Goal: Information Seeking & Learning: Learn about a topic

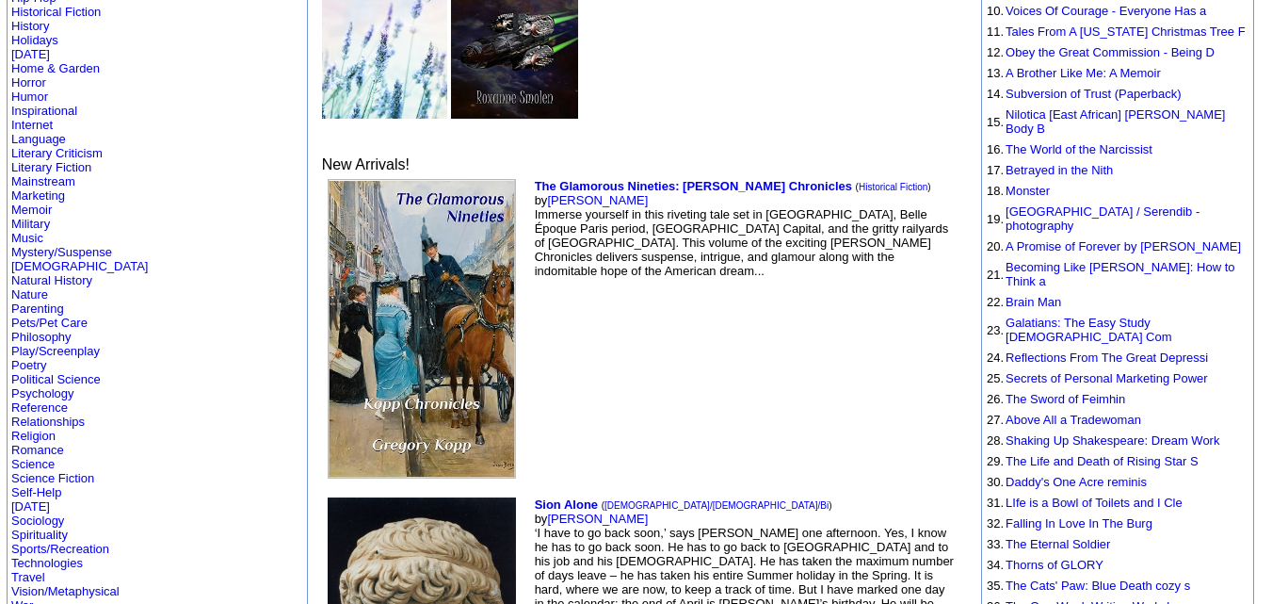
scroll to position [461, 0]
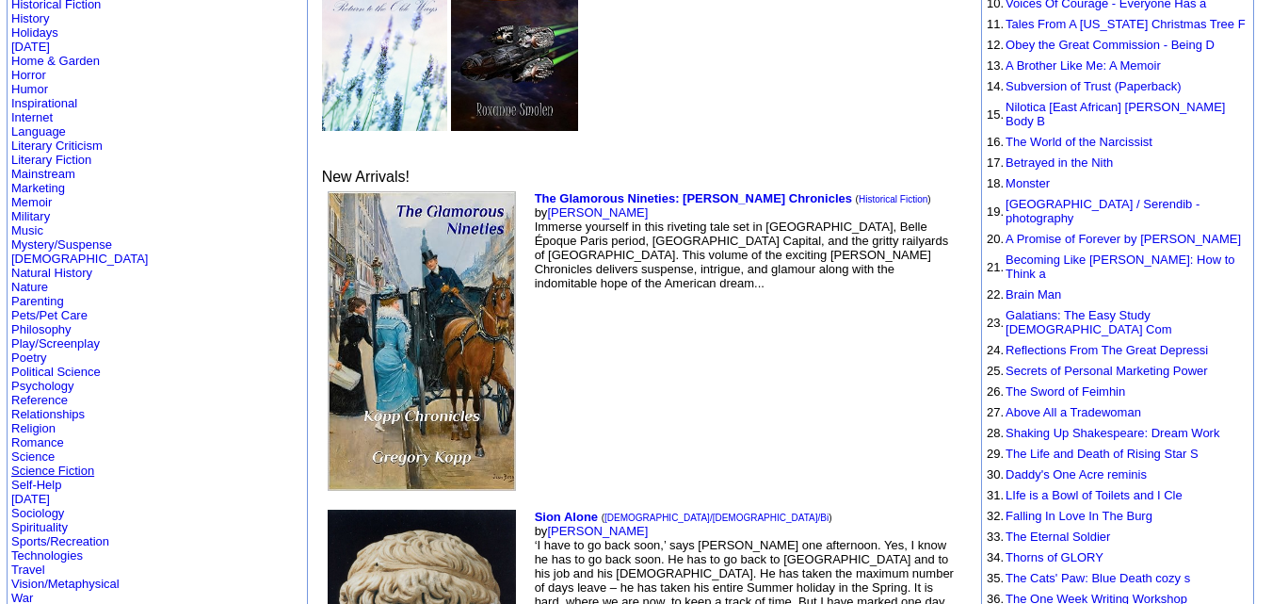
click at [52, 463] on link "Science Fiction" at bounding box center [52, 470] width 83 height 14
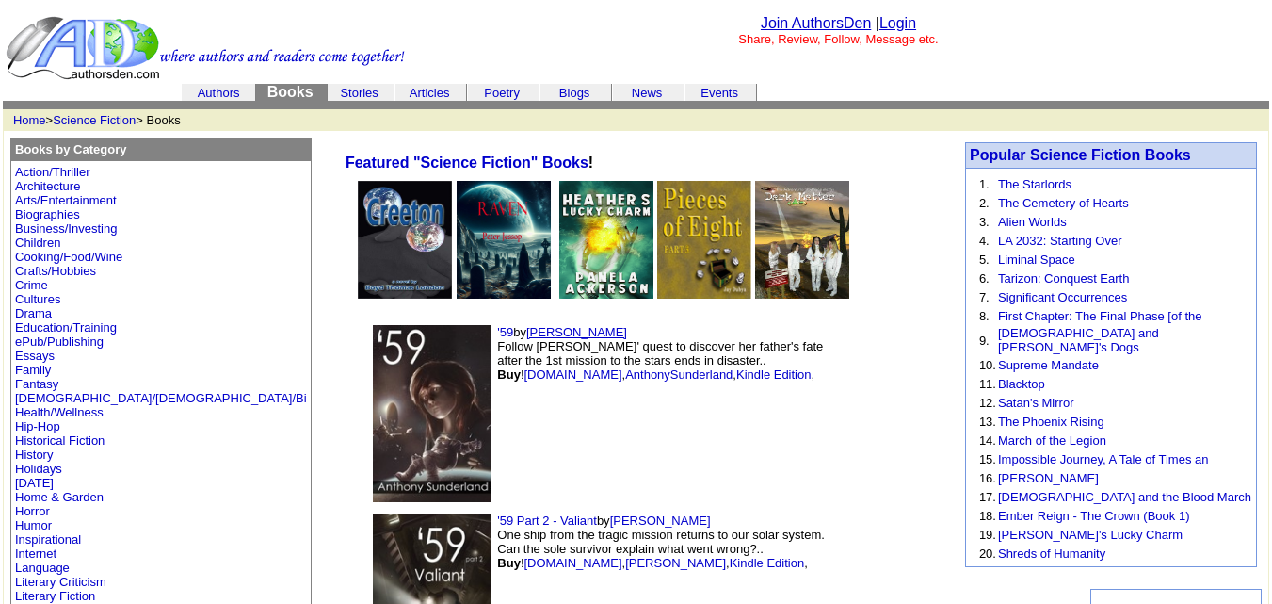
click at [526, 331] on link "Anthony Sunderland" at bounding box center [576, 332] width 101 height 14
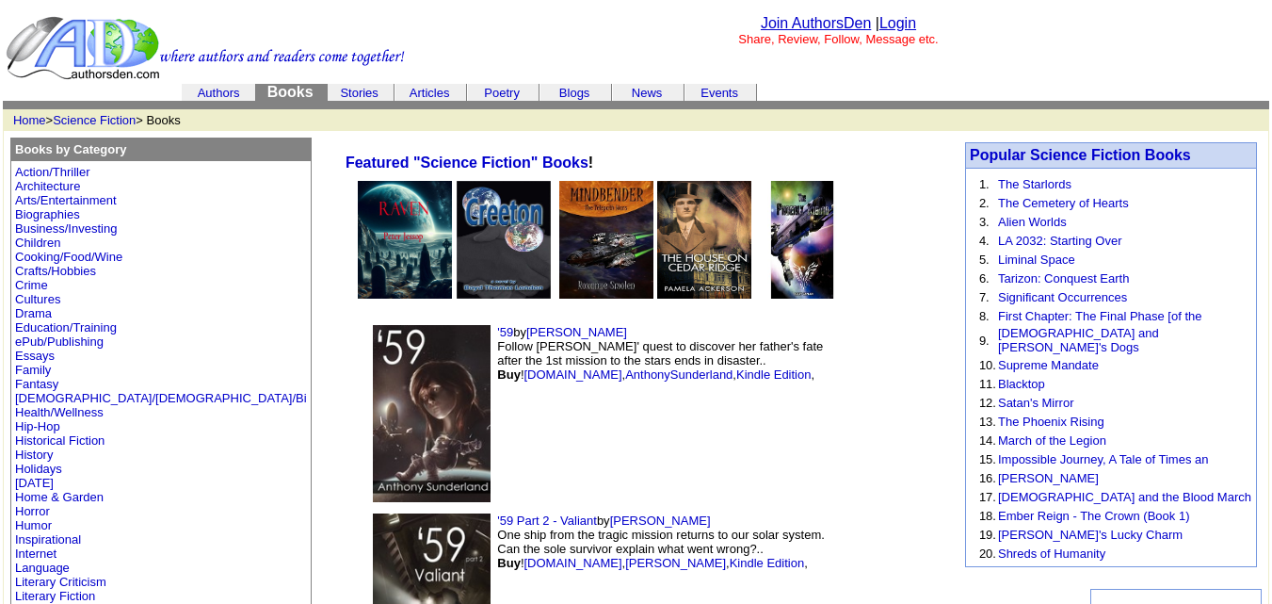
click at [221, 87] on link "Authors" at bounding box center [219, 93] width 42 height 14
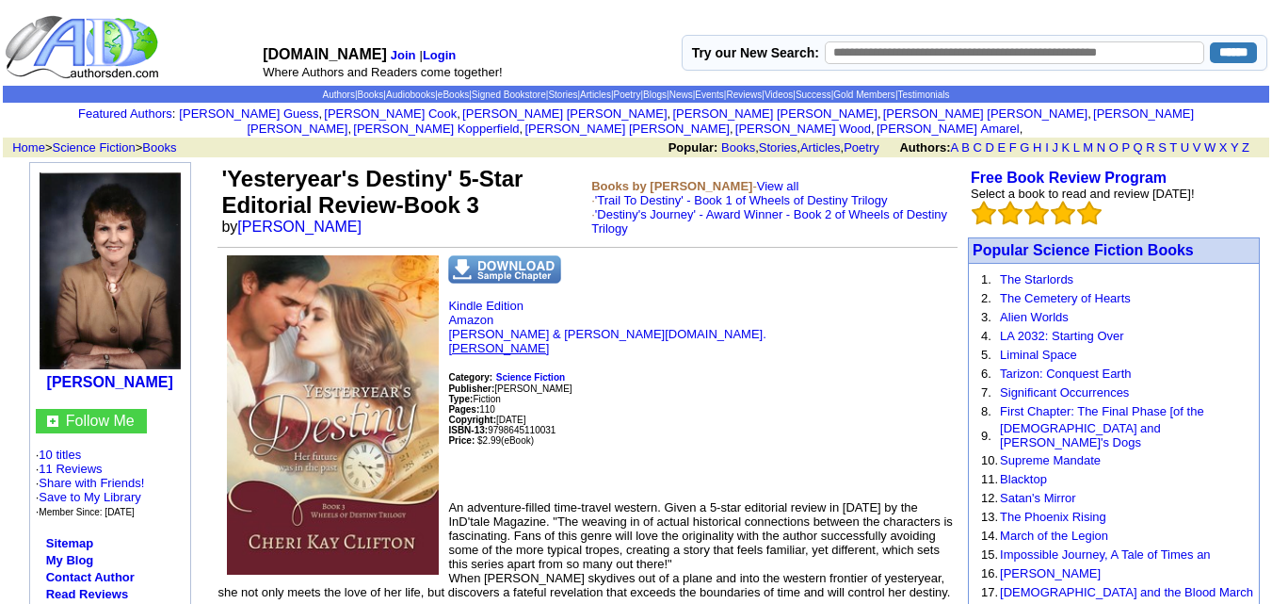
drag, startPoint x: 551, startPoint y: 331, endPoint x: 451, endPoint y: 332, distance: 99.8
click at [451, 332] on p "Kindle Edition Amazon Barnes & Noble.com. Cheri Kay Clifton Category: Science F…" at bounding box center [588, 391] width 740 height 186
copy link "Cheri Kay Clifton"
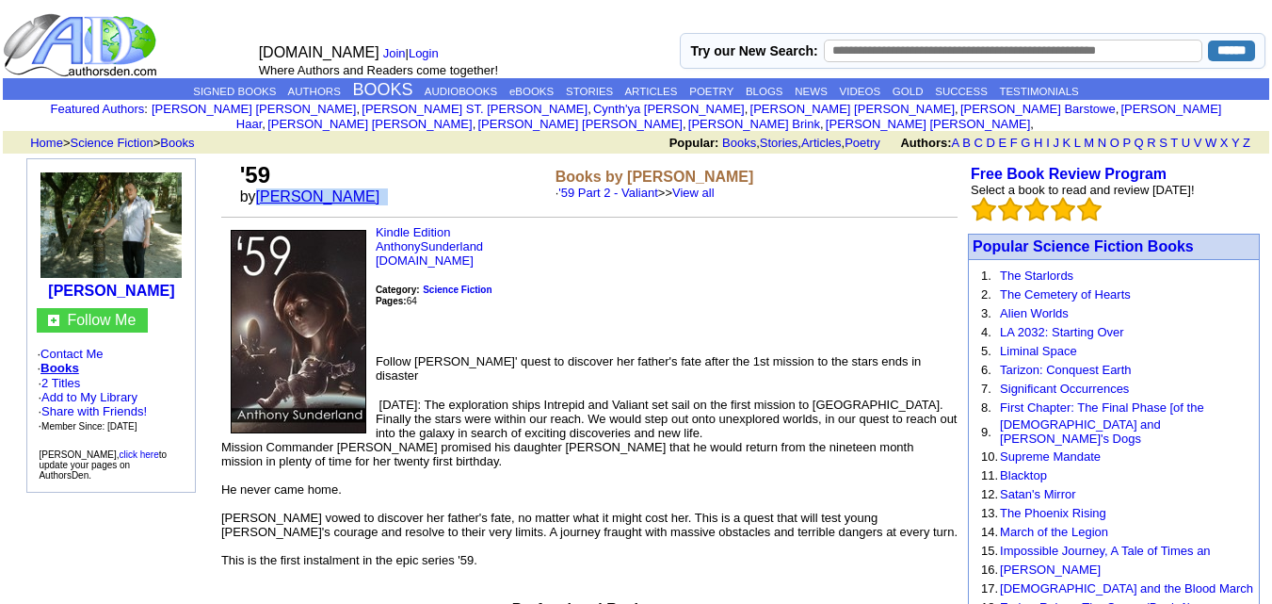
drag, startPoint x: 403, startPoint y: 180, endPoint x: 261, endPoint y: 177, distance: 142.2
click at [261, 188] on font "by [PERSON_NAME]" at bounding box center [316, 196] width 153 height 16
copy font "[PERSON_NAME]"
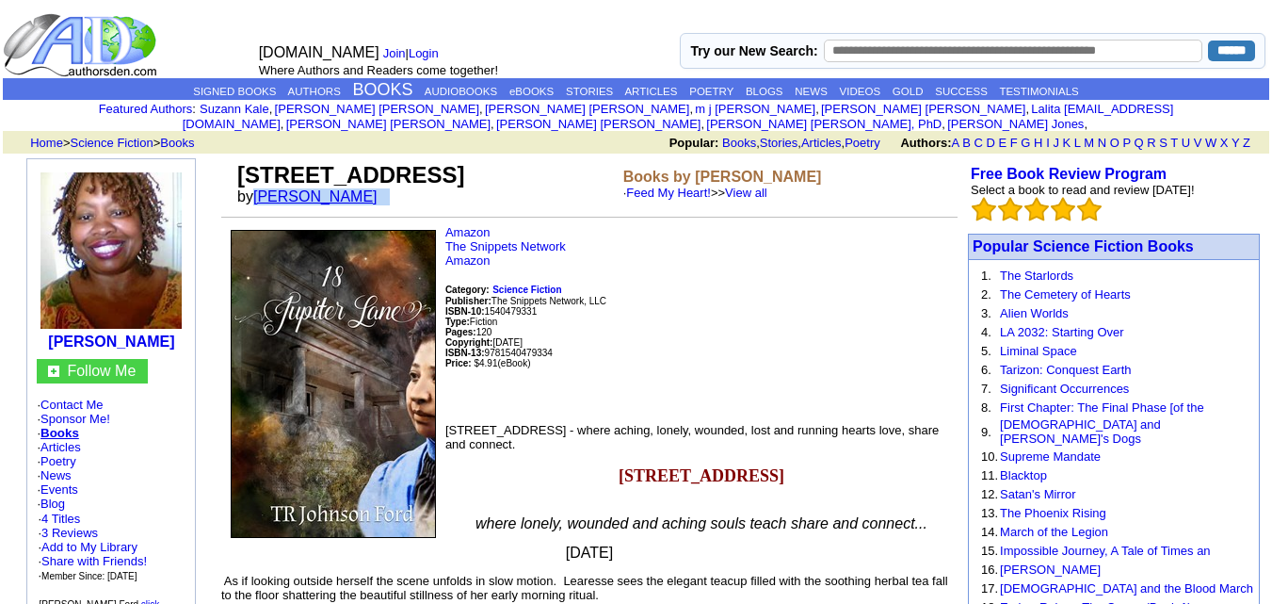
drag, startPoint x: 397, startPoint y: 187, endPoint x: 259, endPoint y: 187, distance: 138.4
click at [259, 187] on td "[STREET_ADDRESS] by [PERSON_NAME]" at bounding box center [427, 183] width 386 height 51
copy font "TR Johnson Ford"
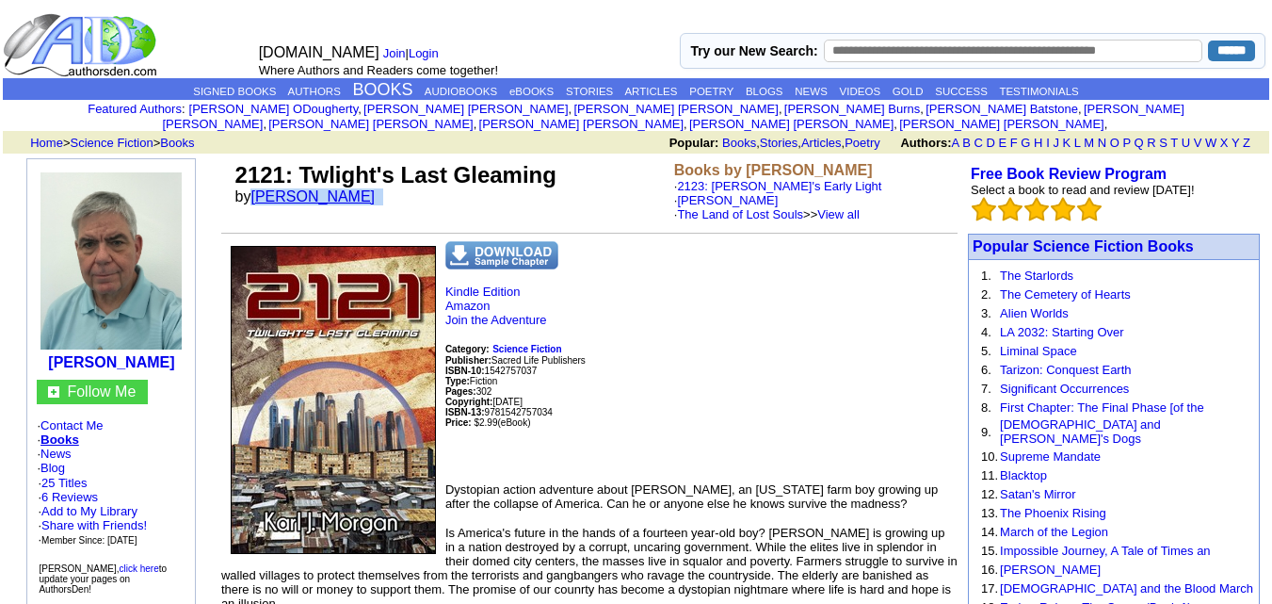
drag, startPoint x: 356, startPoint y: 176, endPoint x: 259, endPoint y: 180, distance: 97.1
click at [259, 188] on font "by Karl J Morgan" at bounding box center [311, 196] width 153 height 16
copy font "Karl J Morgan"
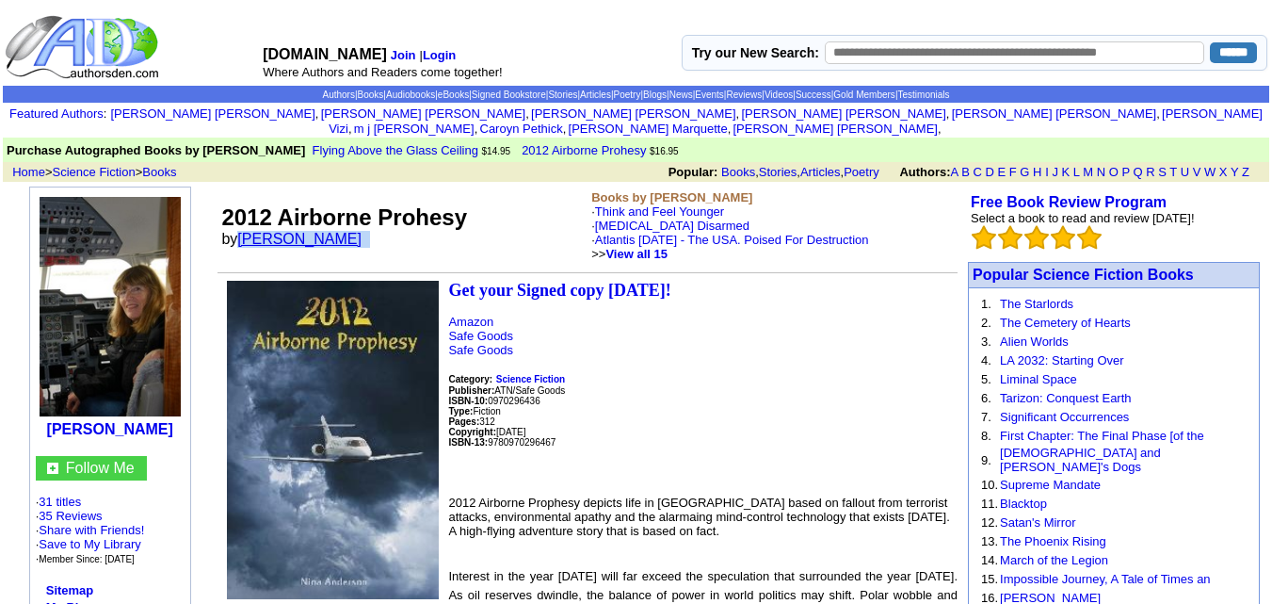
drag, startPoint x: 362, startPoint y: 221, endPoint x: 245, endPoint y: 231, distance: 117.1
click at [245, 231] on font "by Nina E Anderson" at bounding box center [297, 239] width 153 height 16
copy font "Nina E Anderson"
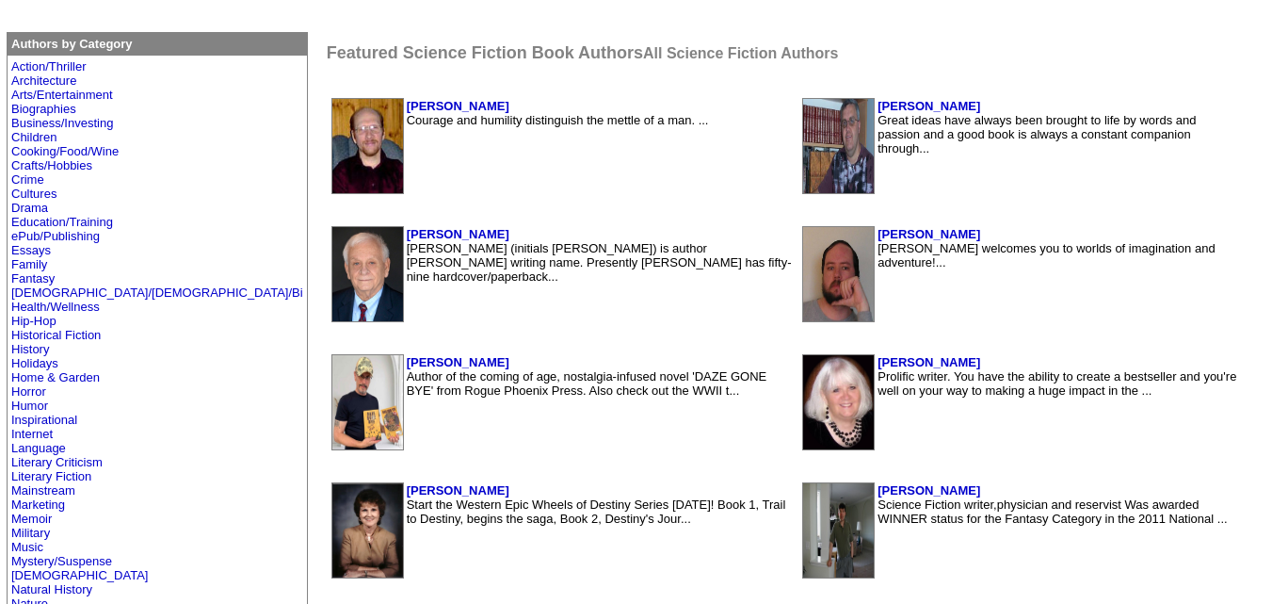
scroll to position [388, 0]
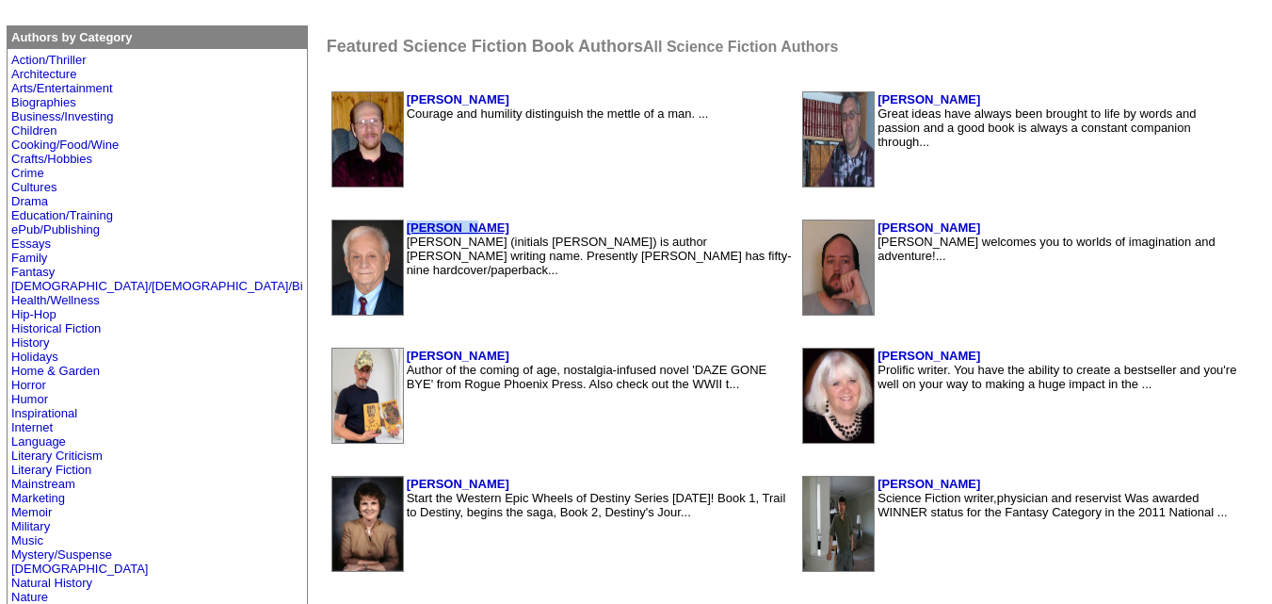
drag, startPoint x: 344, startPoint y: 225, endPoint x: 279, endPoint y: 229, distance: 65.1
click at [406, 229] on td "Jay Dubya Jay Dubya (initials J.W.) is author John Wiessner's writing name. Pre…" at bounding box center [600, 267] width 388 height 96
copy b "Jay Dubya"
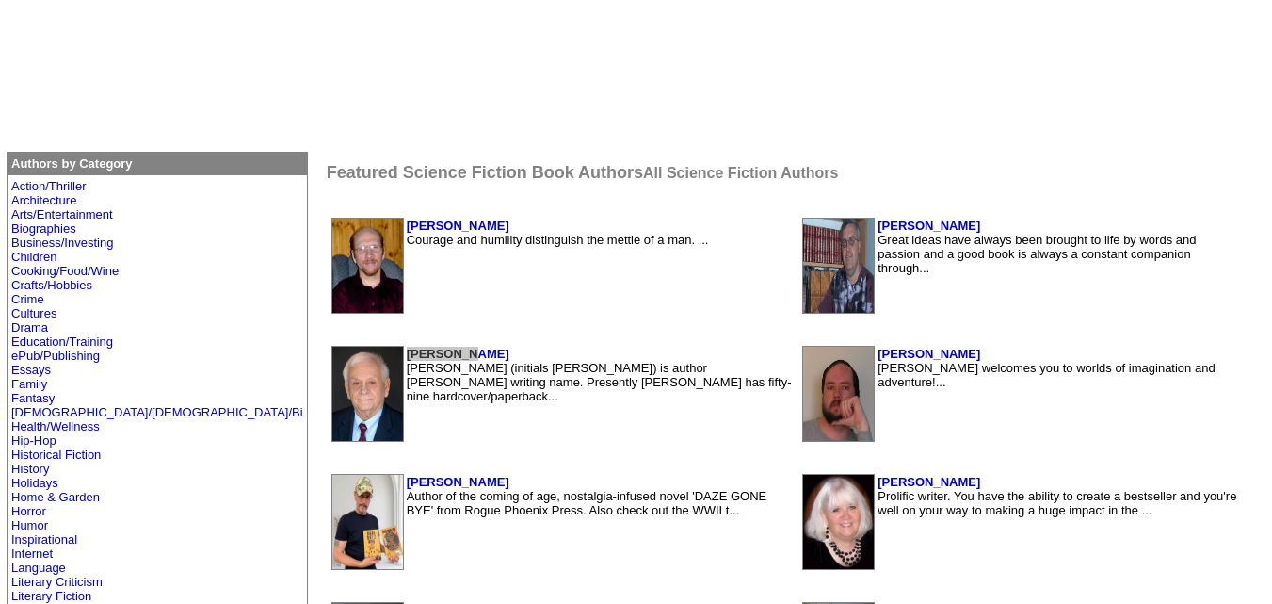
scroll to position [263, 0]
drag, startPoint x: 389, startPoint y: 218, endPoint x: 275, endPoint y: 227, distance: 114.3
click at [330, 227] on table "Bruce Humphrey Courage and humility distinguish the mettle of a man. ..." at bounding box center [563, 265] width 466 height 100
copy b "Bruce Humphrey"
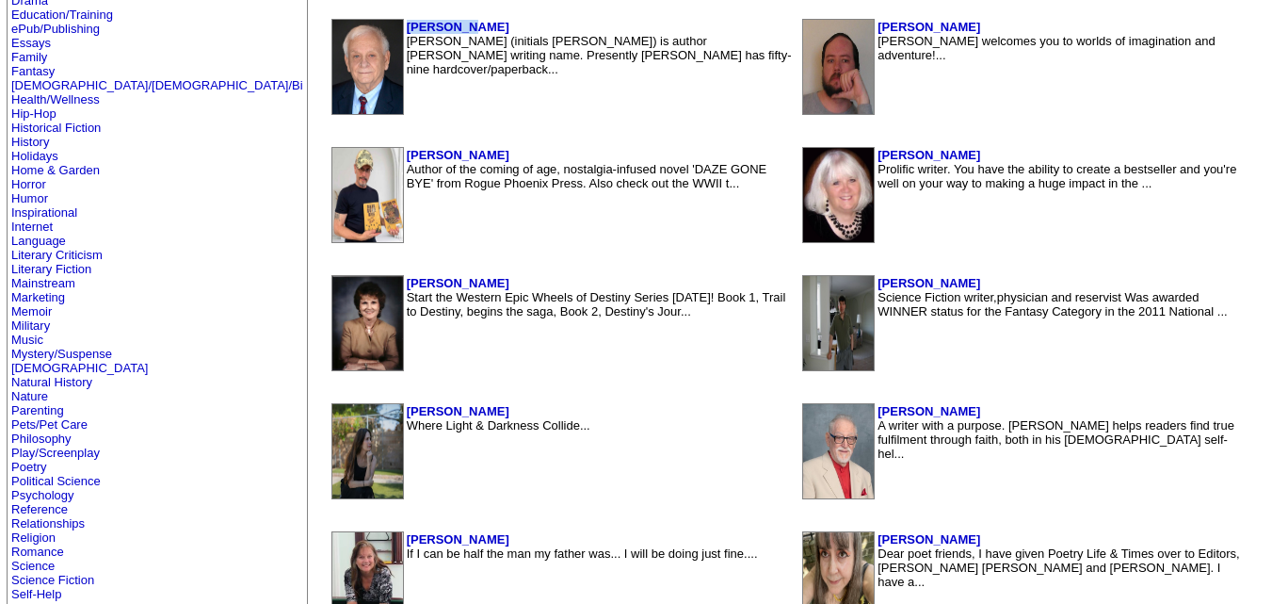
scroll to position [571, 0]
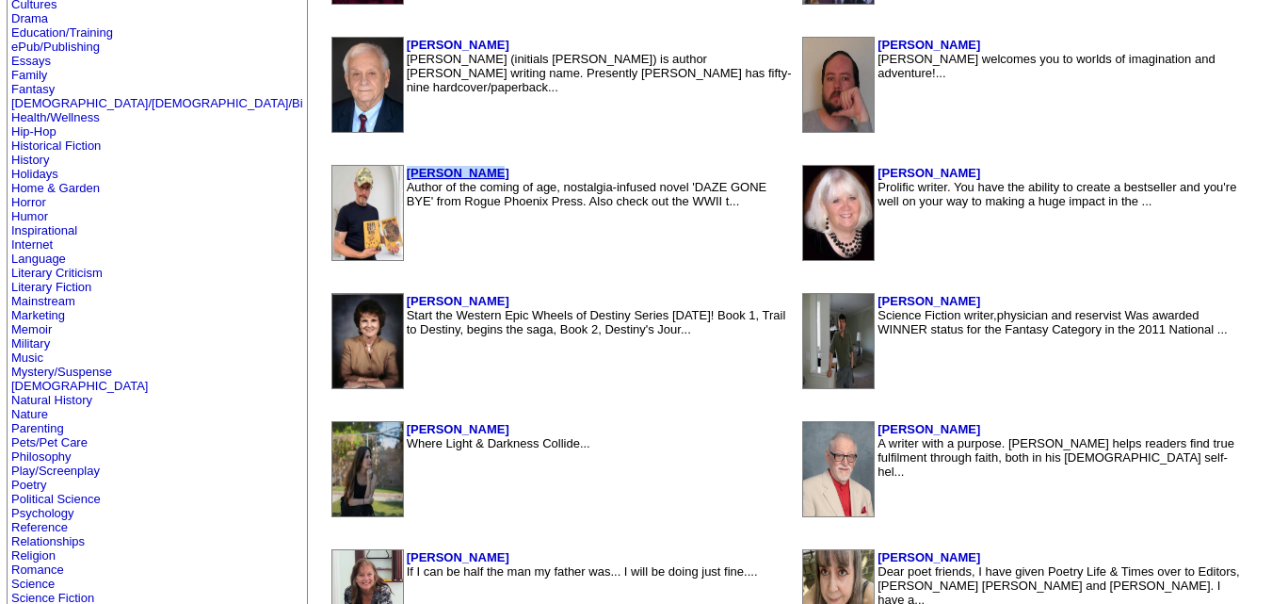
drag, startPoint x: 367, startPoint y: 171, endPoint x: 278, endPoint y: 171, distance: 89.5
click at [406, 171] on td "Terry Vinson Author of the coming of age, nostalgia-infused novel 'DAZE GONE BY…" at bounding box center [600, 213] width 388 height 96
copy b "Terry Vinson"
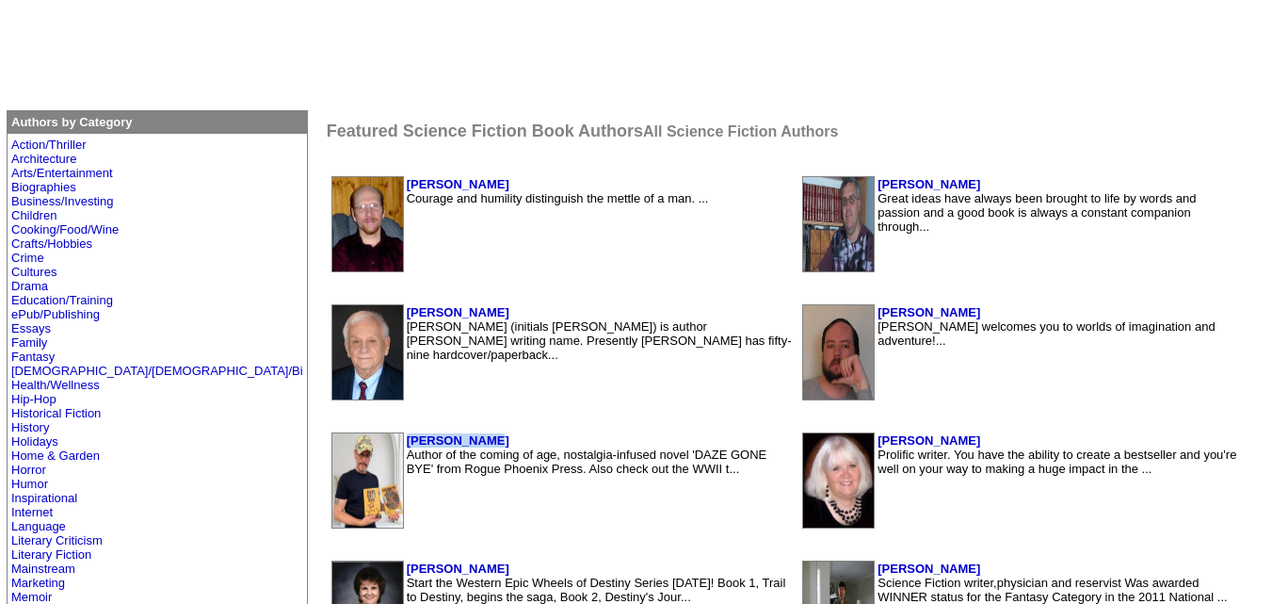
scroll to position [302, 0]
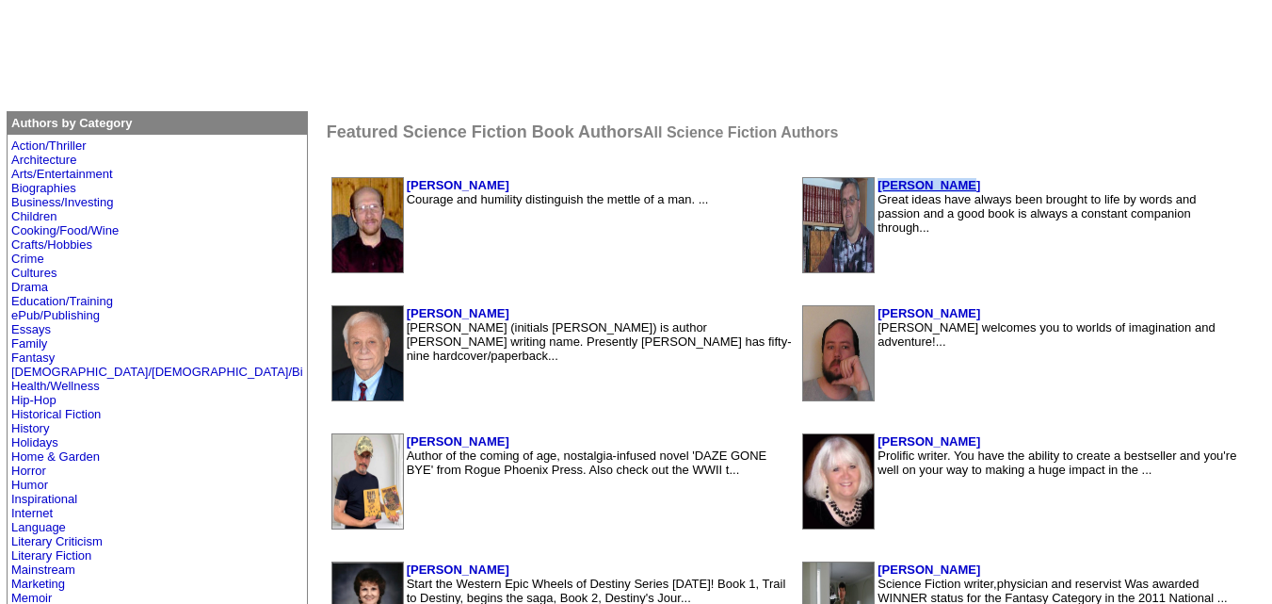
drag, startPoint x: 899, startPoint y: 188, endPoint x: 813, endPoint y: 187, distance: 86.6
click at [877, 187] on td "Peter Jessop Great ideas have always been brought to life by words and passion …" at bounding box center [1059, 225] width 365 height 96
copy b "Peter Jessop"
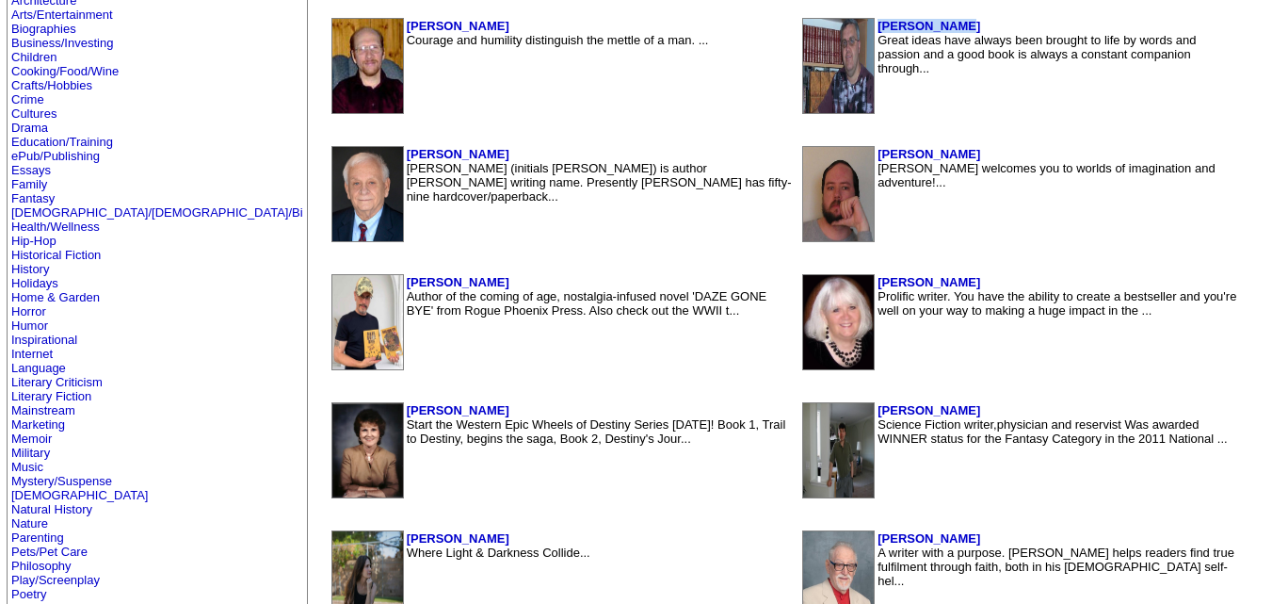
scroll to position [464, 0]
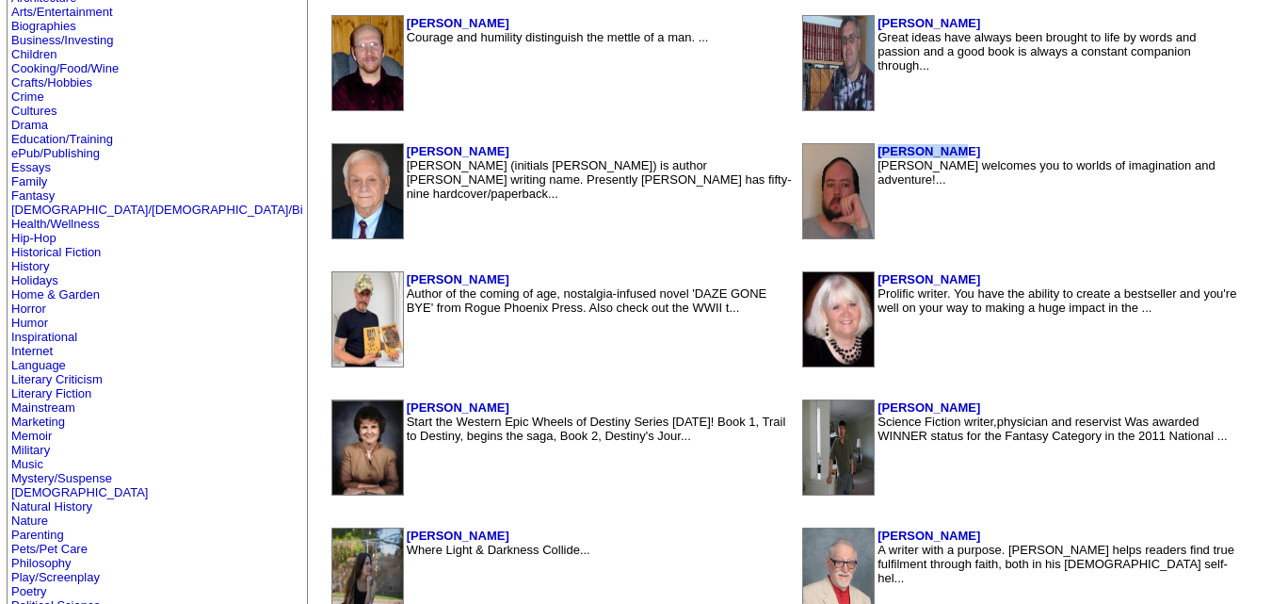
drag, startPoint x: 897, startPoint y: 144, endPoint x: 811, endPoint y: 156, distance: 87.5
click at [811, 156] on table "Todd Cheney Todd Cheney welcomes you to worlds of imagination and adventure!..." at bounding box center [1022, 191] width 444 height 100
copy b "Todd Cheney"
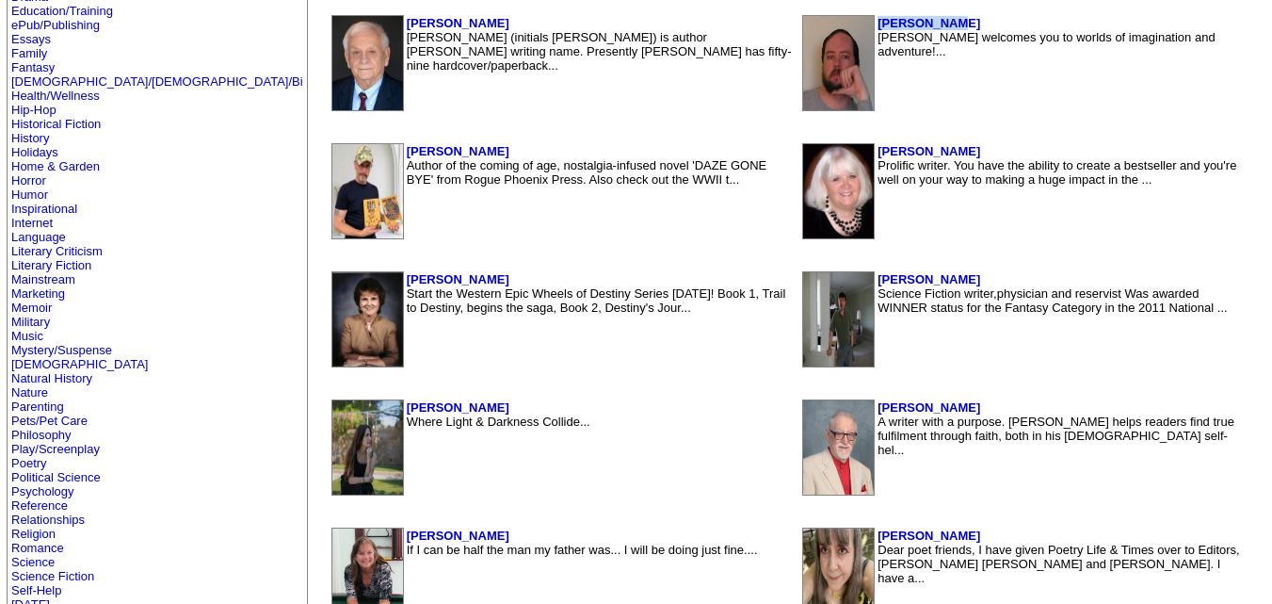
scroll to position [609, 0]
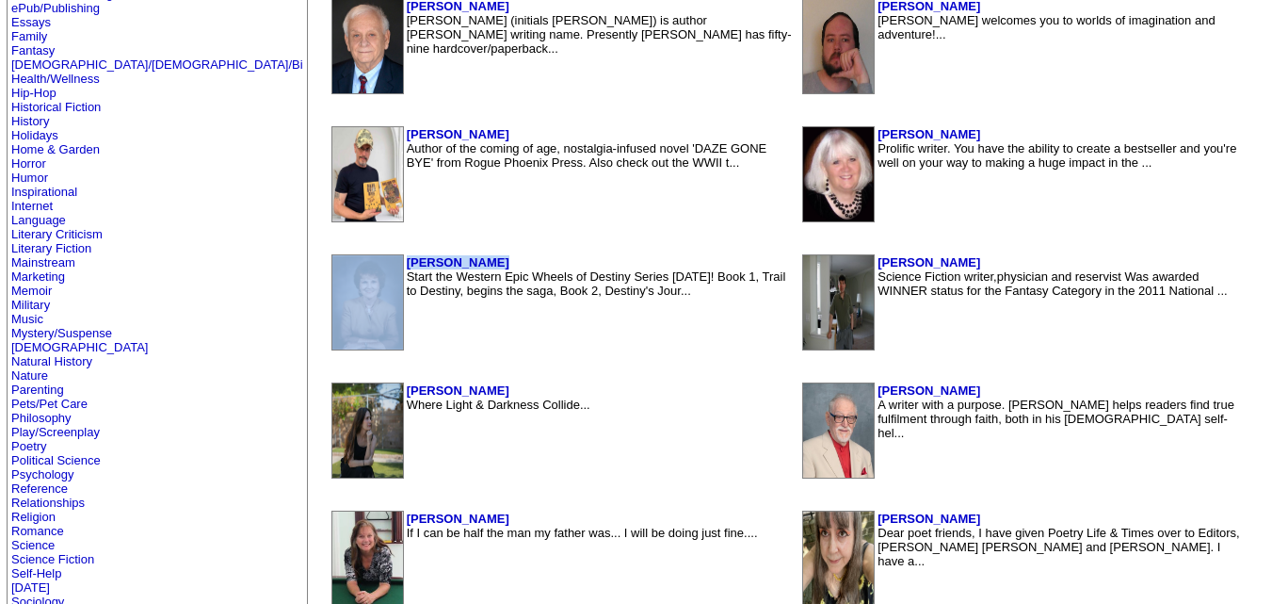
drag, startPoint x: 370, startPoint y: 262, endPoint x: 272, endPoint y: 258, distance: 98.0
click at [331, 258] on tr "Cheri Clifton Start the Western Epic Wheels of Destiny Series Today! Book 1, Tr…" at bounding box center [562, 302] width 462 height 96
copy tr "Cheri Clifton"
drag, startPoint x: 374, startPoint y: 388, endPoint x: 273, endPoint y: 390, distance: 100.8
click at [331, 390] on tr "Vicki-Ann Bush Where Light & Darkness Collide..." at bounding box center [562, 430] width 462 height 96
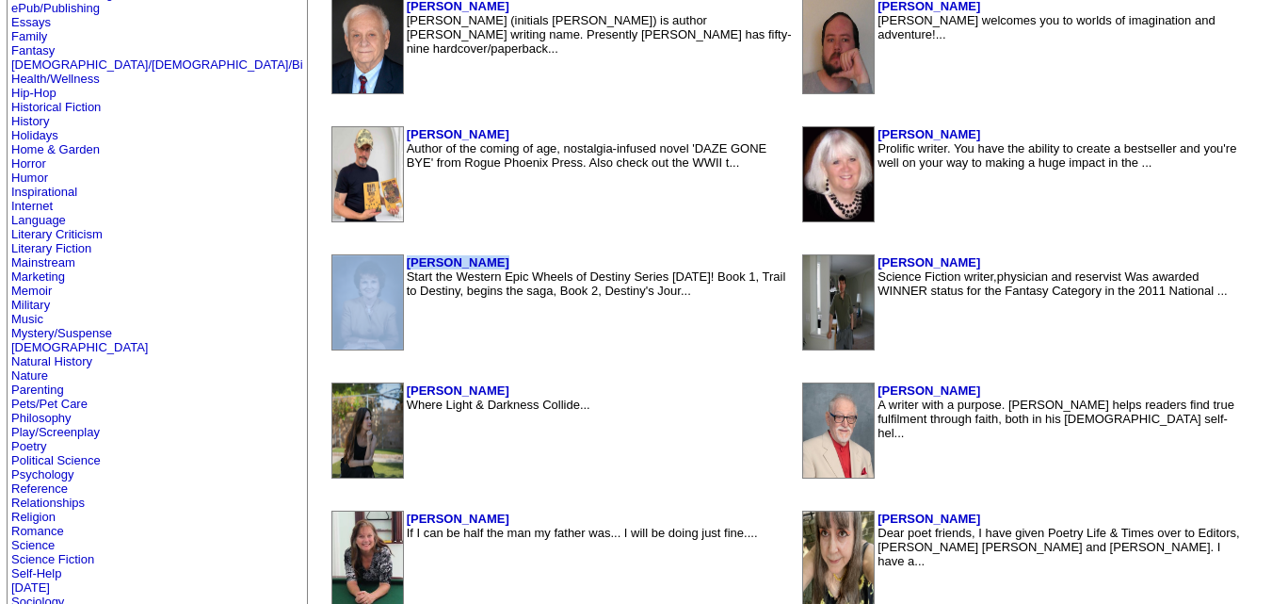
copy tr "Vicki-Ann Bush"
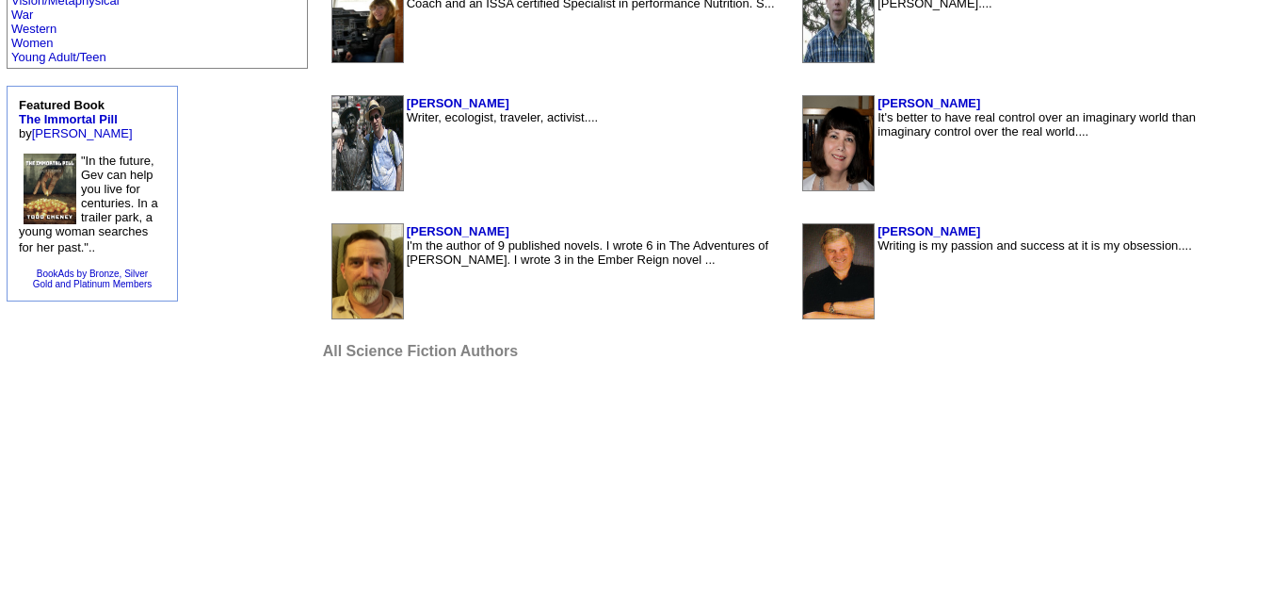
scroll to position [1282, 0]
click at [323, 350] on font "All Science Fiction Authors" at bounding box center [420, 350] width 195 height 16
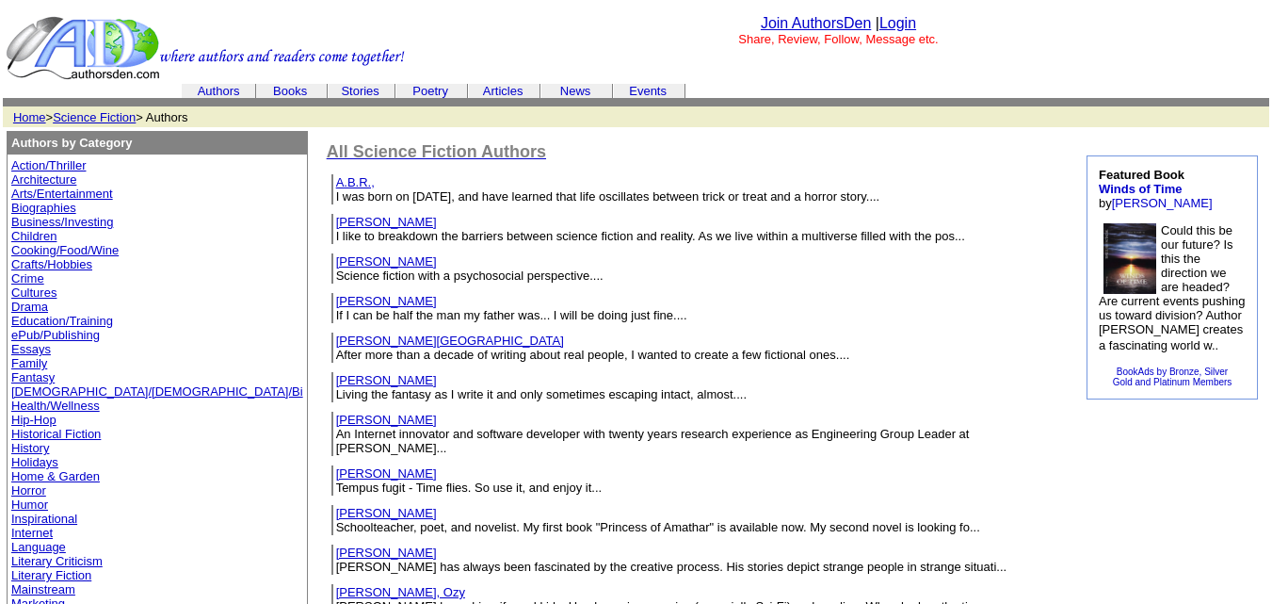
click at [293, 82] on link at bounding box center [205, 76] width 399 height 16
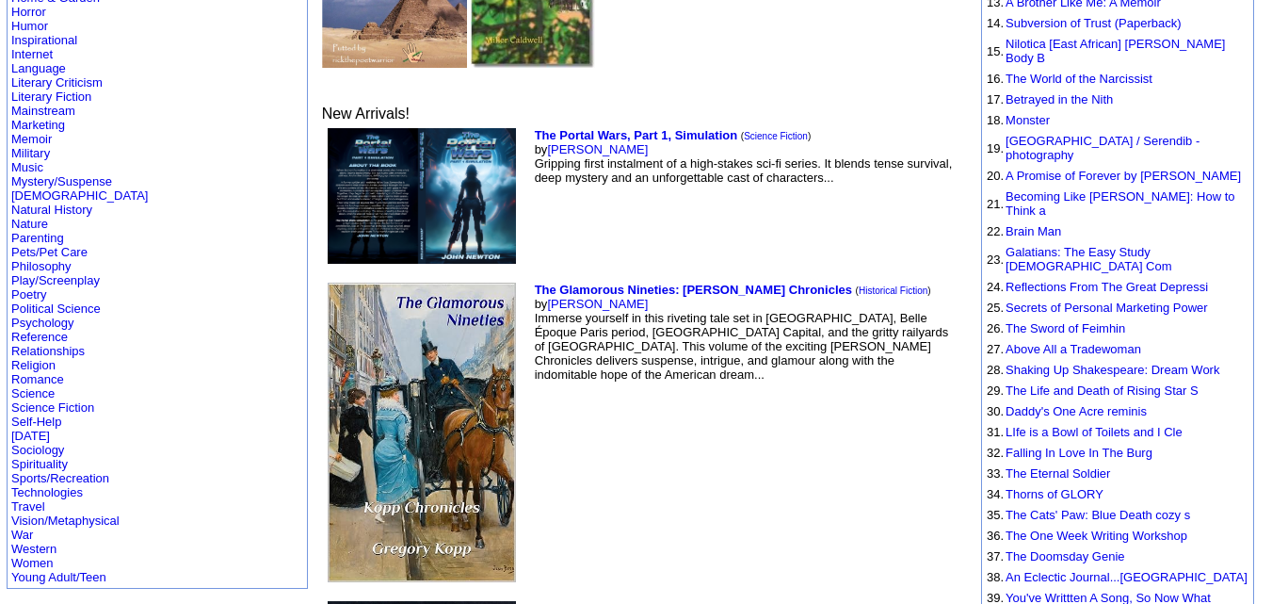
scroll to position [525, 0]
drag, startPoint x: 508, startPoint y: 119, endPoint x: 433, endPoint y: 125, distance: 75.6
click at [531, 125] on td "The Portal Wars, Part 1, Simulation ( Science Fiction ) by [PERSON_NAME] first …" at bounding box center [746, 194] width 430 height 143
copy link "[PERSON_NAME]"
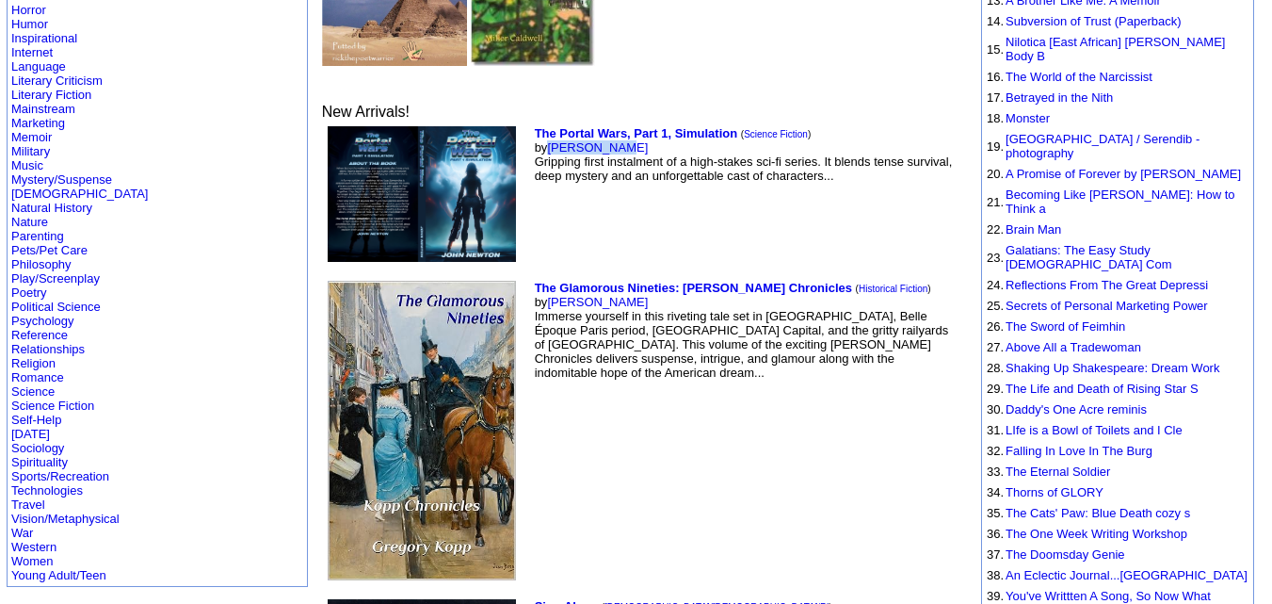
scroll to position [590, 0]
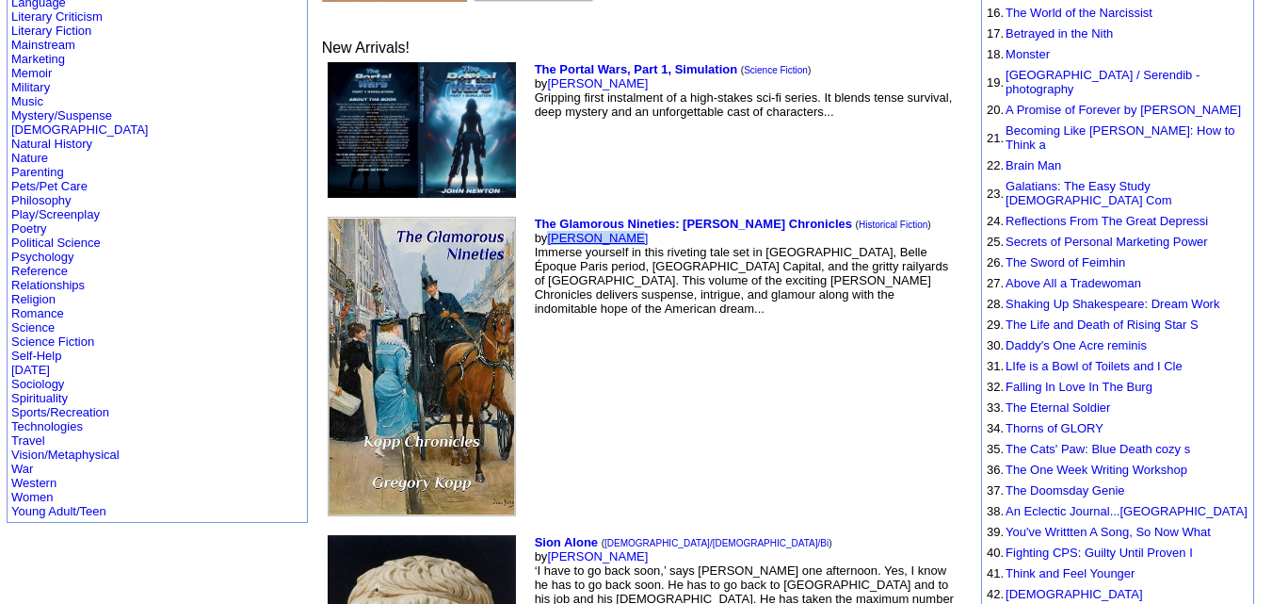
drag, startPoint x: 522, startPoint y: 214, endPoint x: 436, endPoint y: 212, distance: 85.7
click at [531, 213] on td "The Glamorous Nineties: Kopp Chronicles ( Historical Fiction ) by Gregory Kopp …" at bounding box center [746, 366] width 430 height 307
copy link "Gregory Kopp"
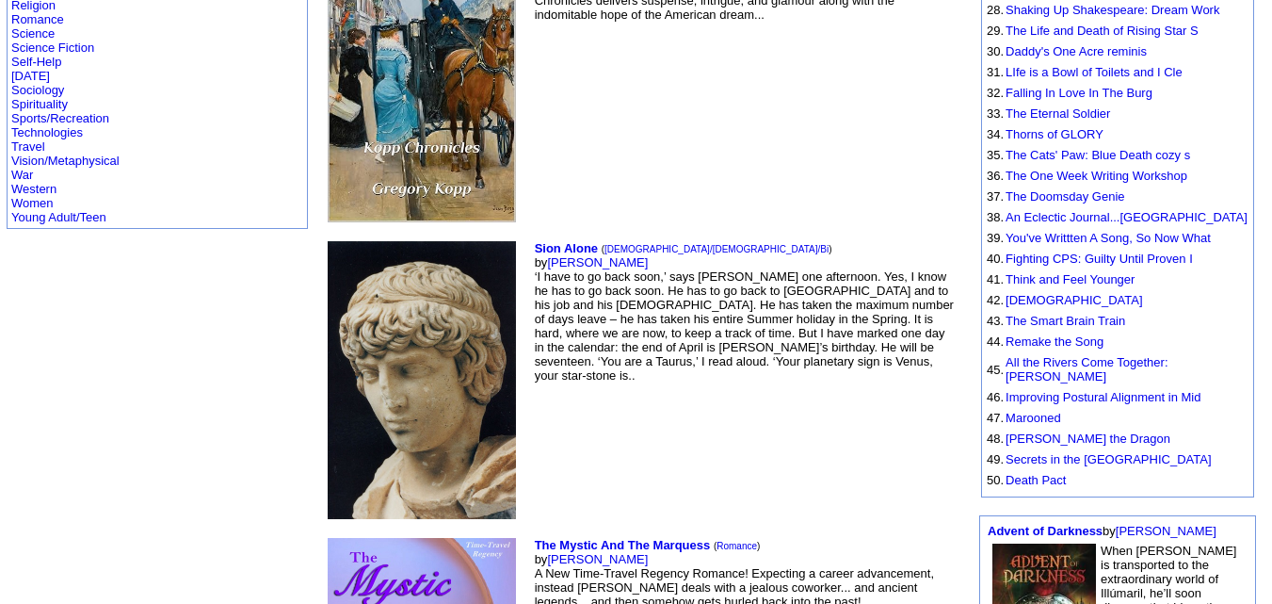
scroll to position [885, 0]
drag, startPoint x: 521, startPoint y: 232, endPoint x: 432, endPoint y: 237, distance: 88.7
click at [531, 237] on td "Sion Alone ( Gay/Lesbian/Bi ) by Sion Liscannor ‘I have to go back soon,’ says …" at bounding box center [746, 378] width 430 height 285
copy link "Sion Liscannor"
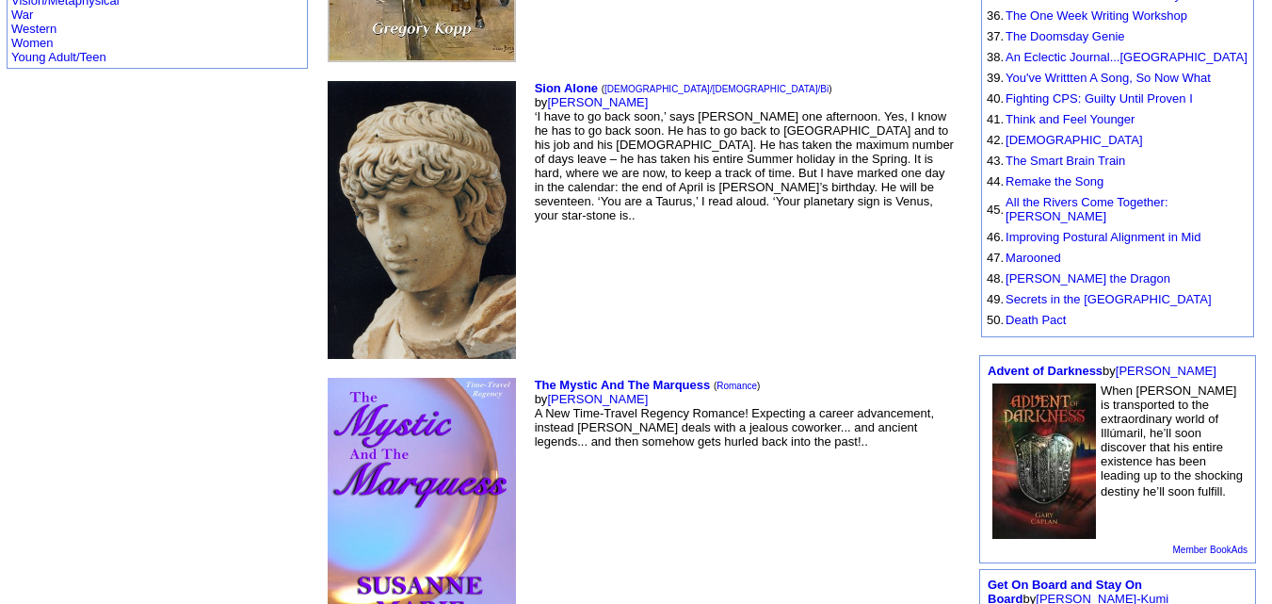
scroll to position [1055, 0]
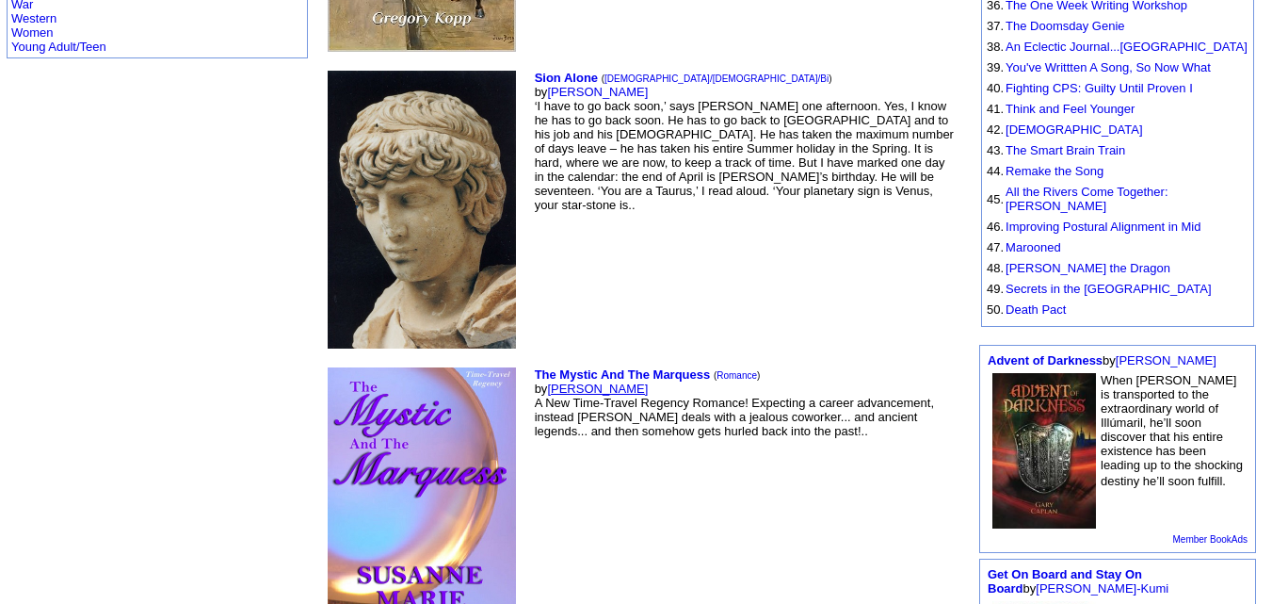
drag, startPoint x: 531, startPoint y: 362, endPoint x: 434, endPoint y: 363, distance: 97.0
click at [531, 363] on td "The Mystic And The Marquess ( Romance ) by Susanne Knight A New Time-Travel Reg…" at bounding box center [746, 508] width 430 height 290
copy link "[PERSON_NAME]"
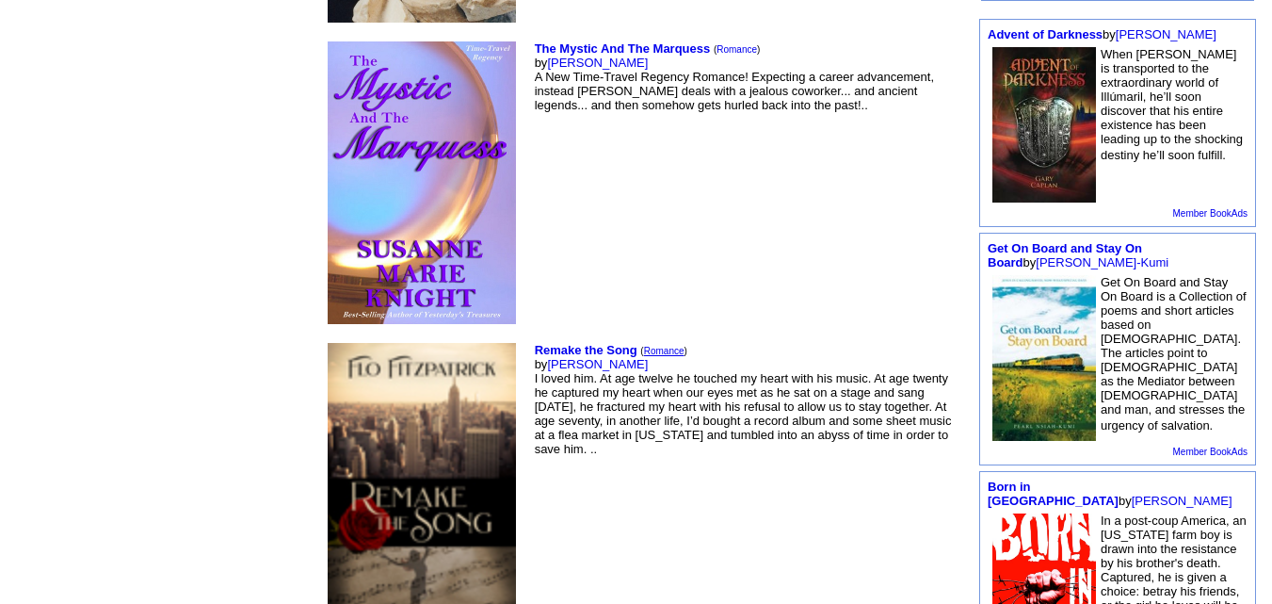
scroll to position [1381, 0]
drag, startPoint x: 522, startPoint y: 333, endPoint x: 432, endPoint y: 334, distance: 89.5
click at [531, 338] on td "Remake the Song ( Romance ) by Flo Fitzpatrick I loved him. At age twelve he to…" at bounding box center [746, 483] width 430 height 290
copy link "Flo Fitzpatrick"
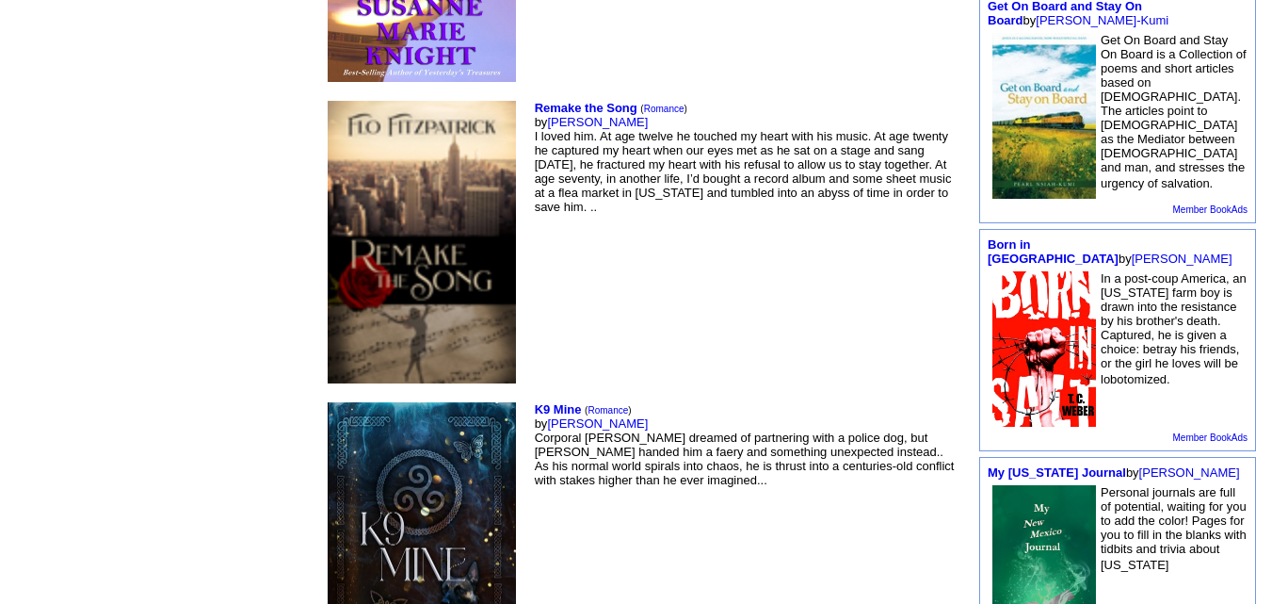
scroll to position [1623, 0]
drag, startPoint x: 556, startPoint y: 392, endPoint x: 434, endPoint y: 399, distance: 121.7
click at [531, 399] on td "K9 Mine ( Romance ) by Shannon MacLeod Corporal Travis dreamed of partnering wi…" at bounding box center [746, 552] width 430 height 311
copy link "Shannon MacLeod"
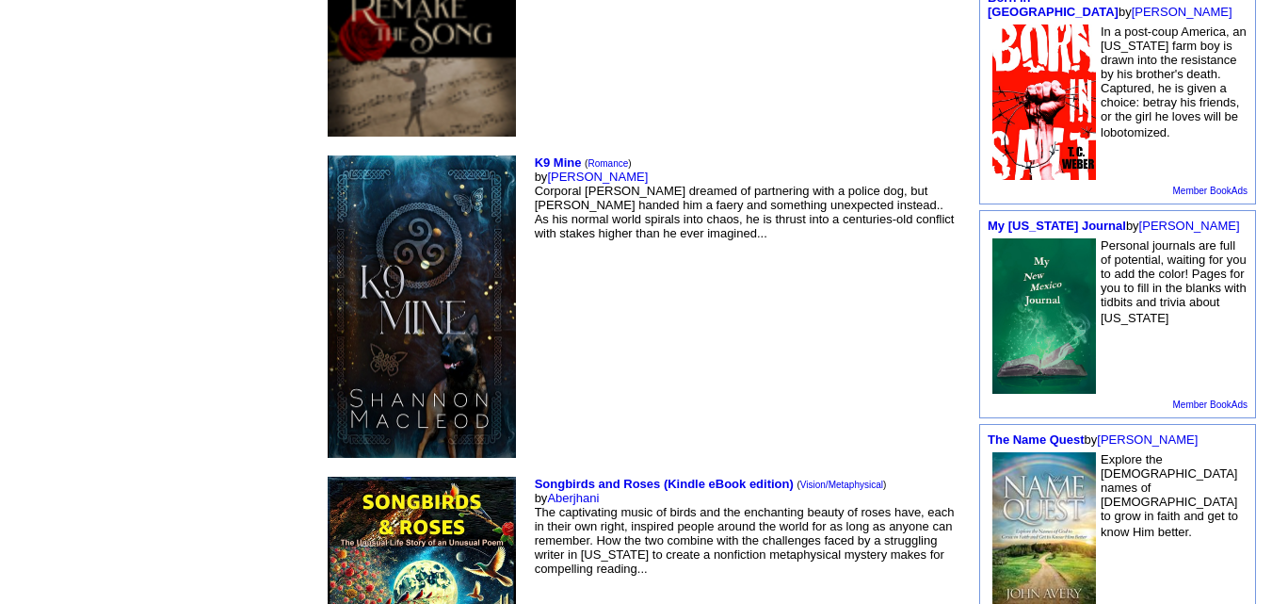
scroll to position [1954, 0]
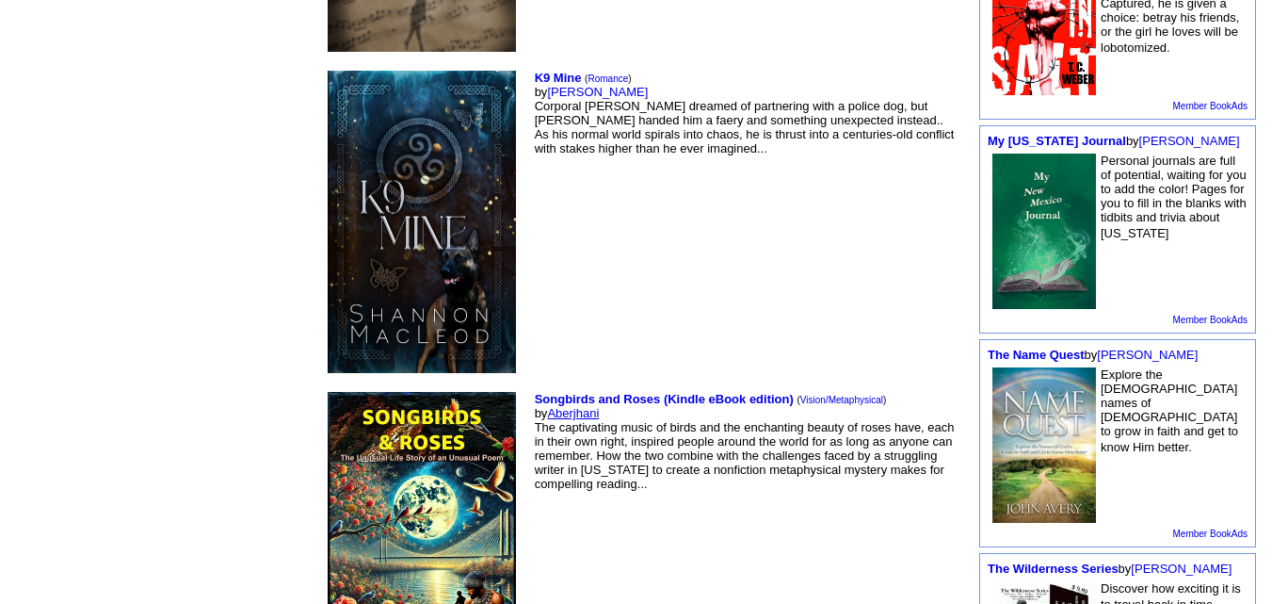
drag, startPoint x: 496, startPoint y: 388, endPoint x: 437, endPoint y: 388, distance: 59.3
click at [531, 388] on td "Songbirds and Roses (Kindle eBook edition) ( Vision/Metaphysical ) by Aberjhani…" at bounding box center [746, 533] width 430 height 290
copy link "Aberjhani"
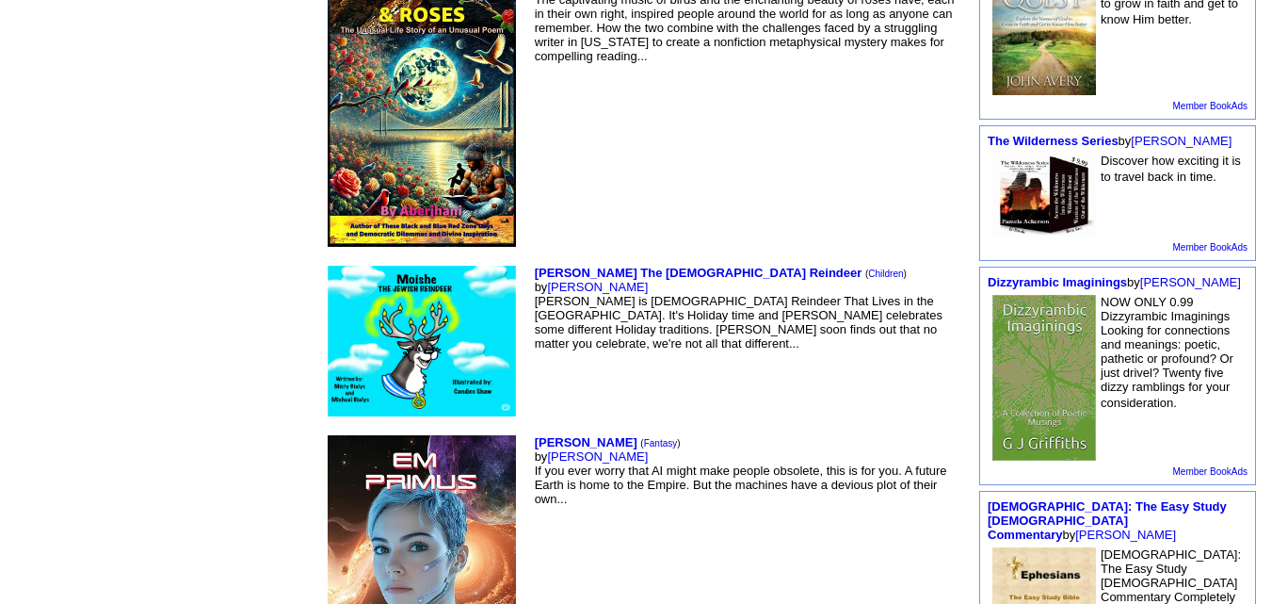
scroll to position [2382, 0]
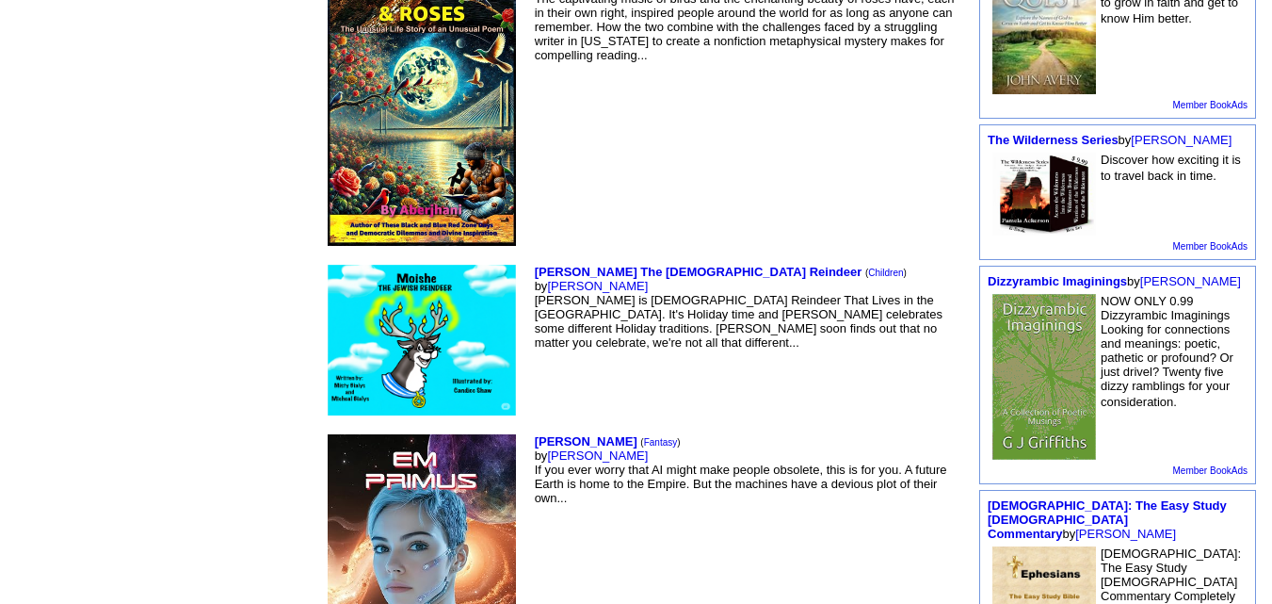
drag, startPoint x: 521, startPoint y: 264, endPoint x: 430, endPoint y: 264, distance: 90.4
click at [531, 264] on td "Moishe The Jewish Reindeer ( Children ) by Michael Bialys Moishe is Jewish Rein…" at bounding box center [746, 340] width 430 height 158
copy font "Michael Bialys"
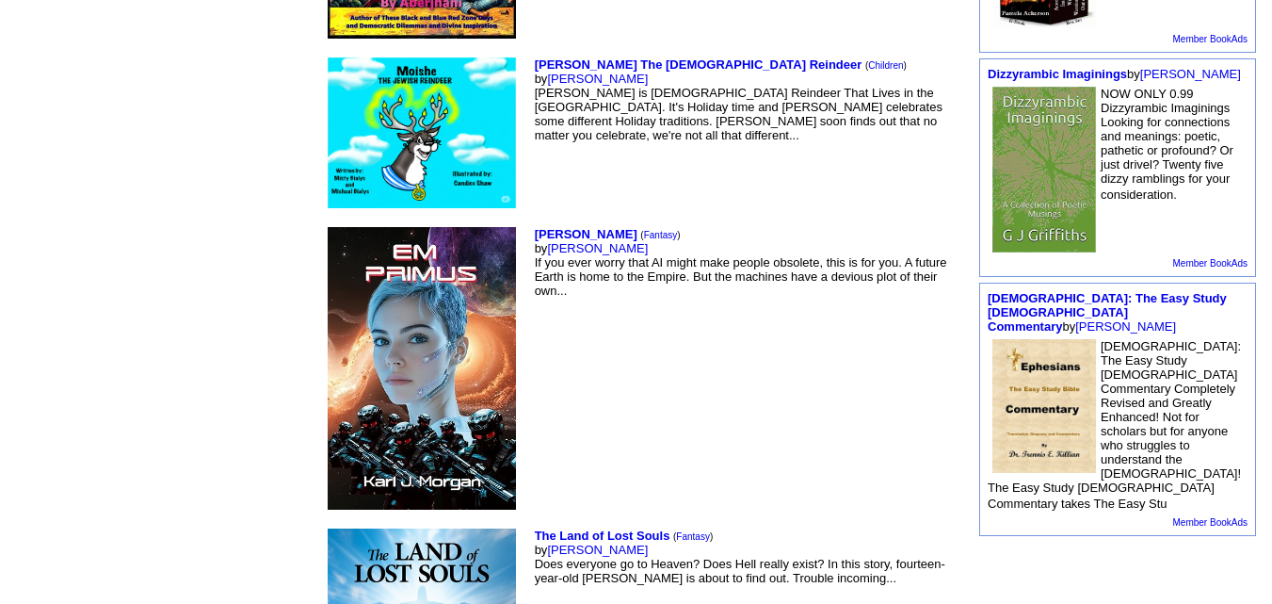
scroll to position [2590, 0]
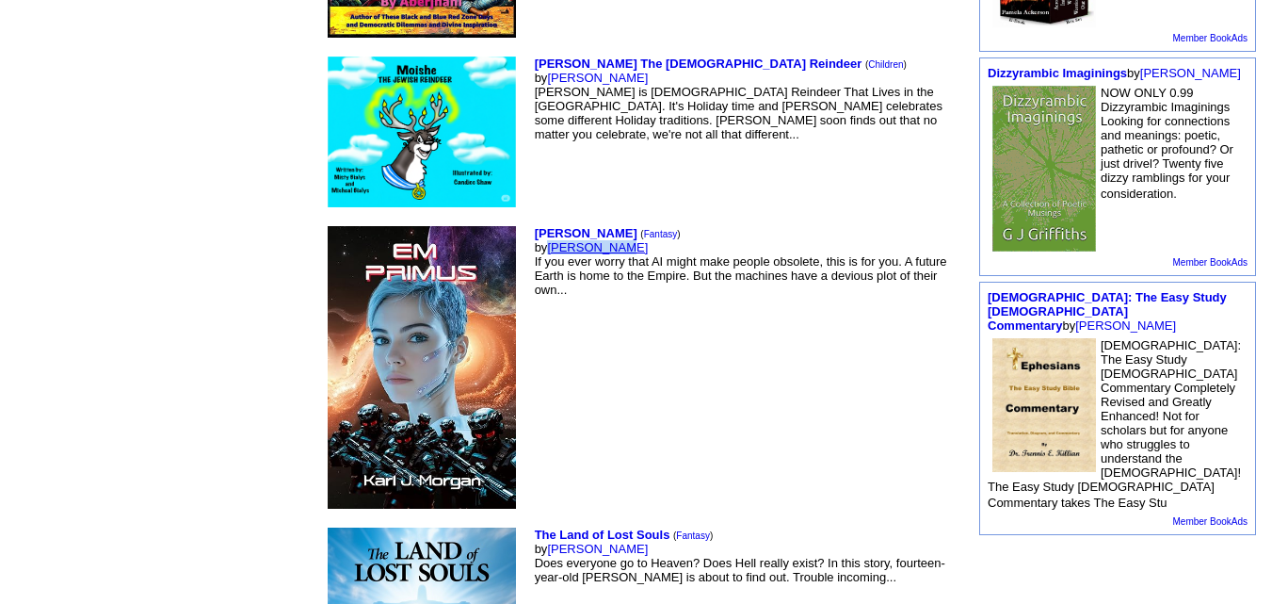
drag, startPoint x: 521, startPoint y: 223, endPoint x: 435, endPoint y: 221, distance: 85.7
click at [531, 222] on td "Em Primus ( Fantasy ) by Karl Morgan If you ever worry that AI might make peopl…" at bounding box center [746, 367] width 430 height 290
copy link "Karl Morgan"
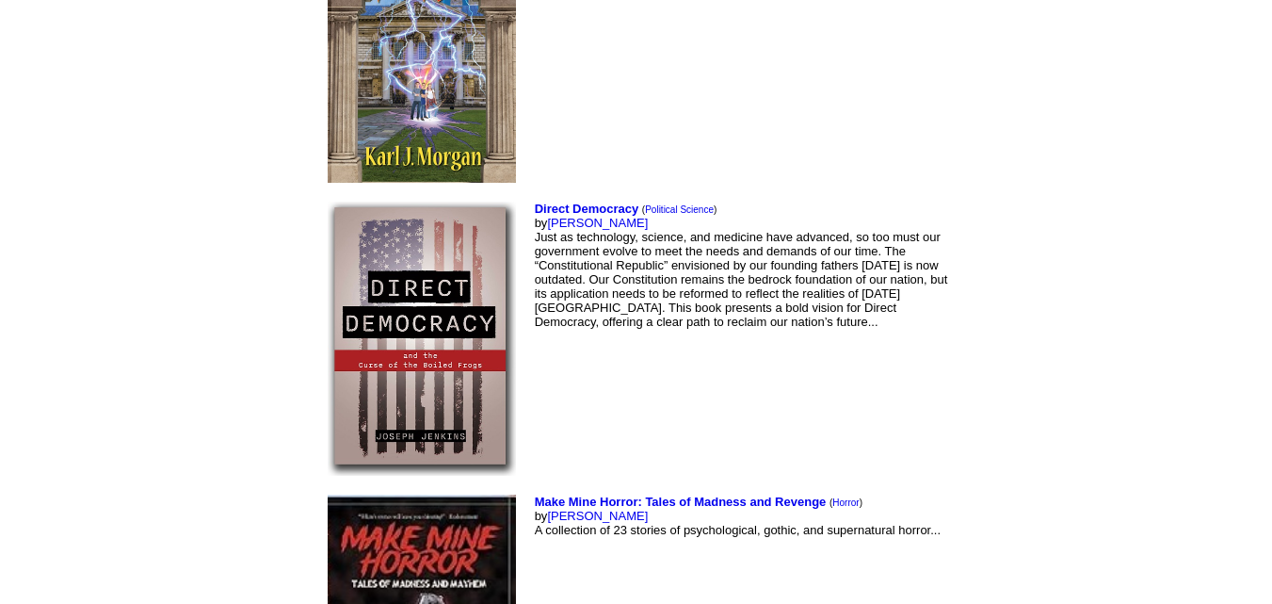
scroll to position [4729, 0]
drag, startPoint x: 523, startPoint y: 193, endPoint x: 432, endPoint y: 200, distance: 90.6
click at [531, 200] on td "Direct Democracy ( Political Science ) by Joseph Jenkins Just as technology, sc…" at bounding box center [746, 338] width 430 height 282
copy link "Joseph Jenkins"
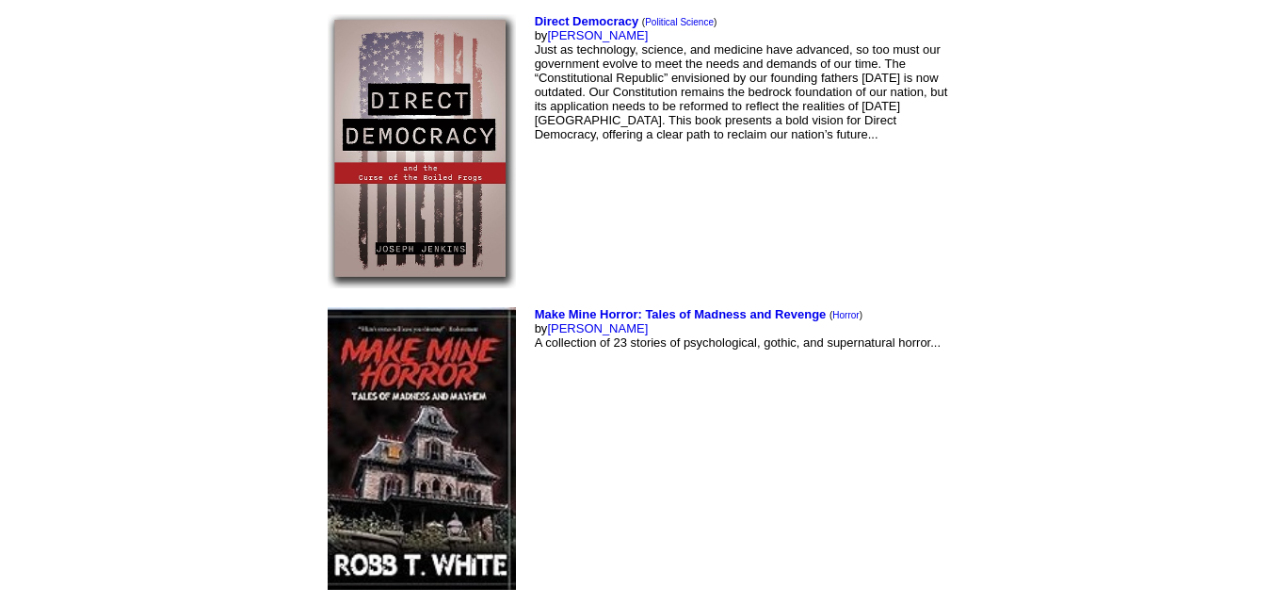
scroll to position [4922, 0]
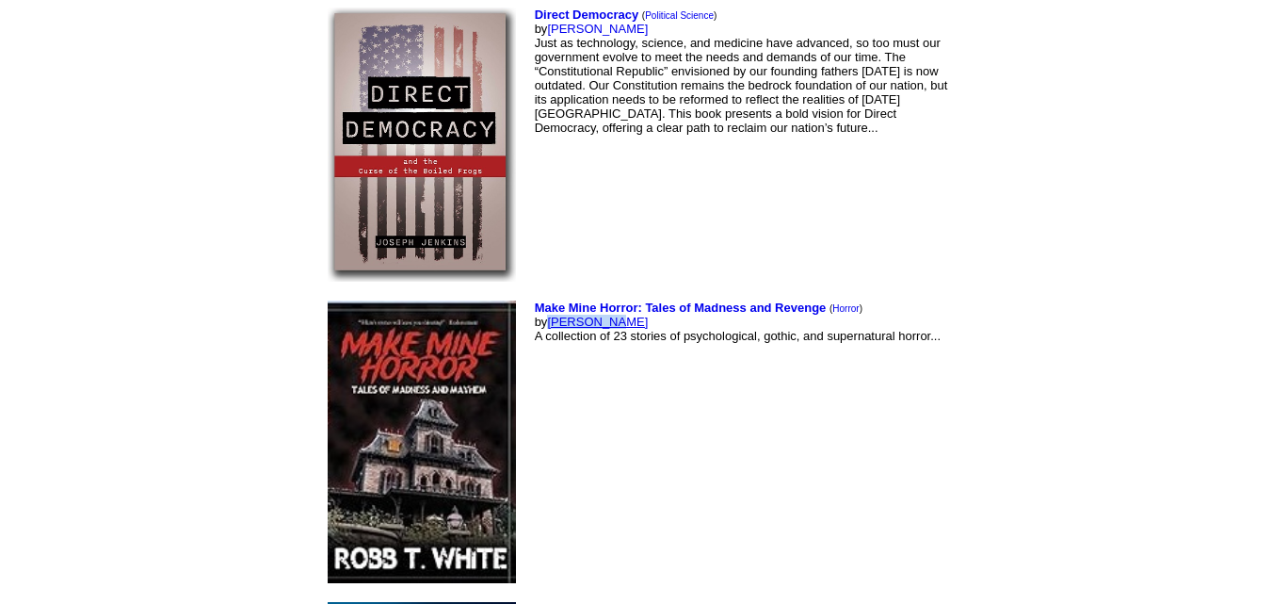
drag, startPoint x: 504, startPoint y: 293, endPoint x: 432, endPoint y: 294, distance: 71.6
click at [531, 297] on td "Make Mine Horror: Tales of Madness and Revenge ( Horror ) by Robb White A colle…" at bounding box center [746, 442] width 430 height 290
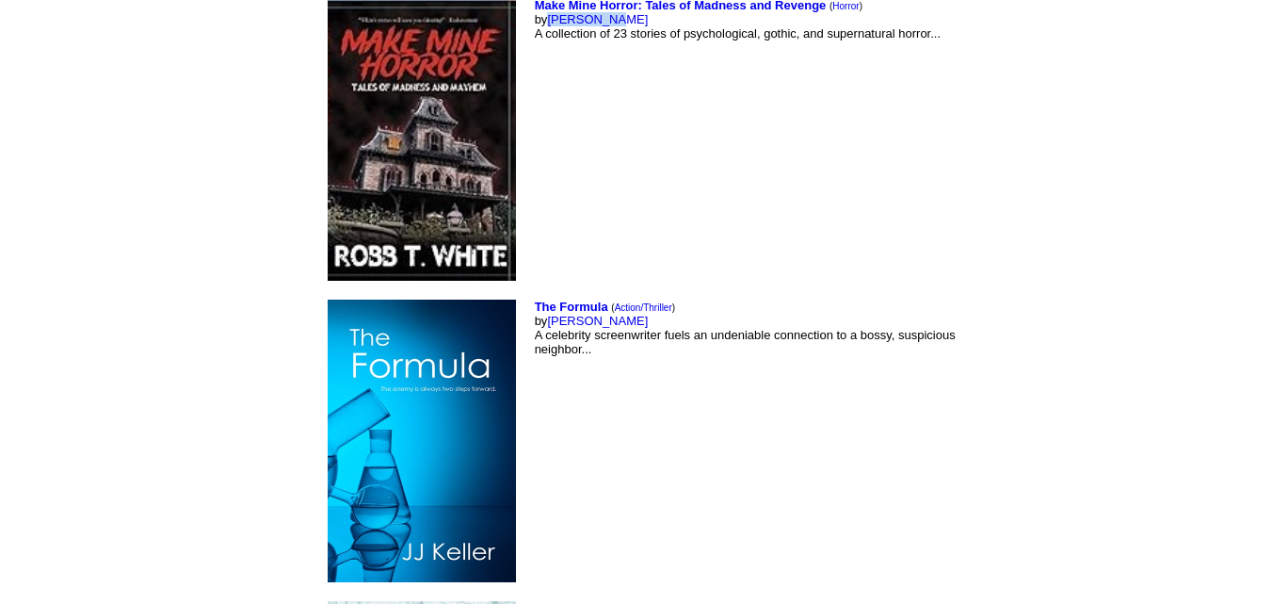
scroll to position [5227, 0]
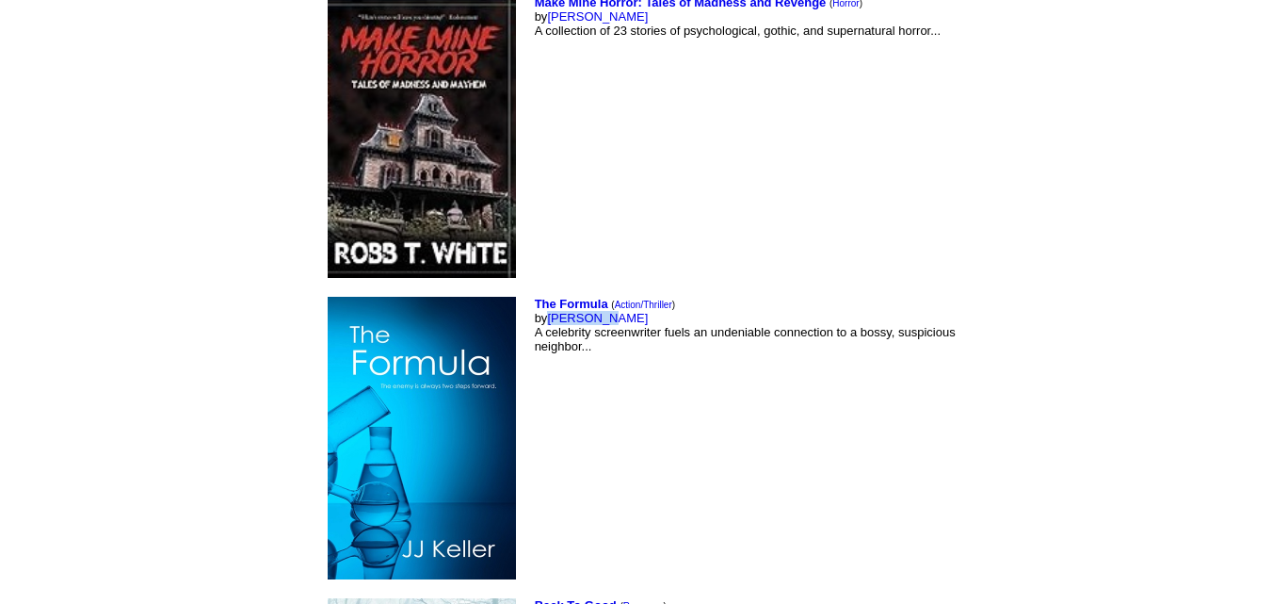
drag, startPoint x: 487, startPoint y: 288, endPoint x: 430, endPoint y: 290, distance: 56.5
click at [531, 293] on td "The Formula ( Action/Thriller ) by jj Keller A celebrity screenwriter fuels an …" at bounding box center [746, 438] width 430 height 290
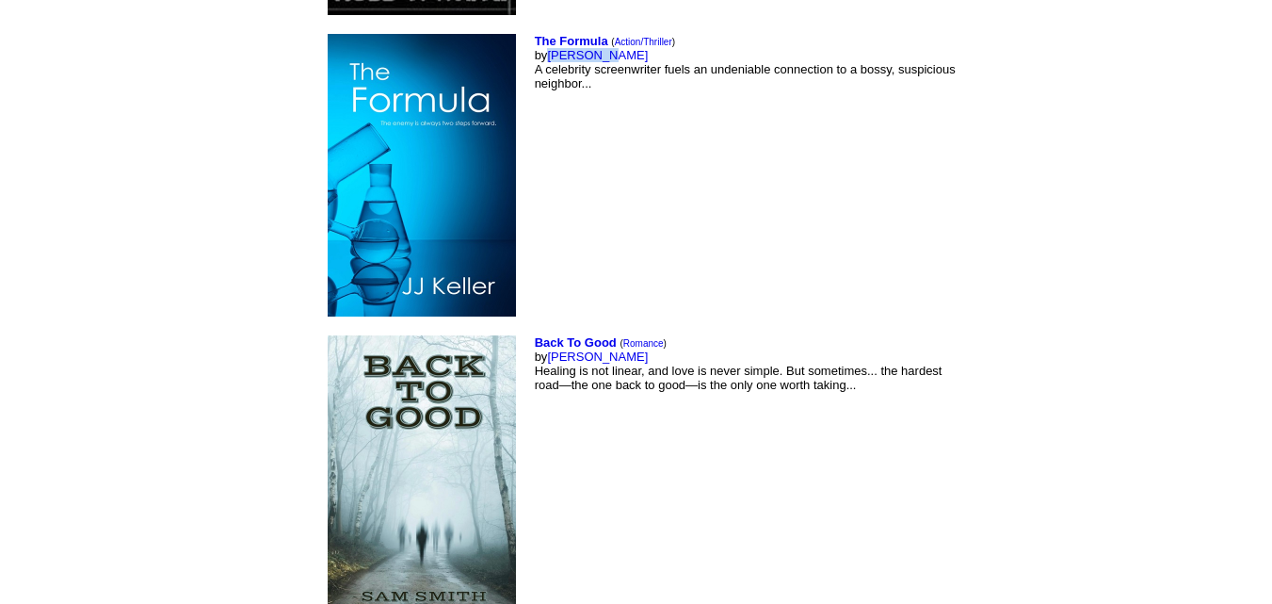
scroll to position [5492, 0]
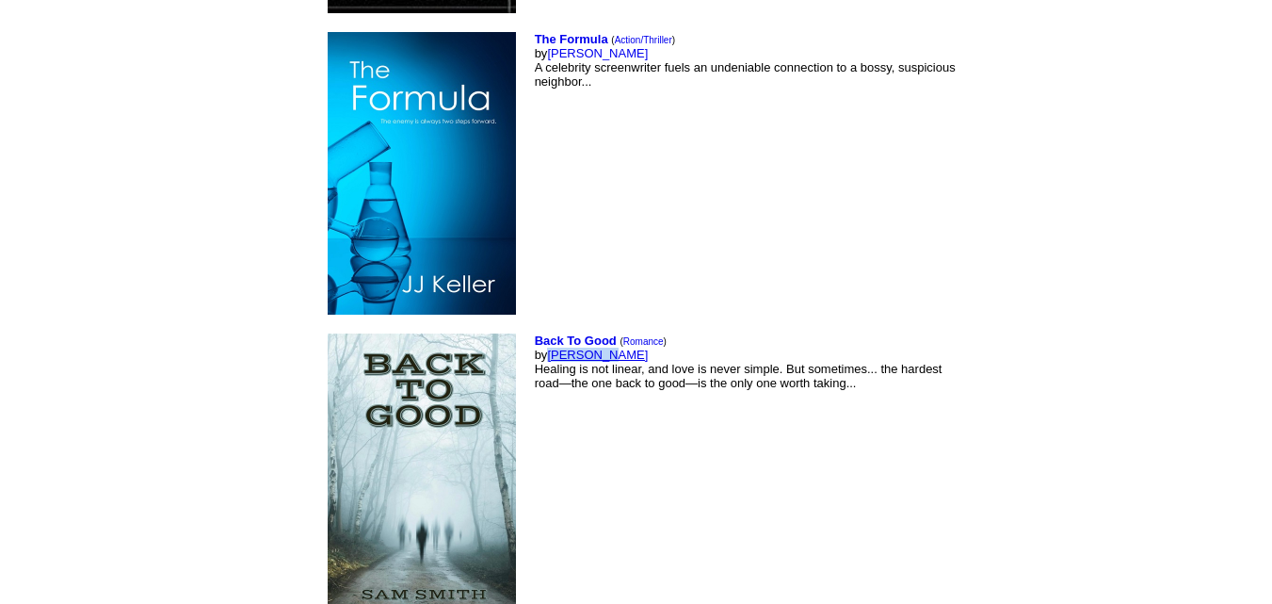
drag, startPoint x: 512, startPoint y: 328, endPoint x: 432, endPoint y: 325, distance: 80.1
click at [531, 330] on td "Back To Good ( Romance ) by Sam Smith Healing is not linear, and love is never …" at bounding box center [746, 482] width 430 height 305
click at [535, 333] on b "Back To Good" at bounding box center [576, 340] width 82 height 14
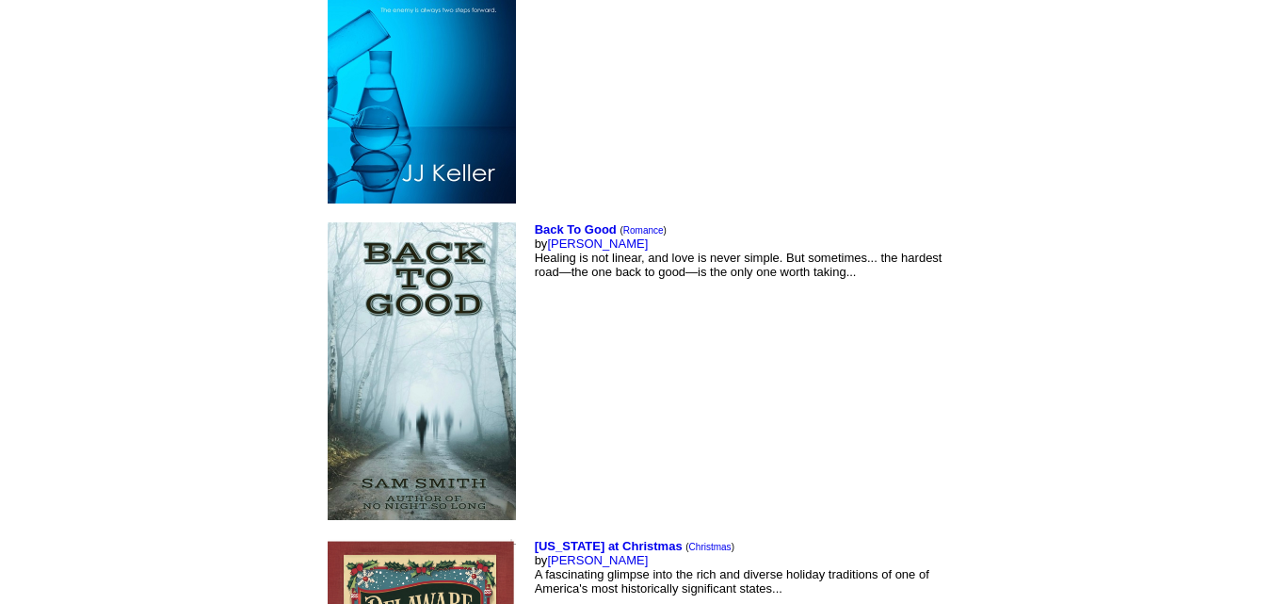
scroll to position [5599, 0]
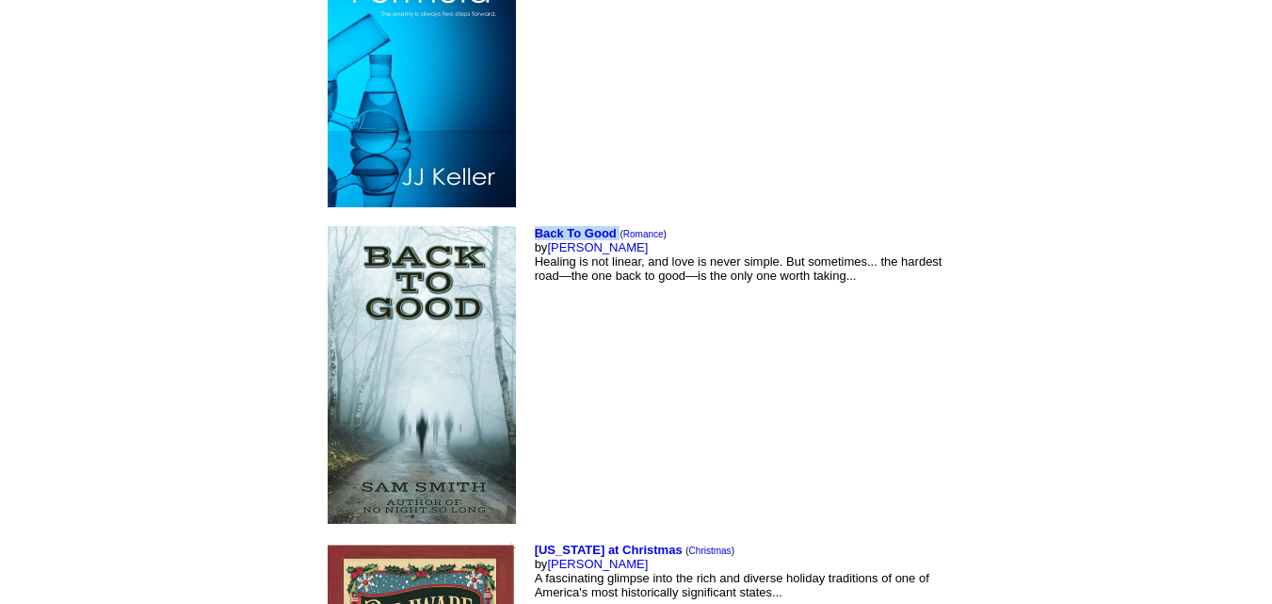
drag, startPoint x: 501, startPoint y: 203, endPoint x: 410, endPoint y: 209, distance: 91.5
click at [410, 222] on tr "Back To Good ( Romance ) by Sam Smith Healing is not linear, and love is never …" at bounding box center [642, 374] width 637 height 305
copy tr "Back To Good"
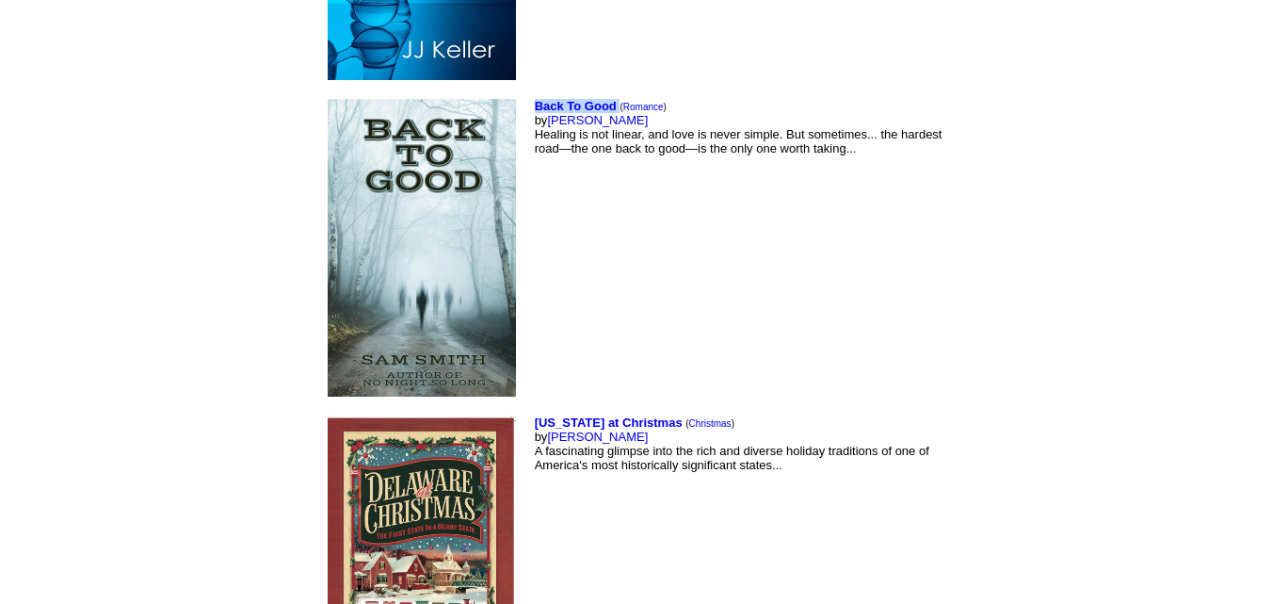
scroll to position [5739, 0]
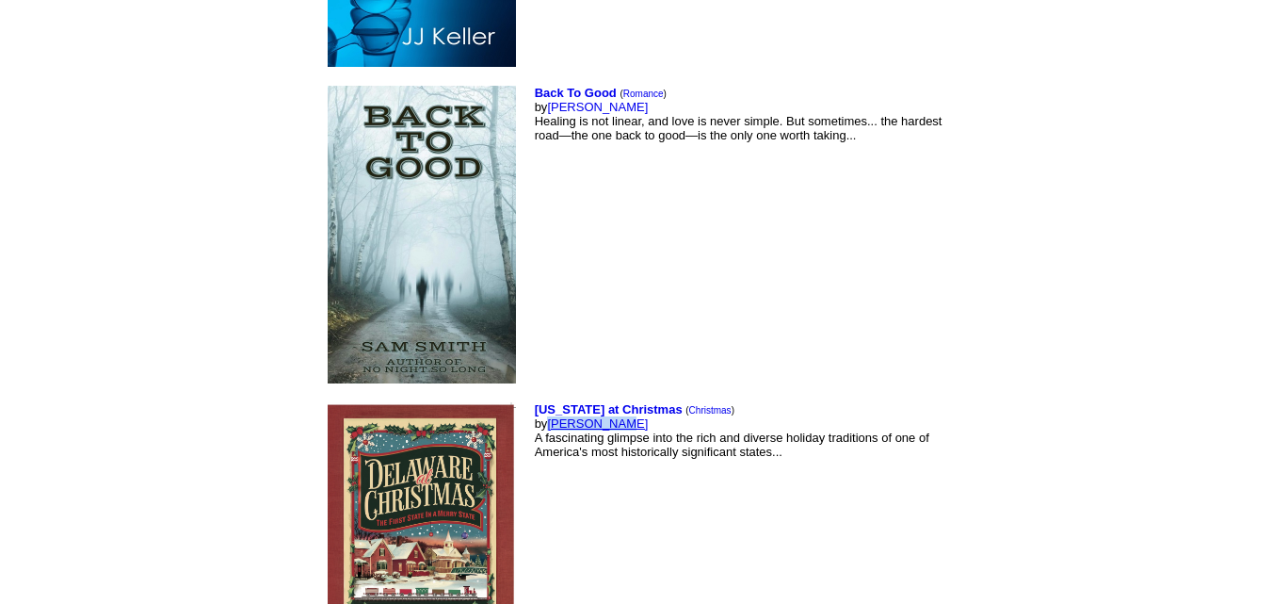
drag, startPoint x: 504, startPoint y: 400, endPoint x: 433, endPoint y: 400, distance: 70.6
click at [531, 400] on td "Delaware at Christmas ( Christmas ) by Dave Tabler A fascinating glimpse into t…" at bounding box center [746, 524] width 430 height 252
copy link "[PERSON_NAME]"
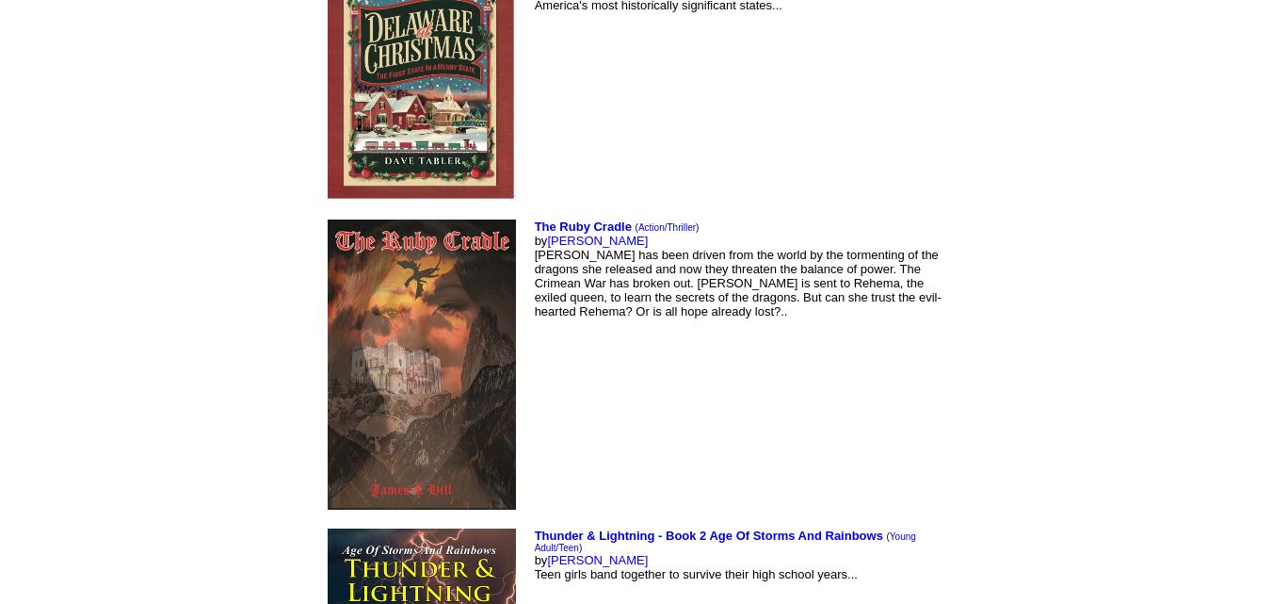
scroll to position [6190, 0]
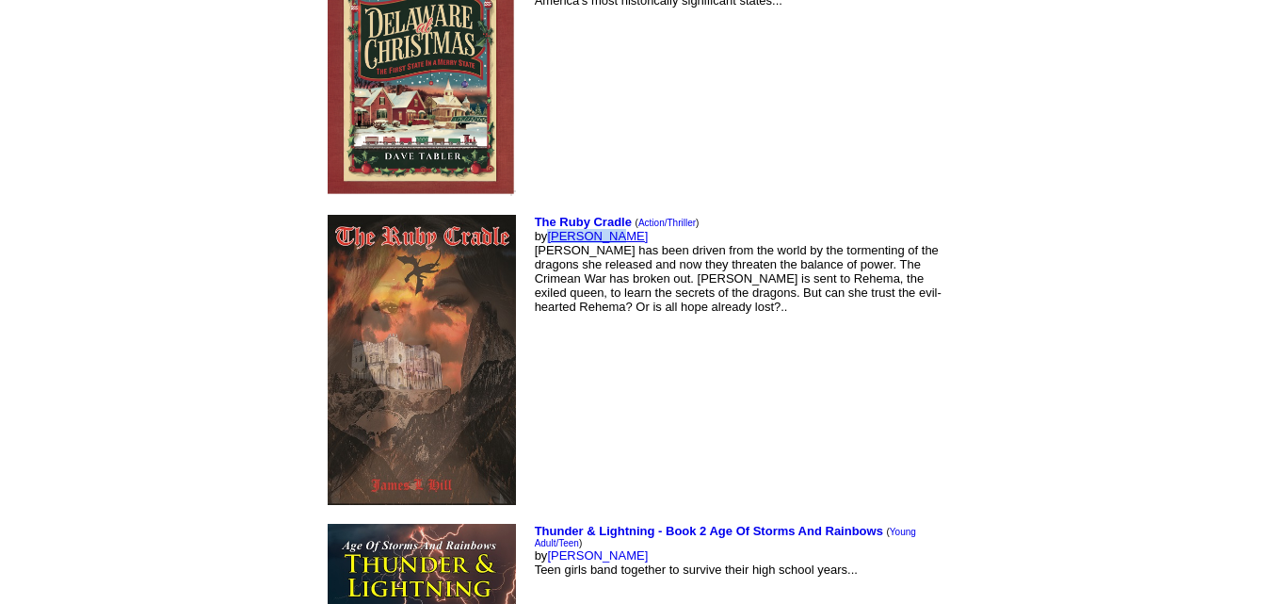
drag, startPoint x: 496, startPoint y: 210, endPoint x: 434, endPoint y: 211, distance: 62.2
click at [531, 211] on td "The Ruby Cradle ( Action/Thriller ) by James Hill Aberash has been driven from …" at bounding box center [746, 360] width 430 height 298
copy link "[PERSON_NAME]"
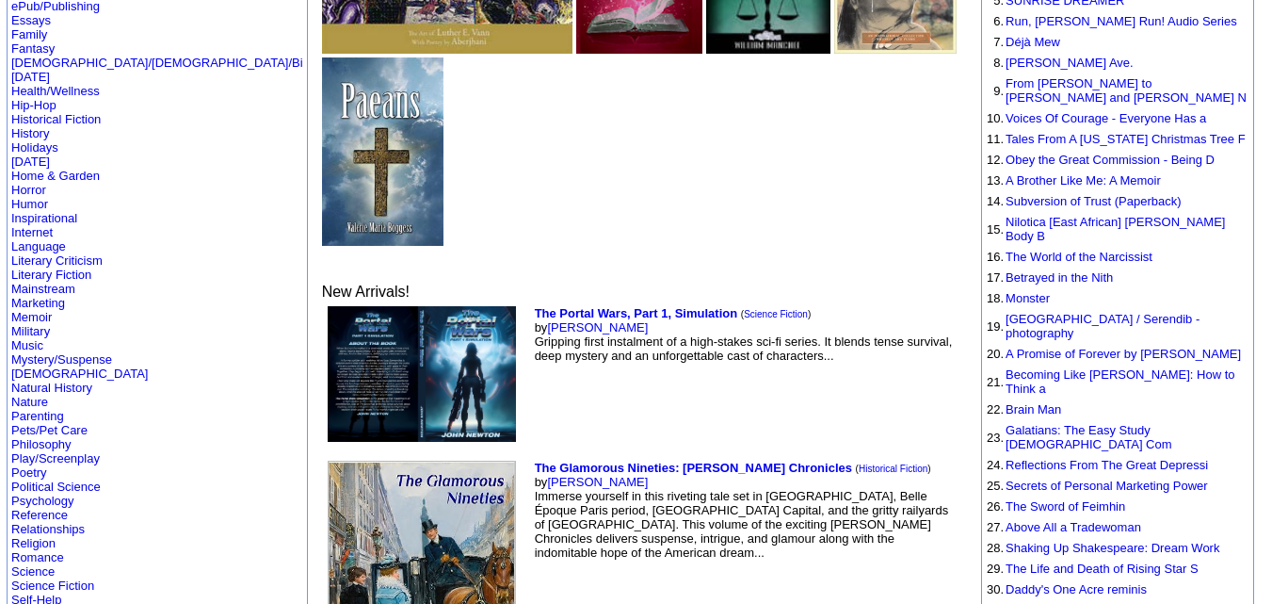
scroll to position [344, 0]
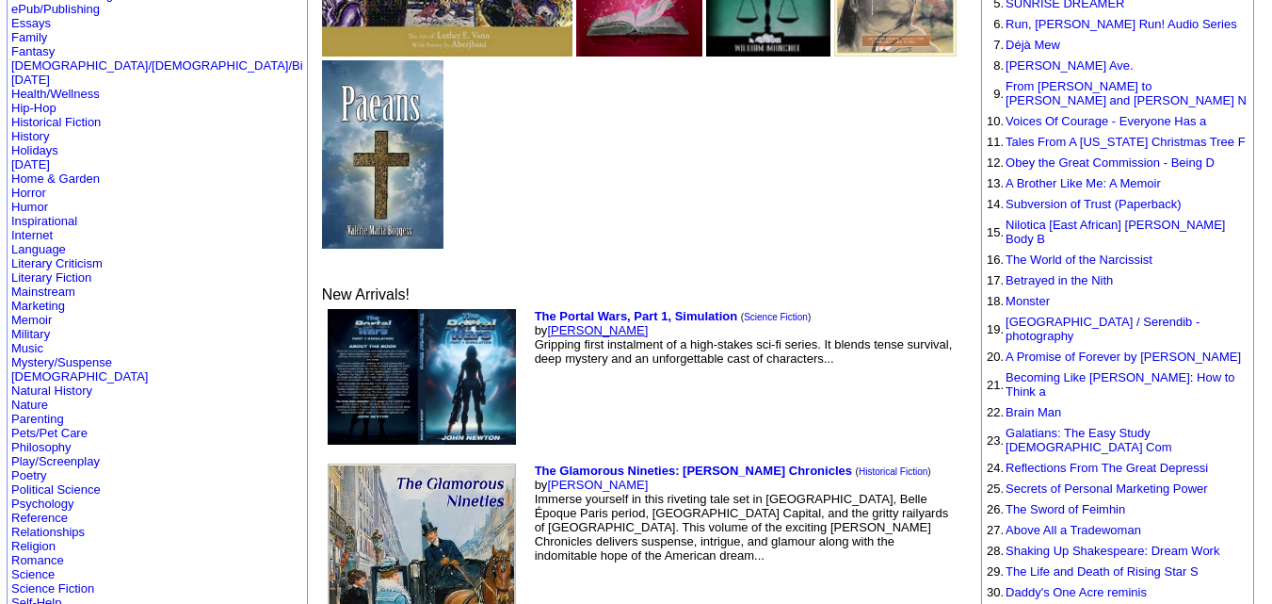
click at [547, 323] on link "John Newton" at bounding box center [597, 330] width 101 height 14
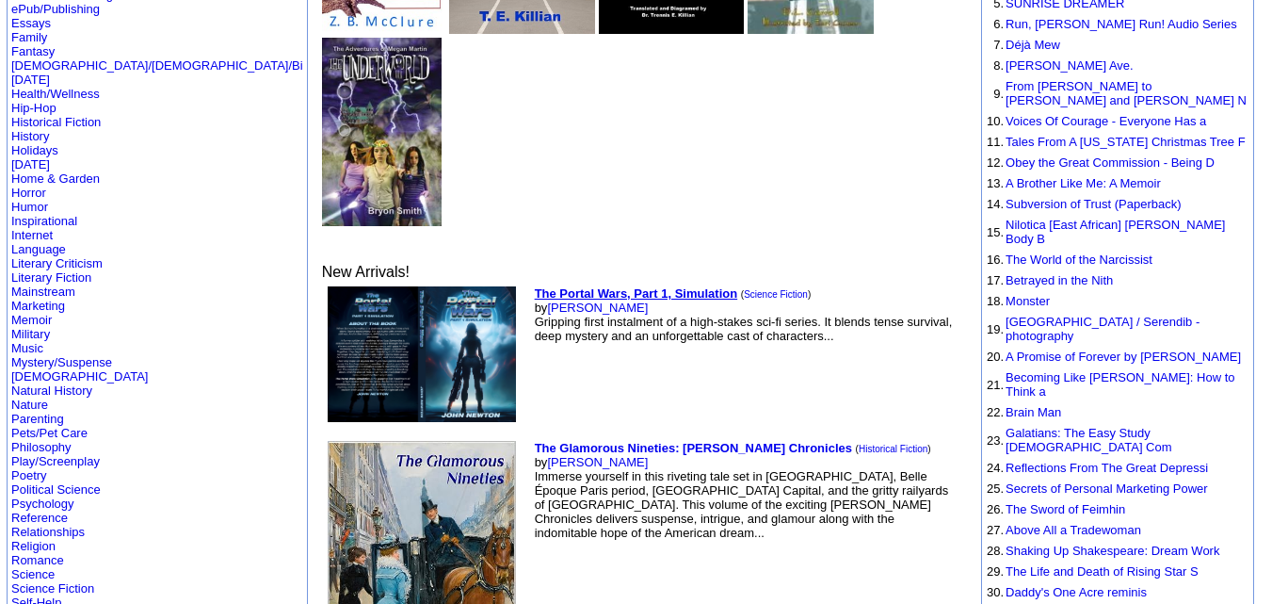
scroll to position [344, 0]
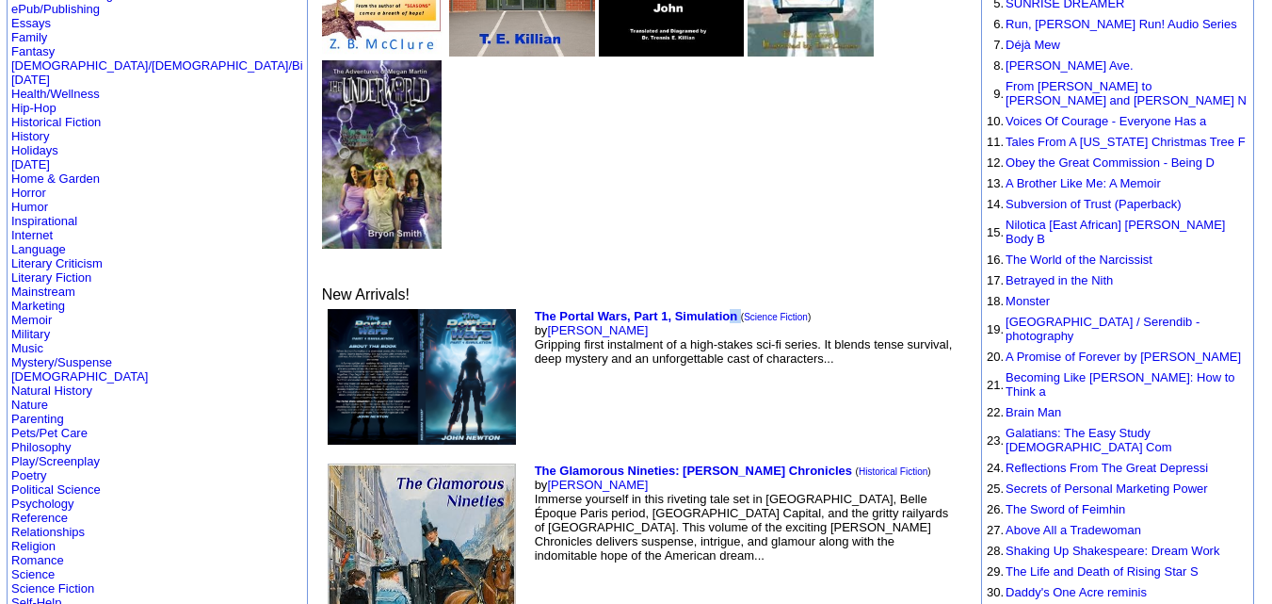
drag, startPoint x: 621, startPoint y: 93, endPoint x: 613, endPoint y: 86, distance: 11.3
click at [613, 305] on td "The Portal Wars, Part 1, Simulation ( Science Fiction ) by John Newton Gripping…" at bounding box center [746, 376] width 430 height 143
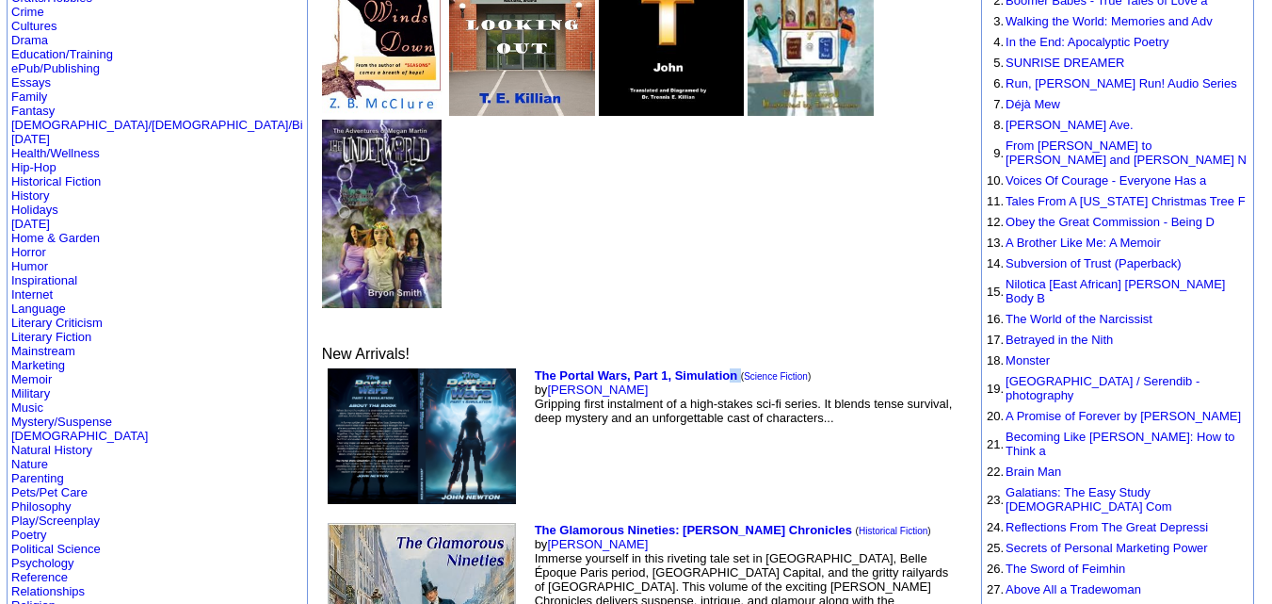
scroll to position [278, 0]
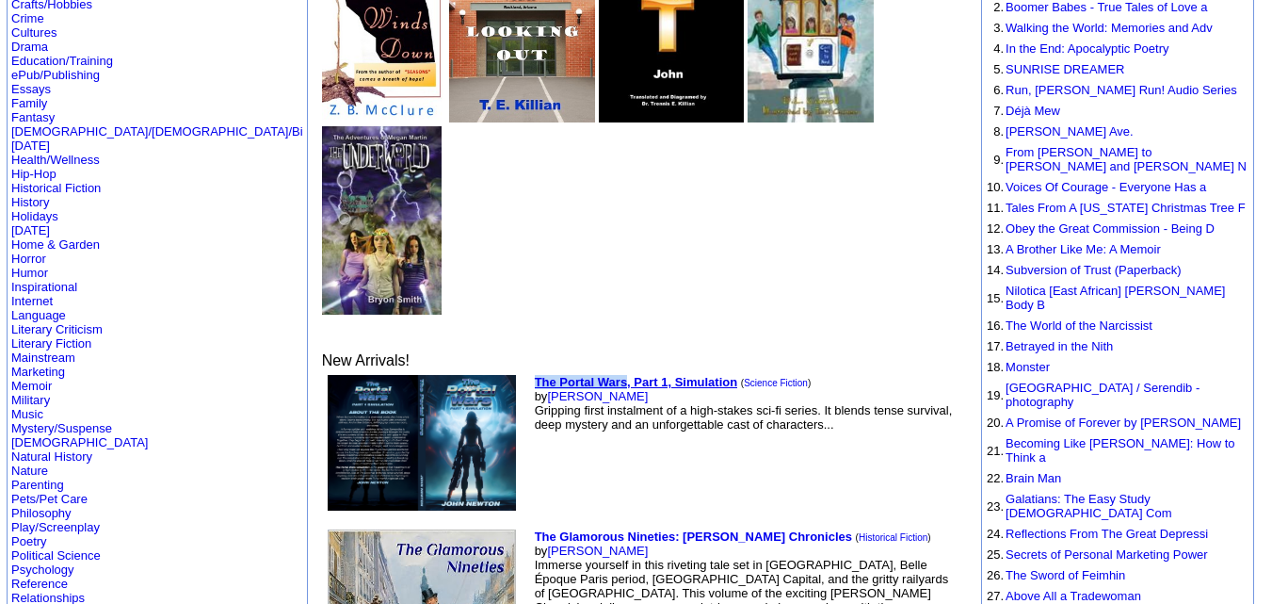
drag, startPoint x: 409, startPoint y: 163, endPoint x: 508, endPoint y: 156, distance: 99.1
click at [508, 371] on tr "The Portal Wars, Part 1, Simulation ( Science Fiction ) by John Newton Gripping…" at bounding box center [642, 442] width 637 height 143
copy tr "The Portal Wars"
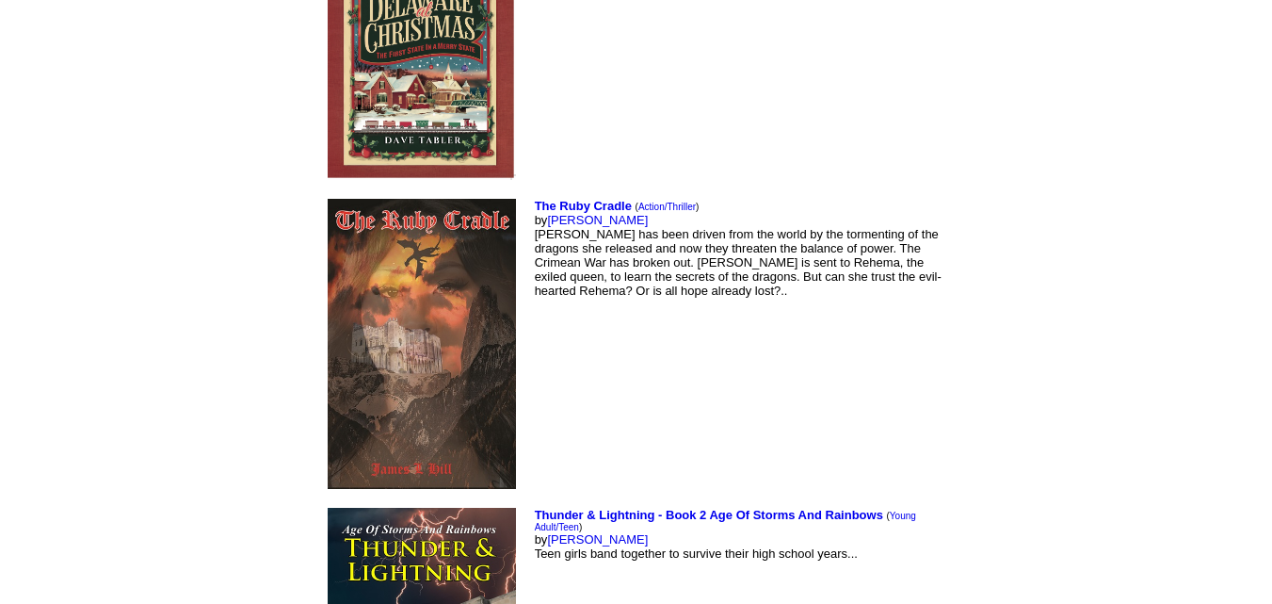
scroll to position [6209, 0]
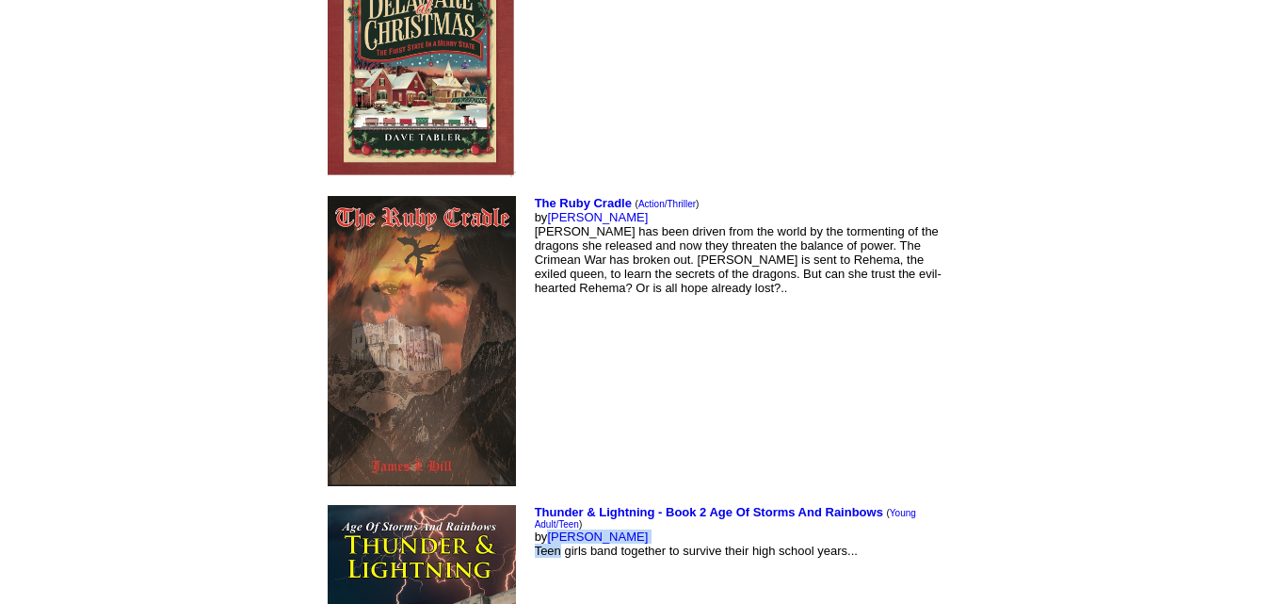
drag, startPoint x: 510, startPoint y: 312, endPoint x: 434, endPoint y: 314, distance: 76.3
drag, startPoint x: 508, startPoint y: 371, endPoint x: 524, endPoint y: 362, distance: 19.4
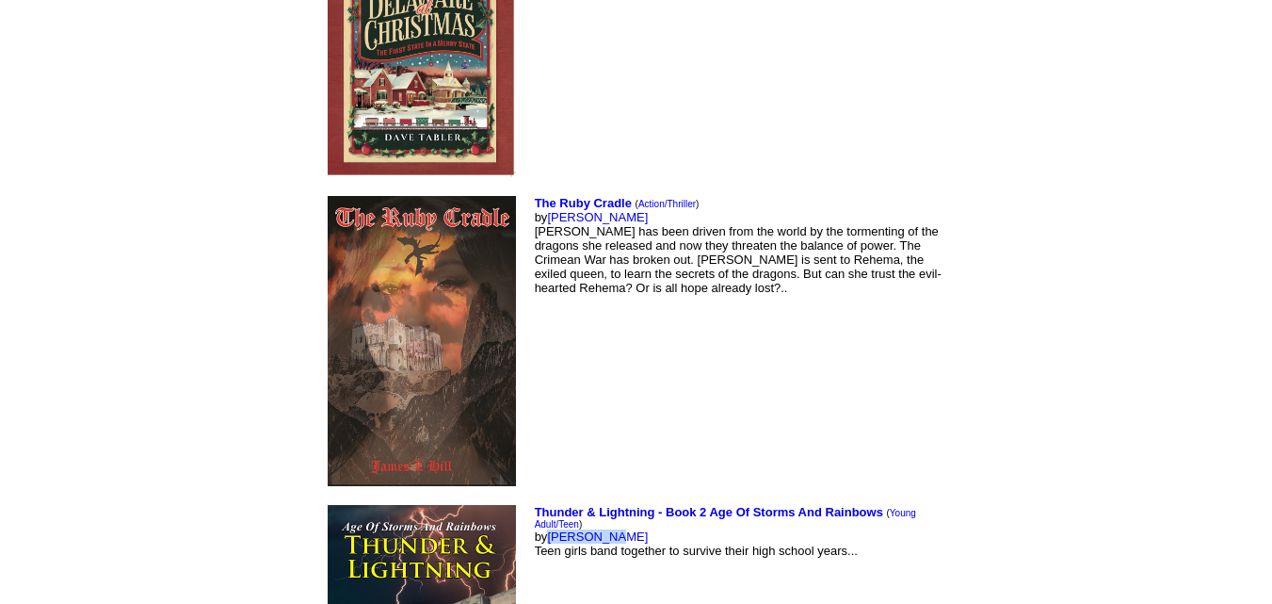
drag, startPoint x: 493, startPoint y: 306, endPoint x: 434, endPoint y: 313, distance: 59.7
copy link "John Stipa"
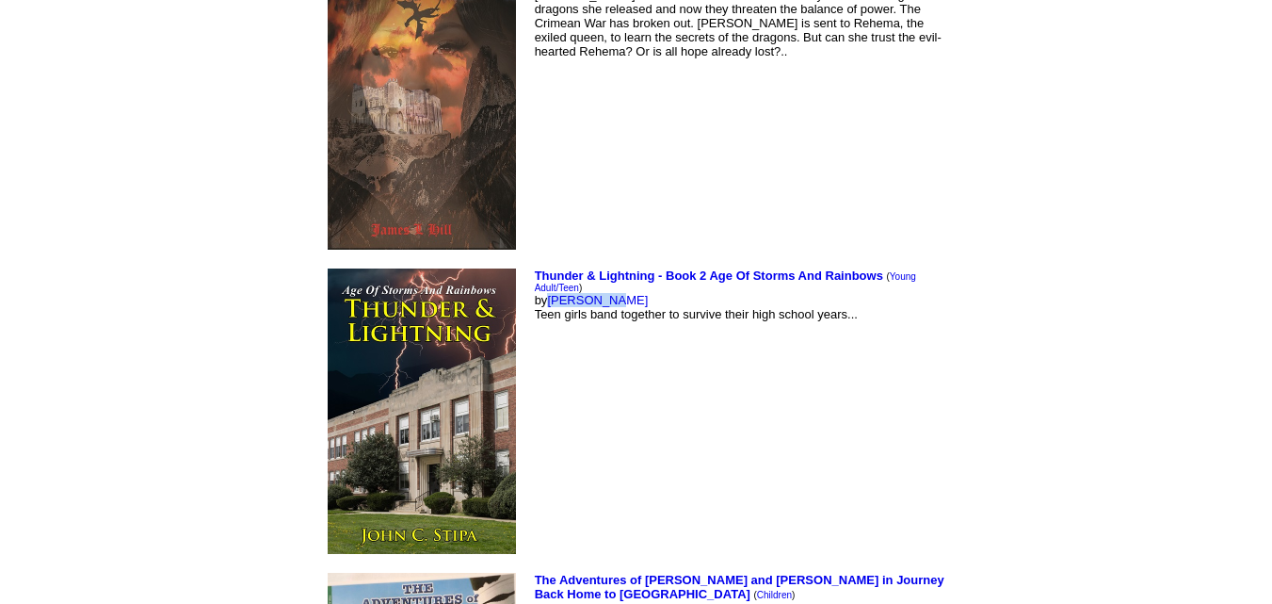
scroll to position [6449, 0]
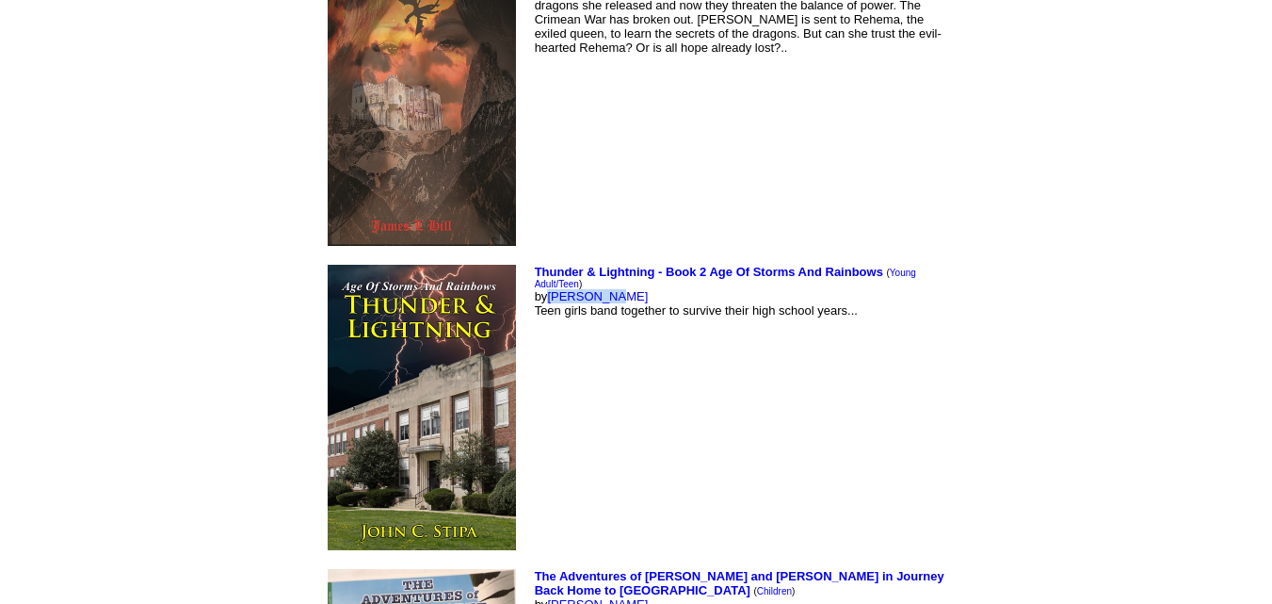
drag, startPoint x: 527, startPoint y: 367, endPoint x: 433, endPoint y: 372, distance: 94.3
copy link "Valerie Boggess"
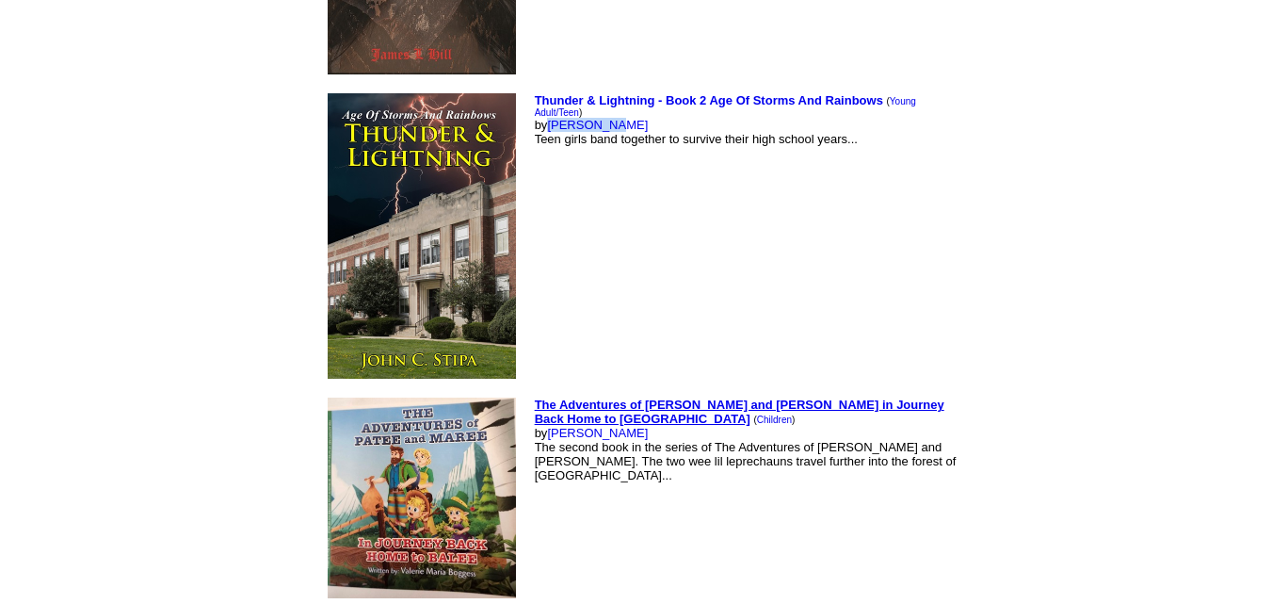
scroll to position [6622, 0]
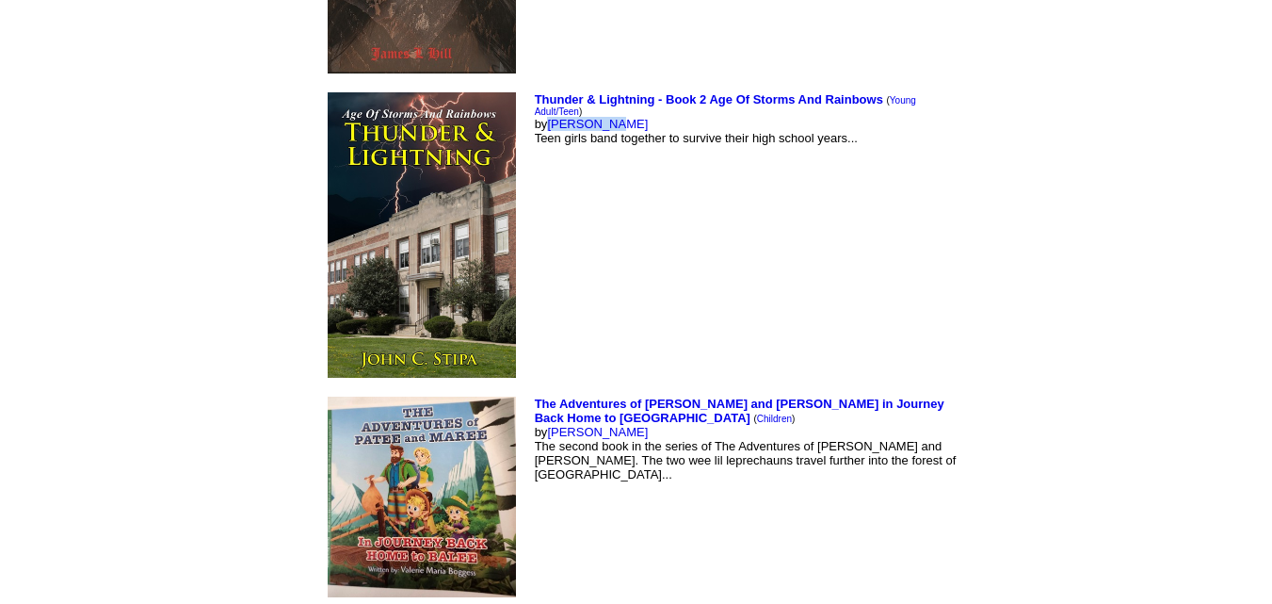
drag, startPoint x: 557, startPoint y: 414, endPoint x: 434, endPoint y: 421, distance: 123.5
copy link "Jean Maurice Prosper"
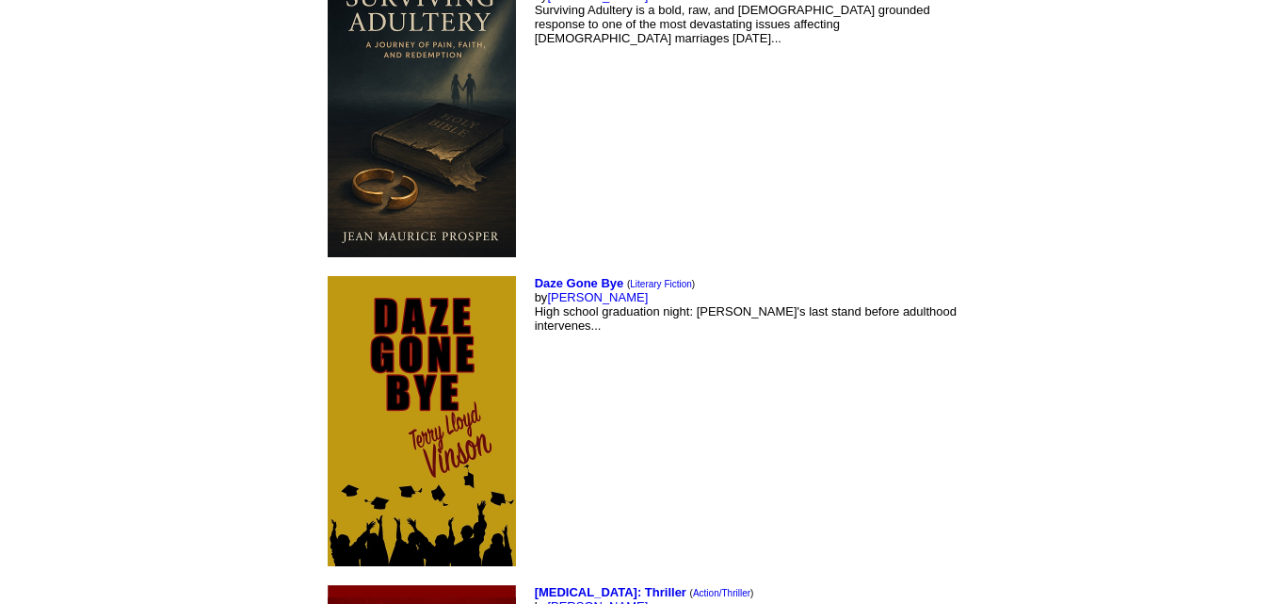
scroll to position [7264, 0]
drag, startPoint x: 540, startPoint y: 384, endPoint x: 430, endPoint y: 388, distance: 109.3
copy font "Charles Vrooman"
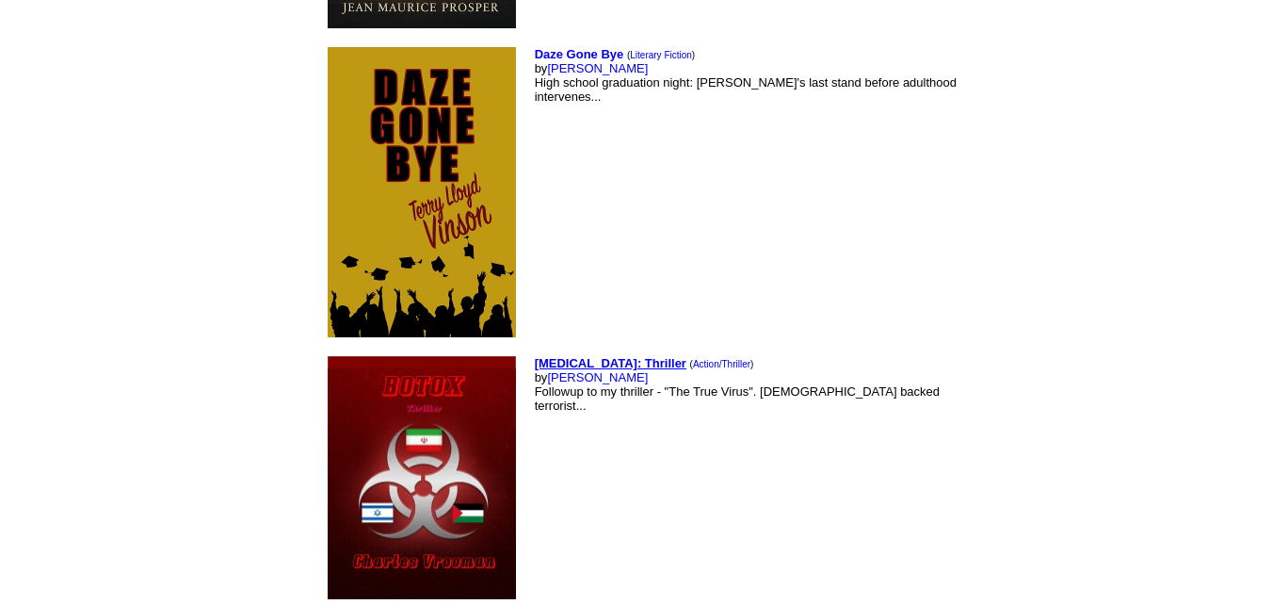
scroll to position [7510, 0]
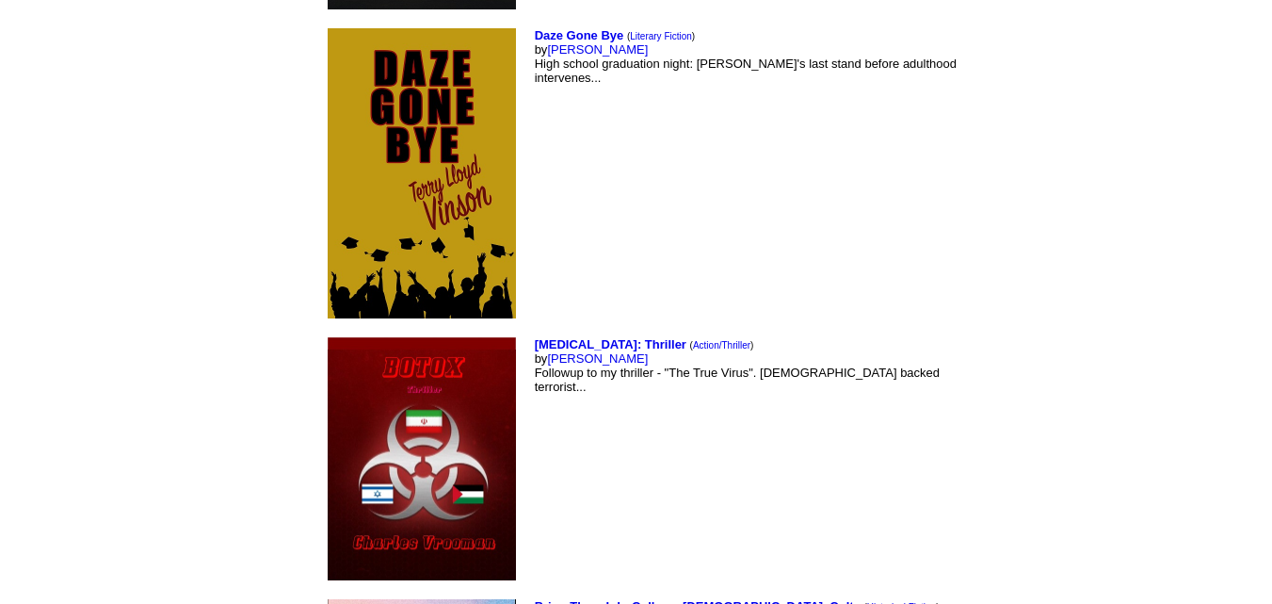
drag, startPoint x: 513, startPoint y: 395, endPoint x: 431, endPoint y: 402, distance: 82.3
copy link "Susan Smith"
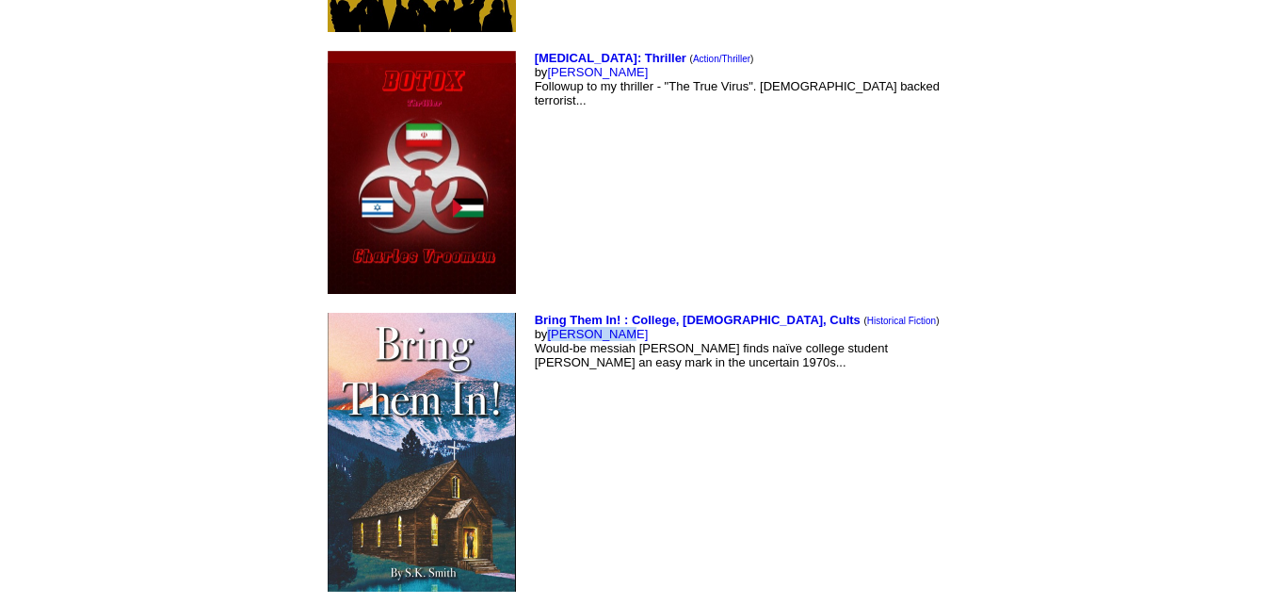
scroll to position [7813, 0]
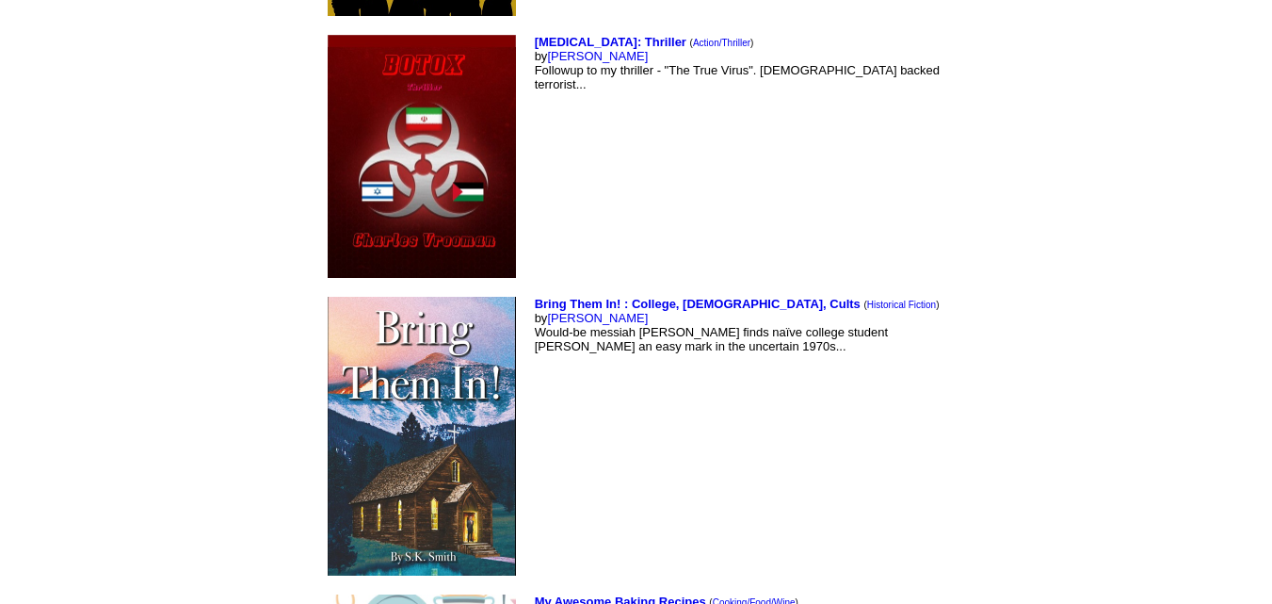
drag, startPoint x: 514, startPoint y: 395, endPoint x: 431, endPoint y: 394, distance: 82.9
copy link "Lisa Maliga"
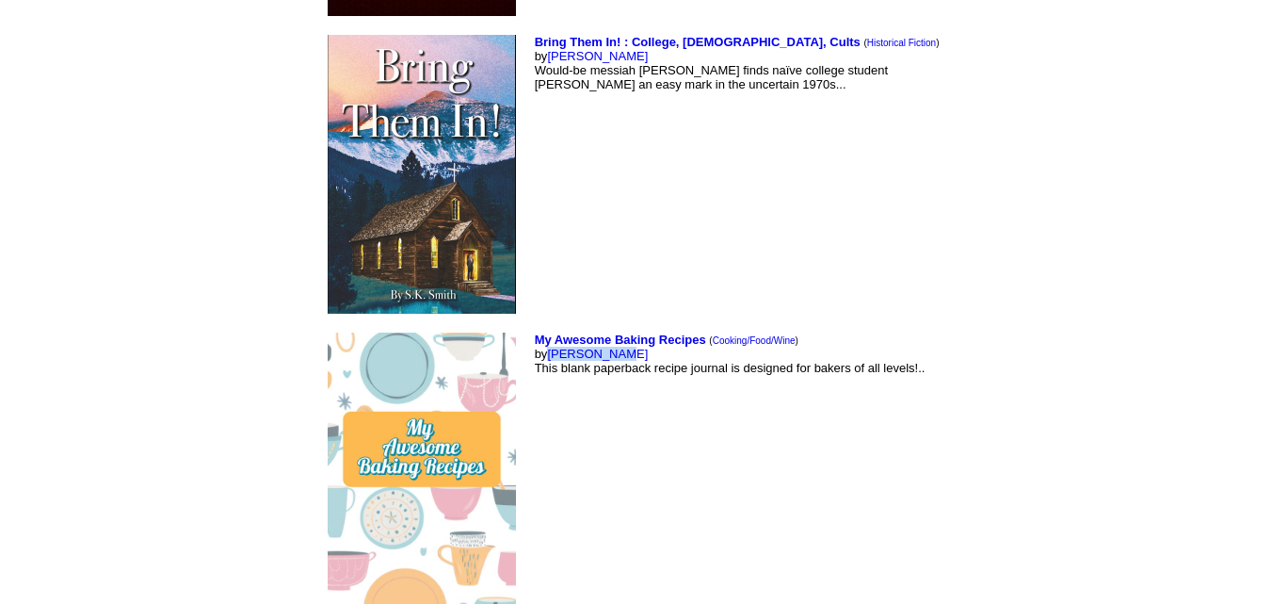
scroll to position [8106, 0]
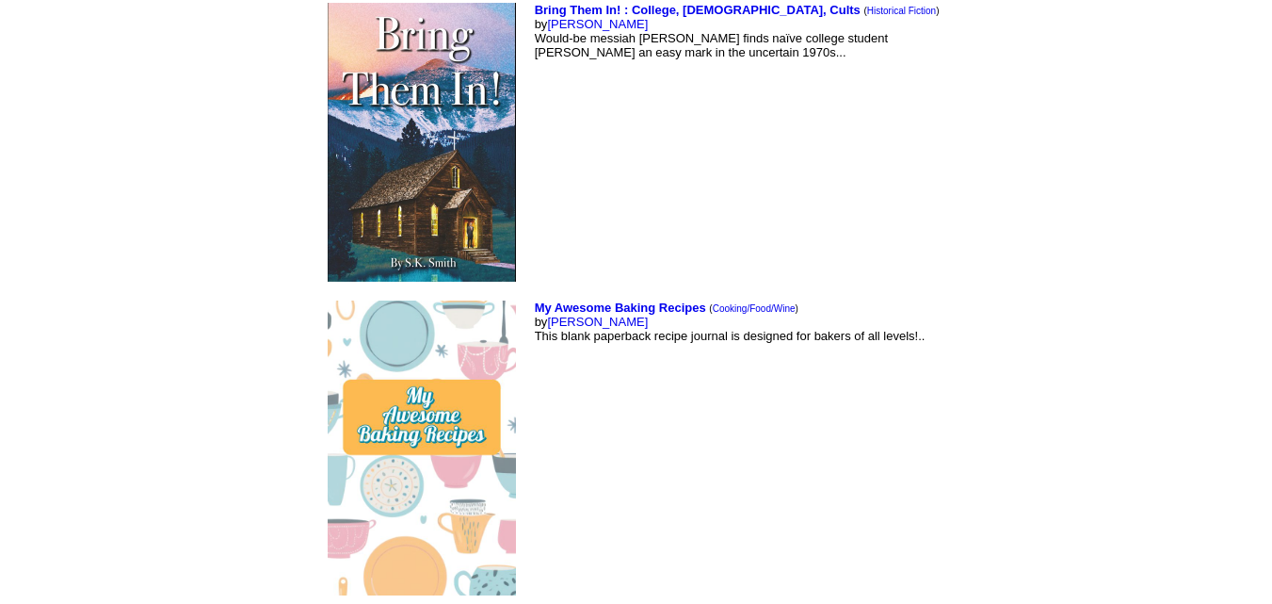
drag, startPoint x: 507, startPoint y: 409, endPoint x: 433, endPoint y: 412, distance: 73.5
copy link "[PERSON_NAME]"
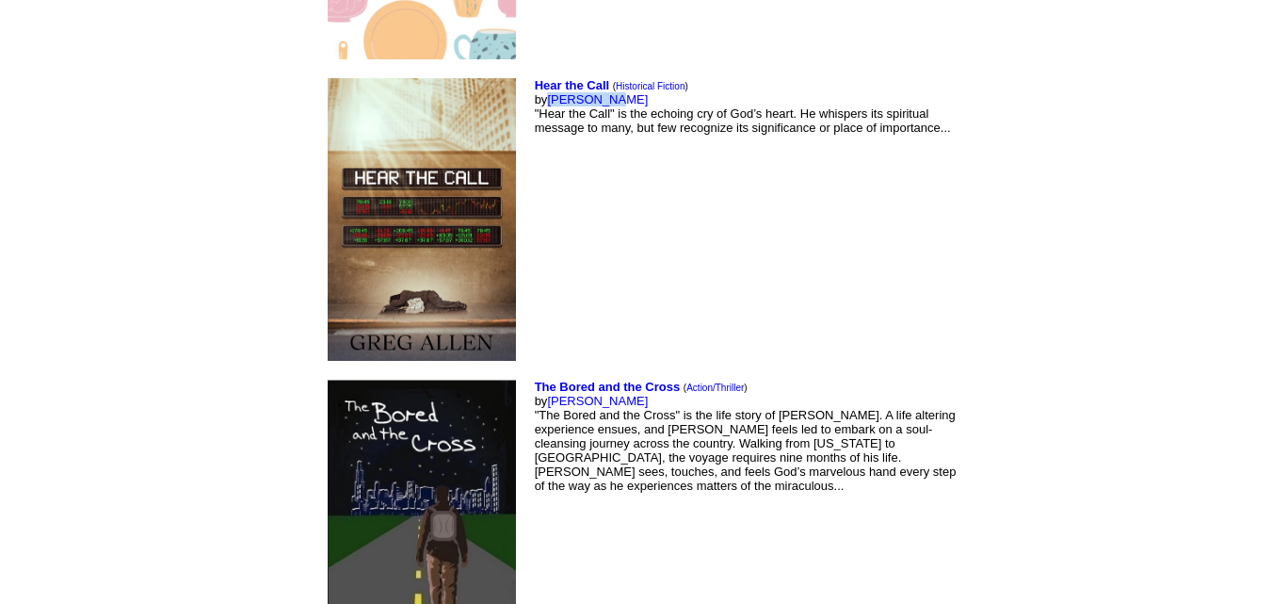
scroll to position [8641, 0]
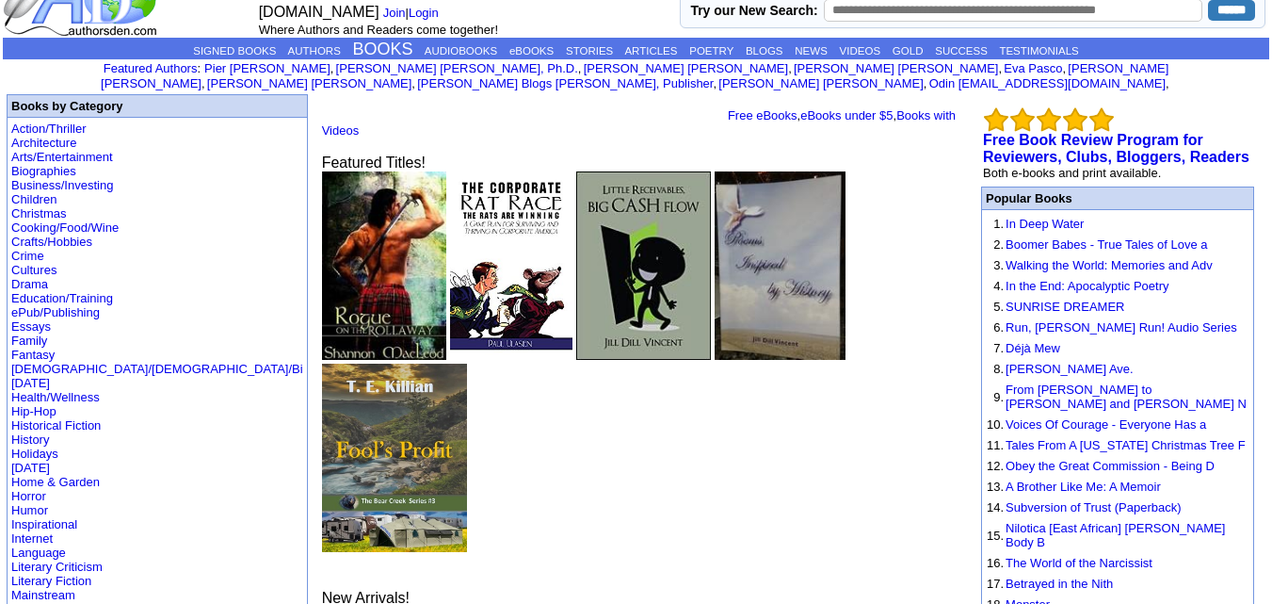
scroll to position [39, 0]
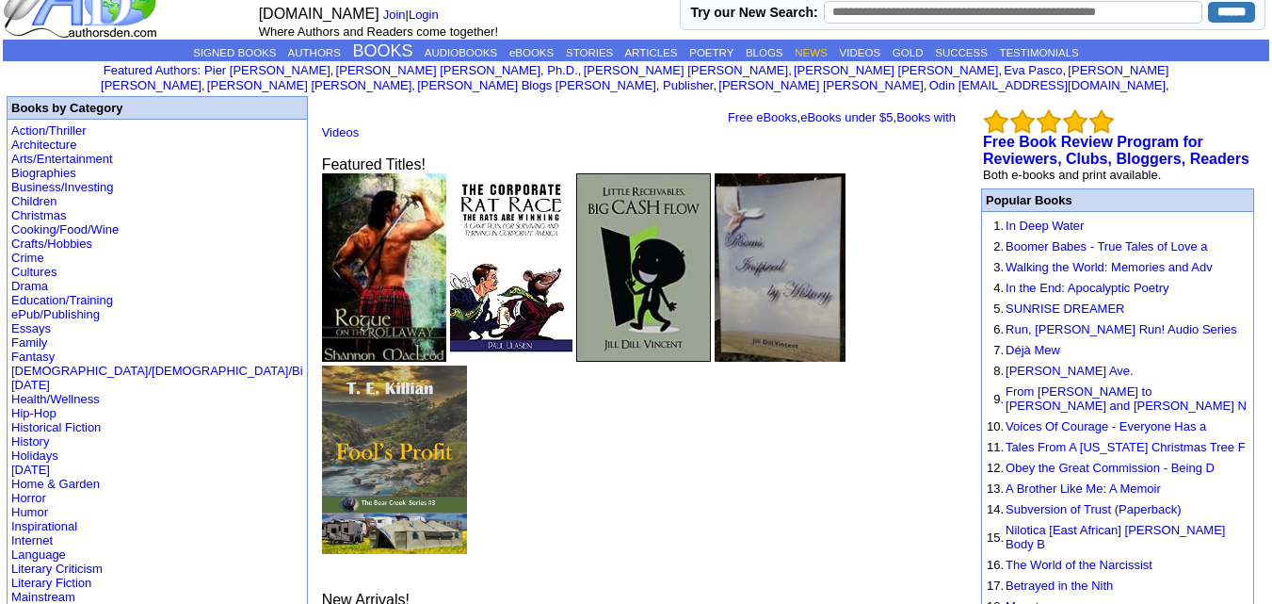
click at [824, 50] on link "NEWS" at bounding box center [811, 52] width 33 height 11
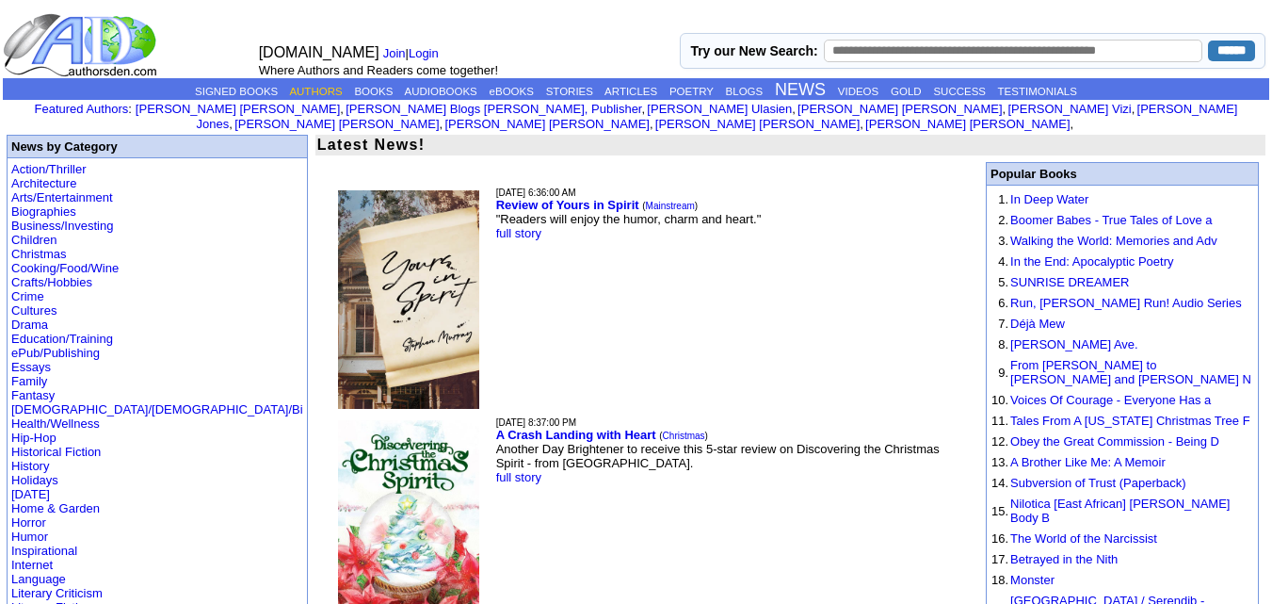
click at [297, 88] on link "AUTHORS" at bounding box center [315, 91] width 53 height 11
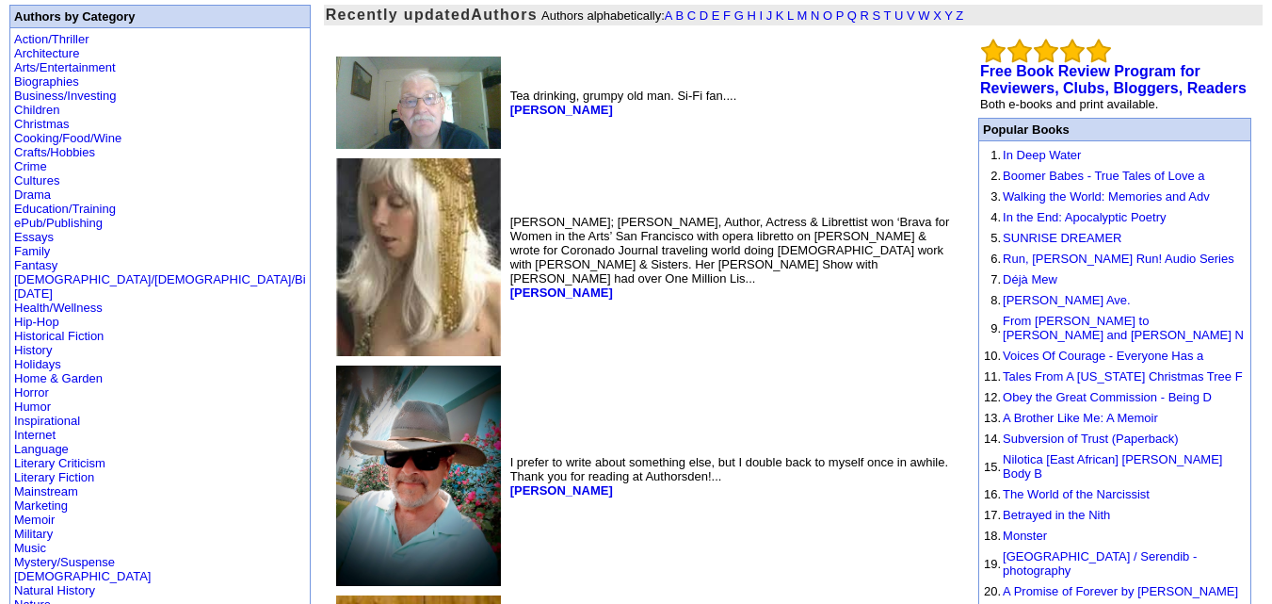
scroll to position [137, 0]
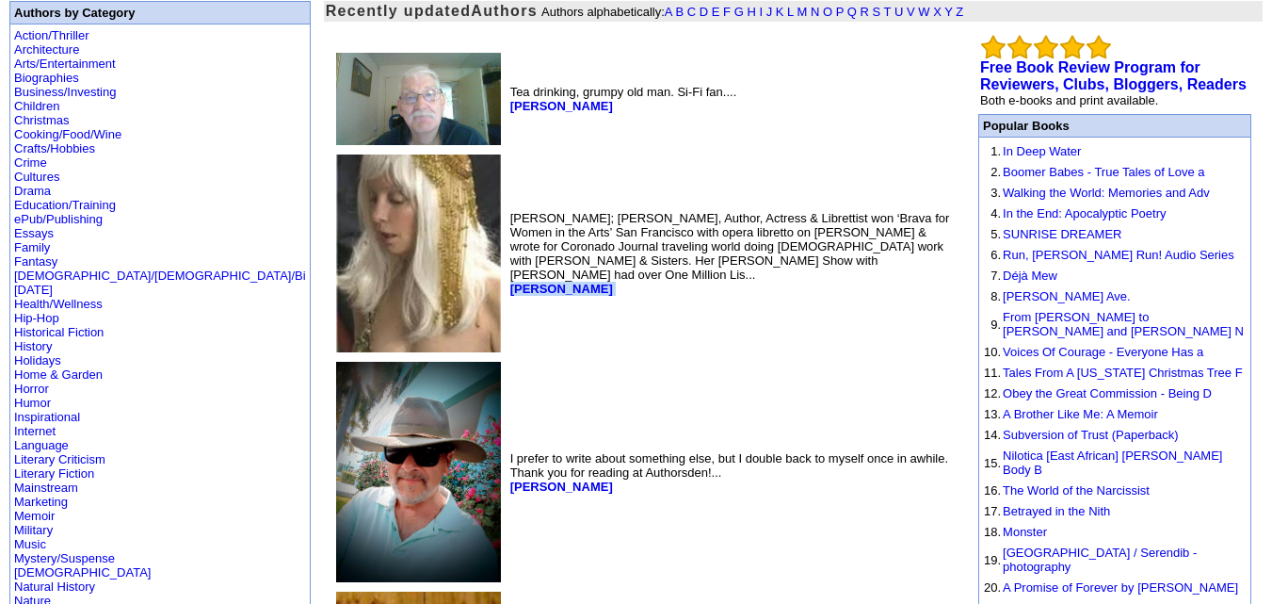
drag, startPoint x: 460, startPoint y: 266, endPoint x: 361, endPoint y: 268, distance: 99.9
click at [507, 268] on td "[PERSON_NAME]; [PERSON_NAME], Author, Actress & Librettist won ‘Brava for Women…" at bounding box center [733, 253] width 452 height 205
copy font "[PERSON_NAME]"
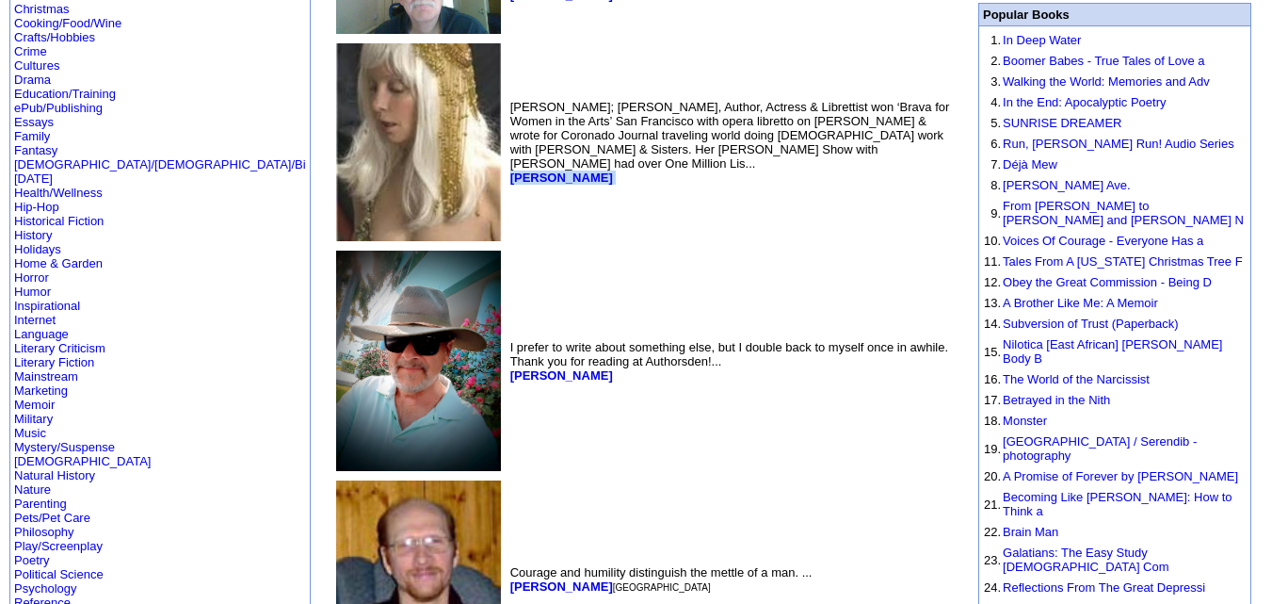
scroll to position [274, 0]
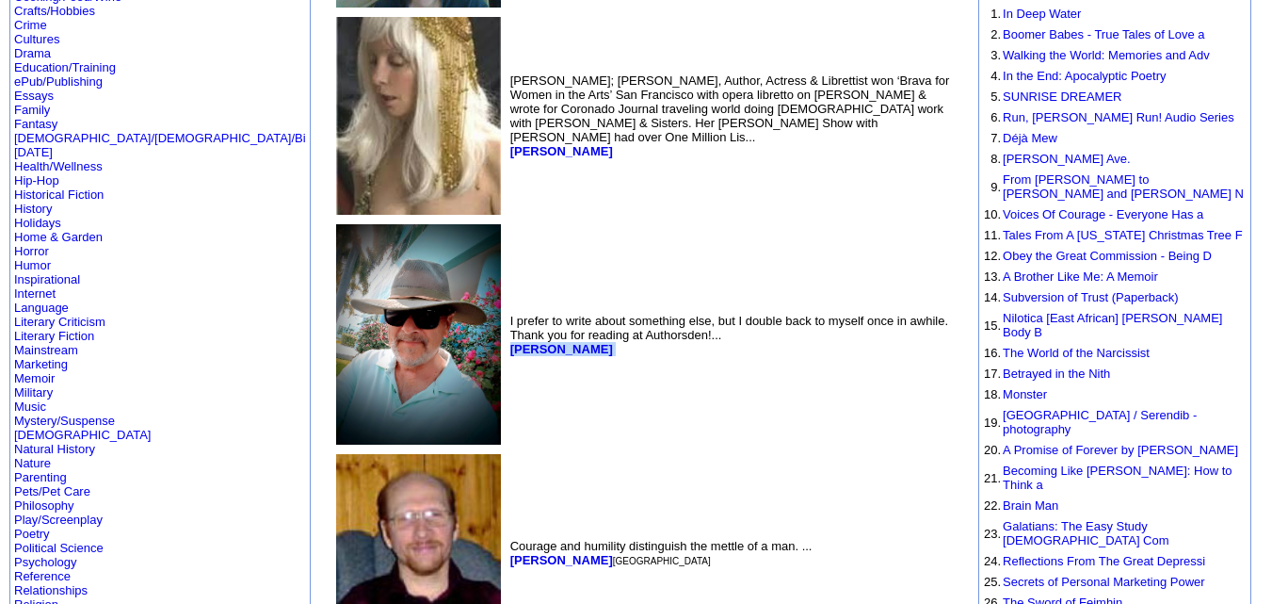
drag, startPoint x: 491, startPoint y: 337, endPoint x: 355, endPoint y: 337, distance: 135.6
copy font "[PERSON_NAME]"
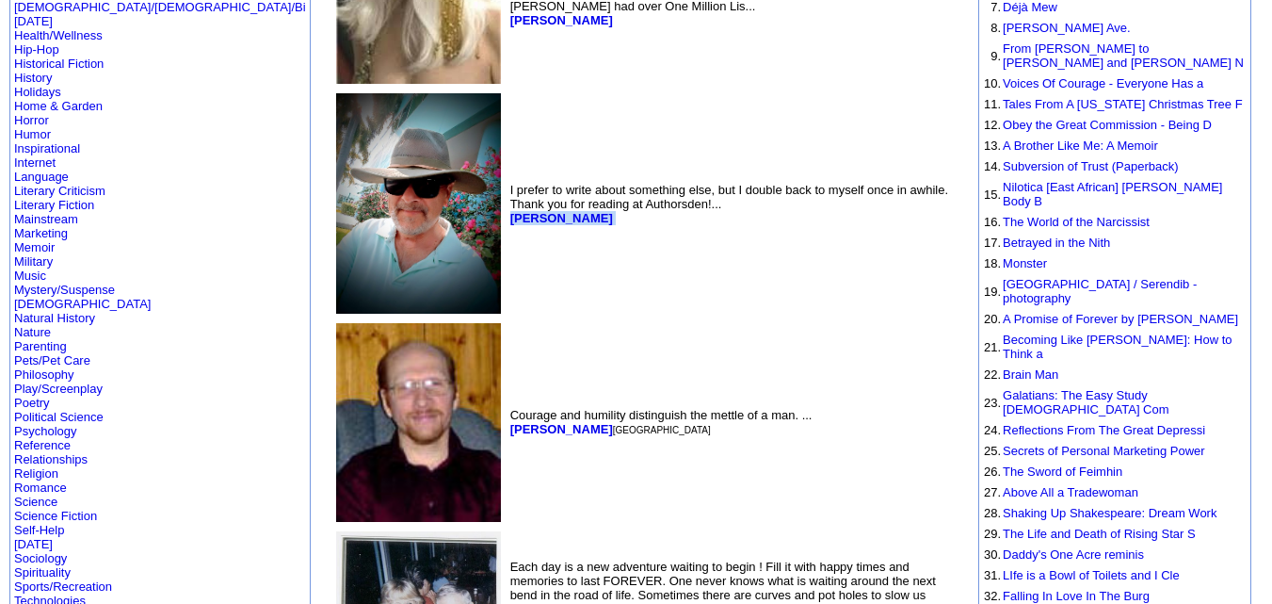
scroll to position [406, 0]
drag, startPoint x: 460, startPoint y: 413, endPoint x: 483, endPoint y: 417, distance: 22.9
click at [613, 424] on font "[GEOGRAPHIC_DATA]" at bounding box center [662, 429] width 98 height 10
click at [542, 338] on td "Courage and humility distinguish the mettle of a man. ... [PERSON_NAME][GEOGRAP…" at bounding box center [733, 421] width 452 height 206
drag, startPoint x: 491, startPoint y: 202, endPoint x: 358, endPoint y: 208, distance: 132.9
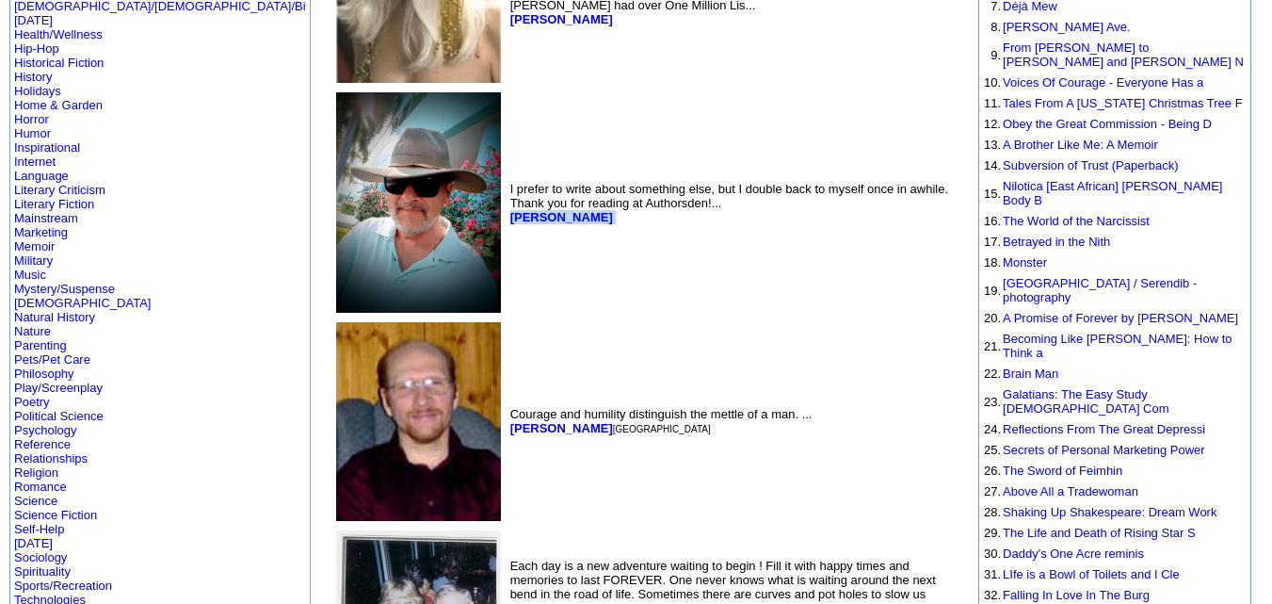
click at [507, 208] on td "I prefer to write about something else, but I double back to myself once in awh…" at bounding box center [733, 202] width 452 height 227
copy font "[PERSON_NAME]"
drag, startPoint x: 359, startPoint y: 411, endPoint x: 460, endPoint y: 420, distance: 102.1
click at [507, 420] on td "Courage and humility distinguish the mettle of a man. ... [PERSON_NAME][GEOGRAP…" at bounding box center [733, 421] width 452 height 206
copy font "[PERSON_NAME]"
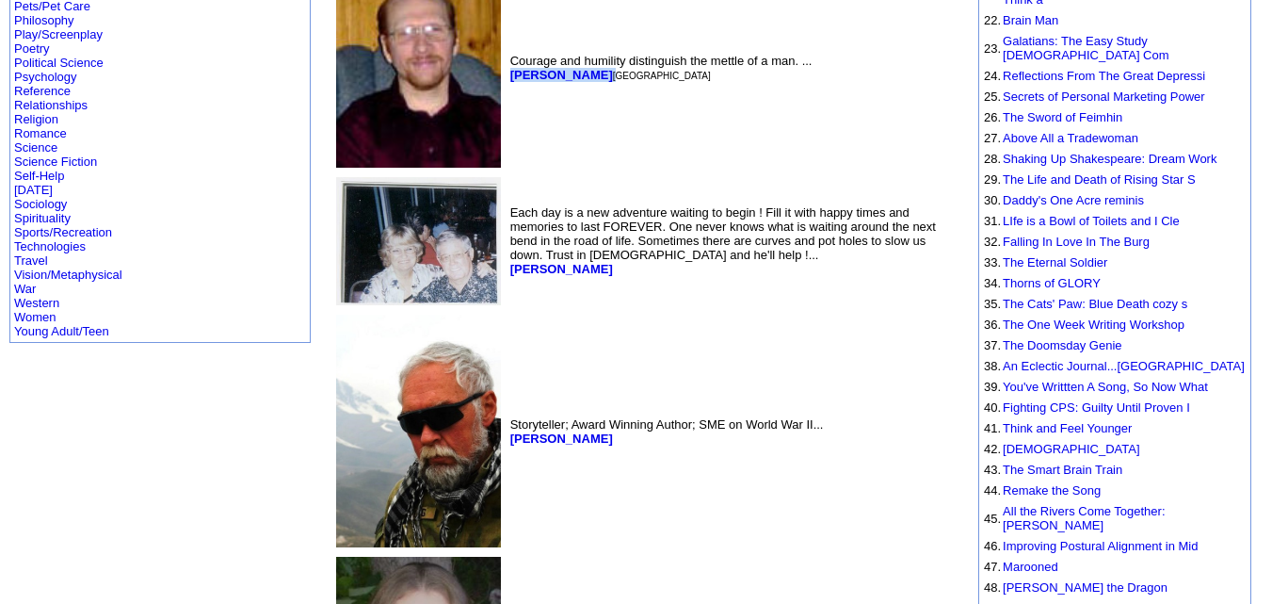
scroll to position [766, 0]
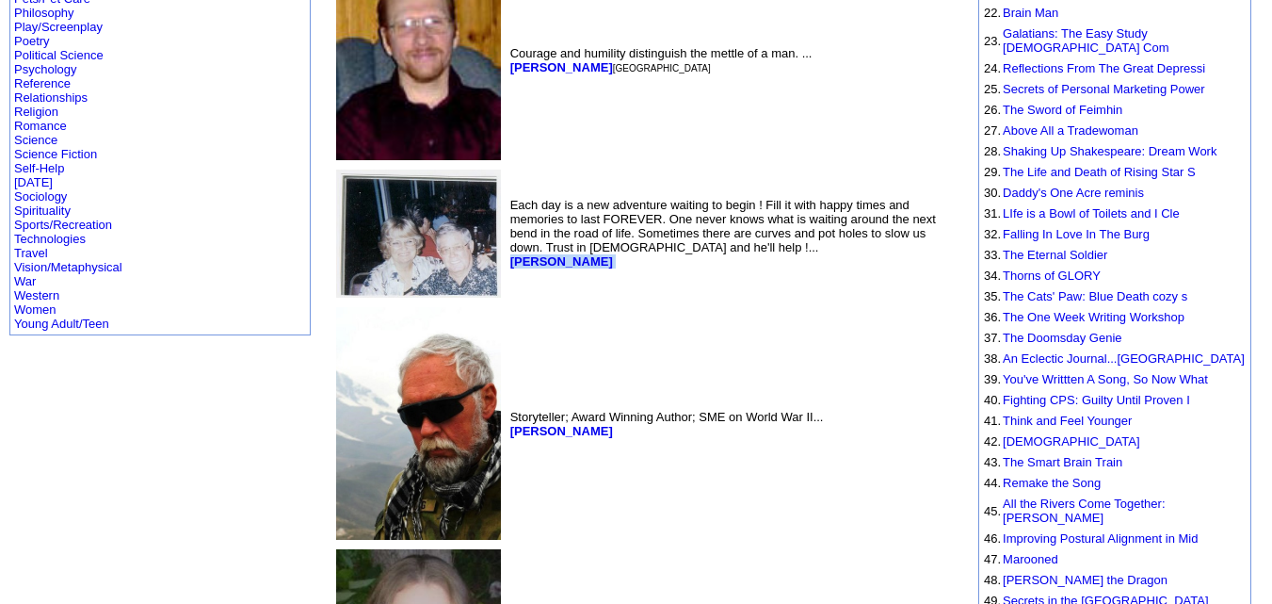
drag, startPoint x: 459, startPoint y: 239, endPoint x: 358, endPoint y: 248, distance: 101.1
click at [507, 248] on td "Each day is a new adventure waiting to begin ! Fill it with happy times and mem…" at bounding box center [733, 234] width 452 height 137
copy font "[PERSON_NAME]"
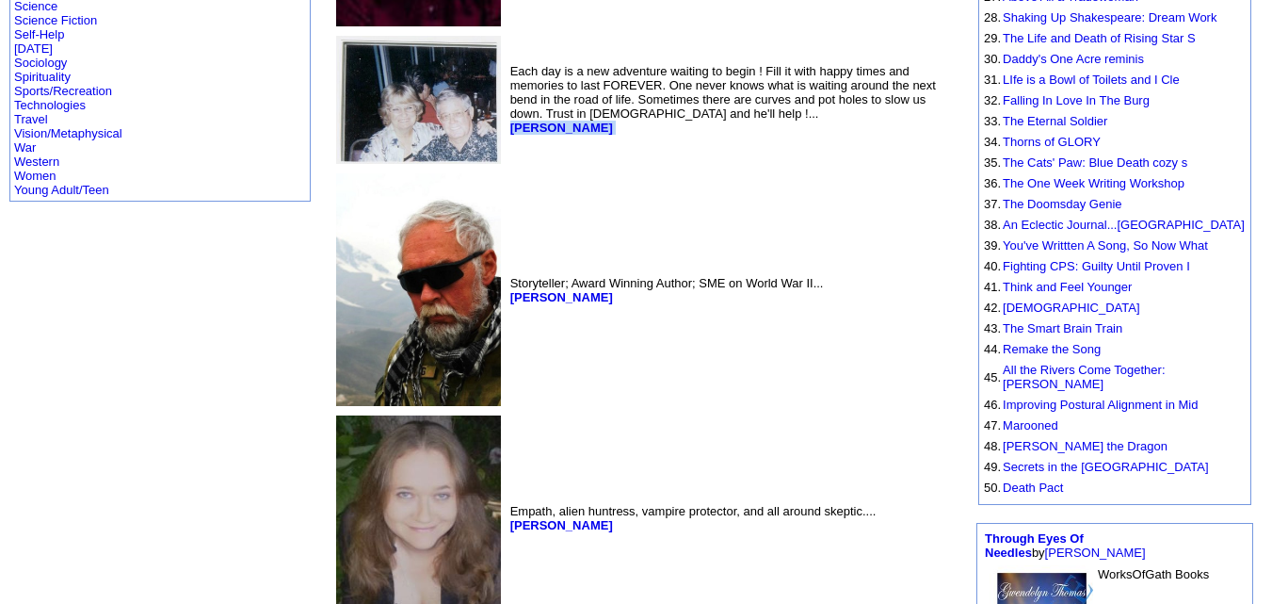
scroll to position [901, 0]
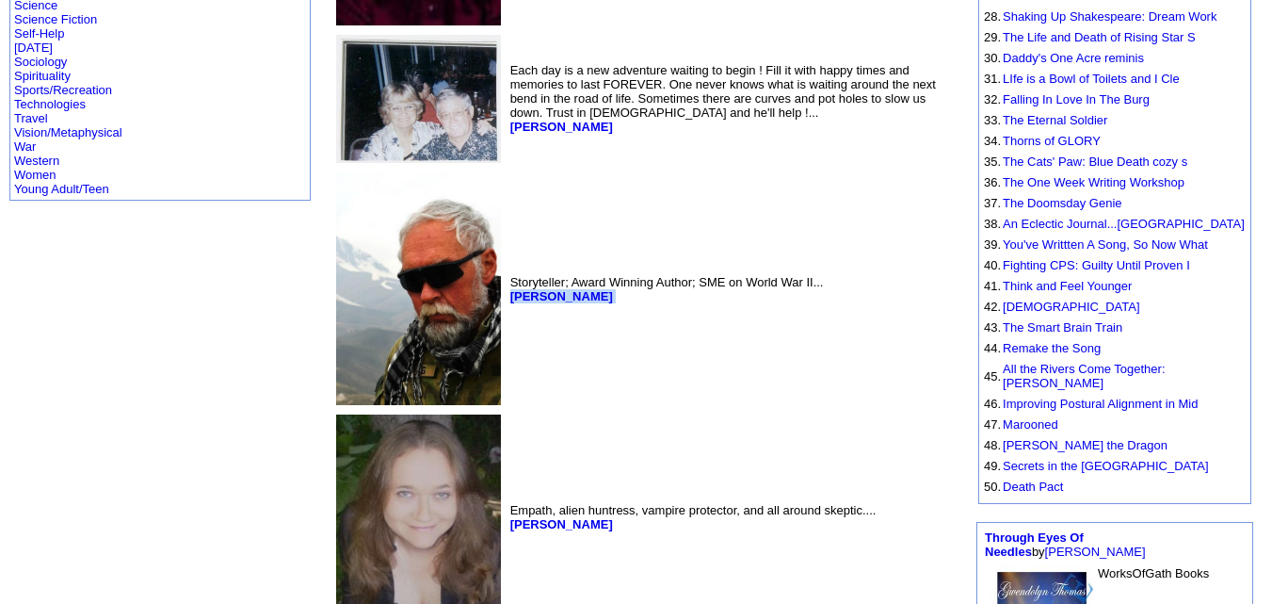
drag, startPoint x: 453, startPoint y: 281, endPoint x: 358, endPoint y: 278, distance: 95.1
click at [507, 278] on td "Storyteller; Award Winning Author; SME on World War II... [PERSON_NAME]" at bounding box center [733, 289] width 452 height 240
copy font "[PERSON_NAME]"
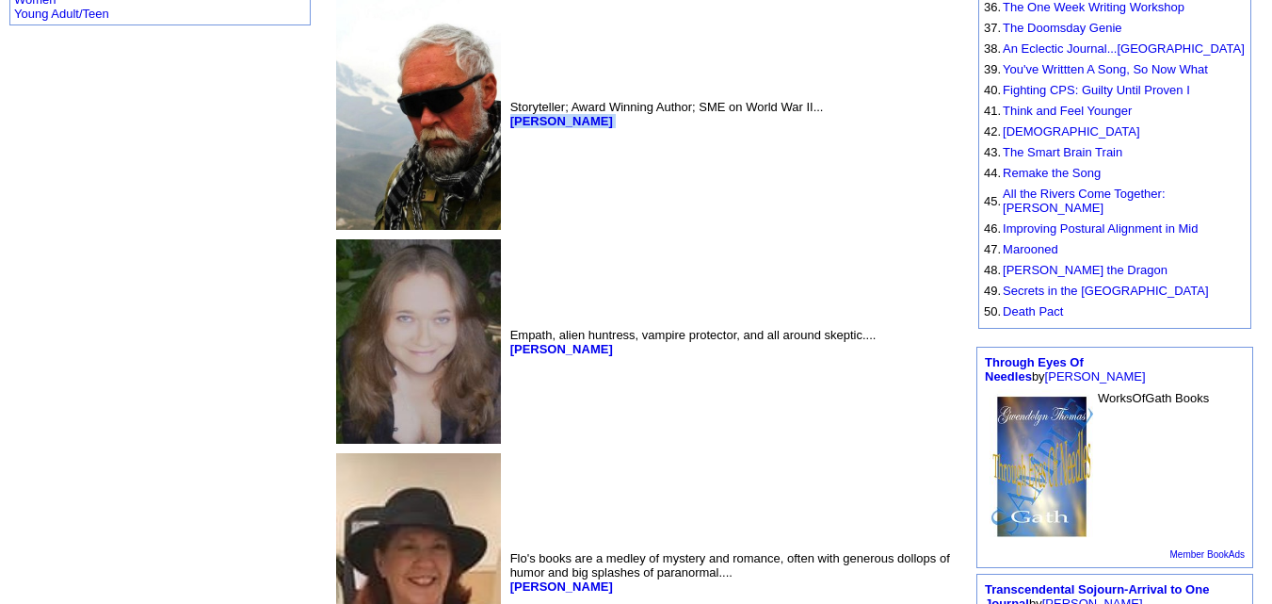
scroll to position [1077, 0]
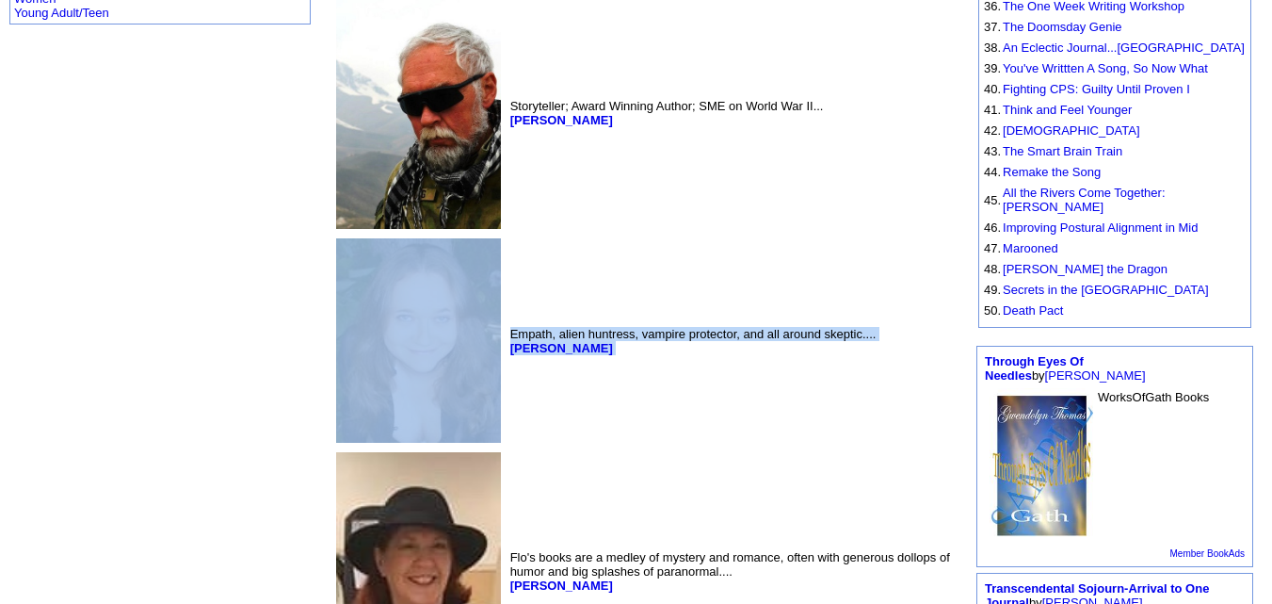
drag, startPoint x: 442, startPoint y: 331, endPoint x: 352, endPoint y: 342, distance: 90.2
click at [352, 342] on tr "Empath, alien huntress, vampire protector, and all around skeptic.... [PERSON_N…" at bounding box center [645, 340] width 626 height 212
click at [507, 370] on td "Empath, alien huntress, vampire protector, and all around skeptic.... [PERSON_N…" at bounding box center [733, 340] width 452 height 212
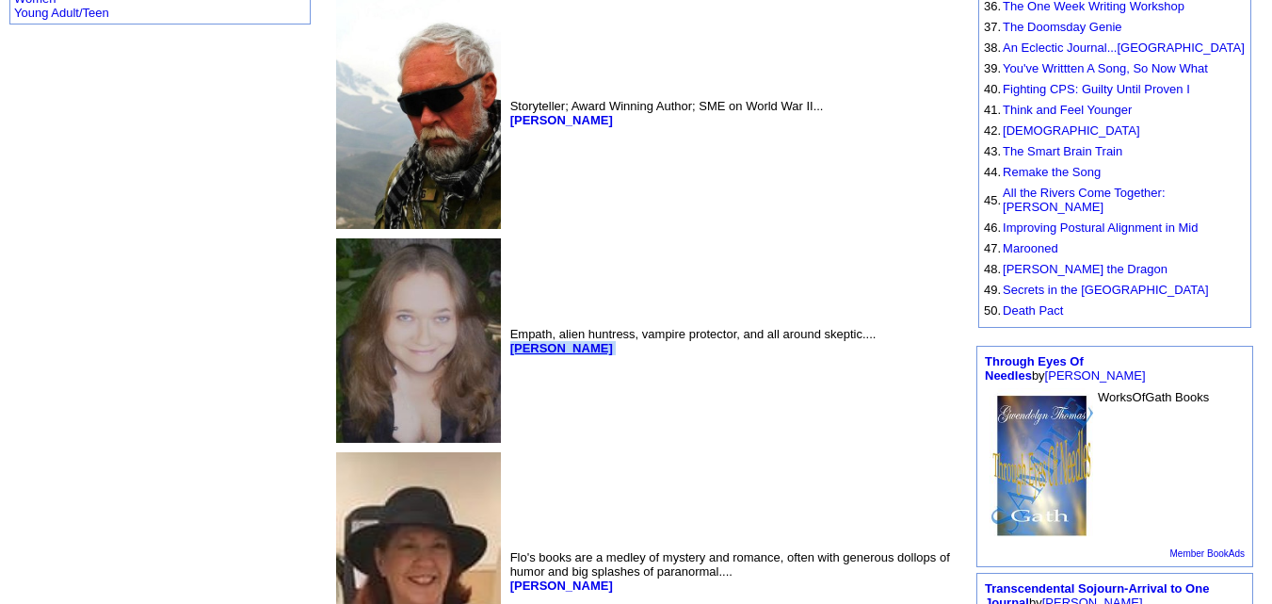
drag, startPoint x: 436, startPoint y: 333, endPoint x: 360, endPoint y: 337, distance: 76.4
click at [507, 337] on td "Empath, alien huntress, vampire protector, and all around skeptic.... [PERSON_N…" at bounding box center [733, 340] width 452 height 212
copy font "[PERSON_NAME]"
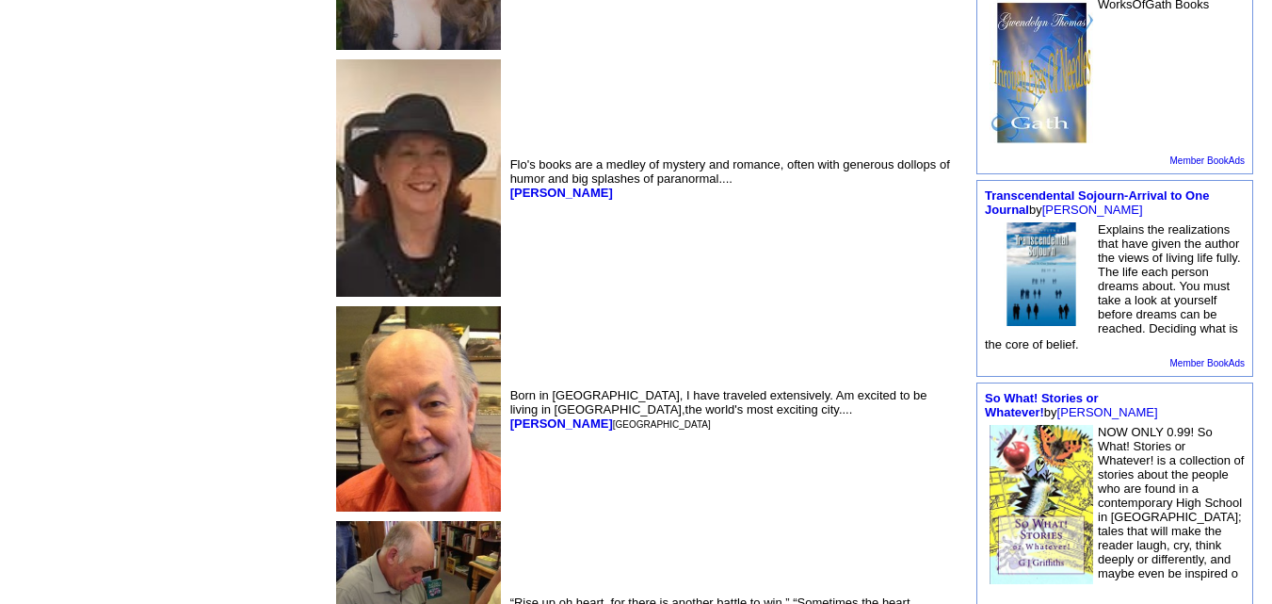
scroll to position [1471, 0]
drag, startPoint x: 459, startPoint y: 178, endPoint x: 403, endPoint y: 188, distance: 56.5
click at [507, 188] on td "Flo's books are a medley of mystery and romance, often with generous dollops of…" at bounding box center [733, 177] width 452 height 245
drag, startPoint x: 356, startPoint y: 412, endPoint x: 453, endPoint y: 416, distance: 97.1
click at [507, 416] on td "Born in [GEOGRAPHIC_DATA], I have traveled extensively. Am excited to be living…" at bounding box center [733, 407] width 452 height 213
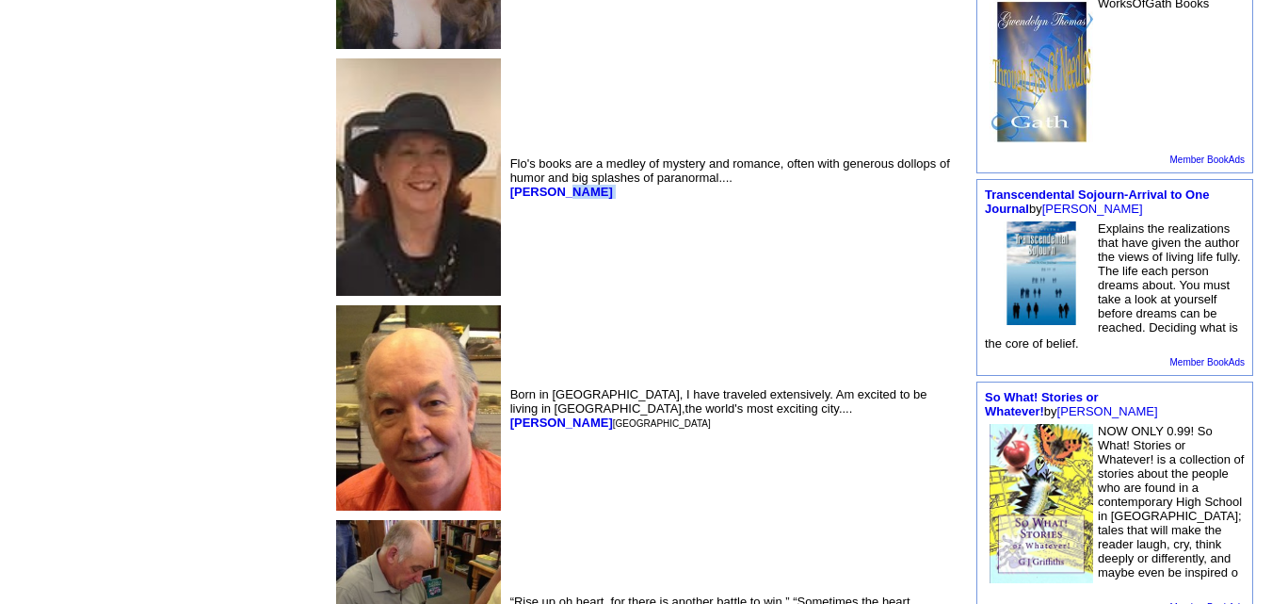
copy b "[PERSON_NAME]"
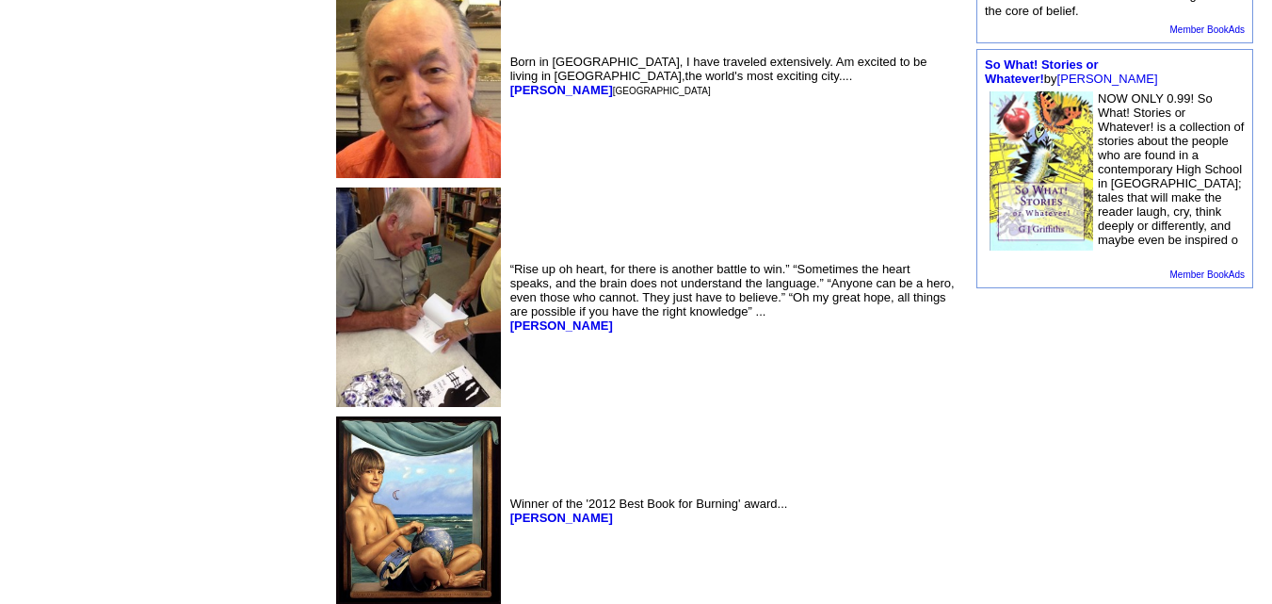
scroll to position [1804, 0]
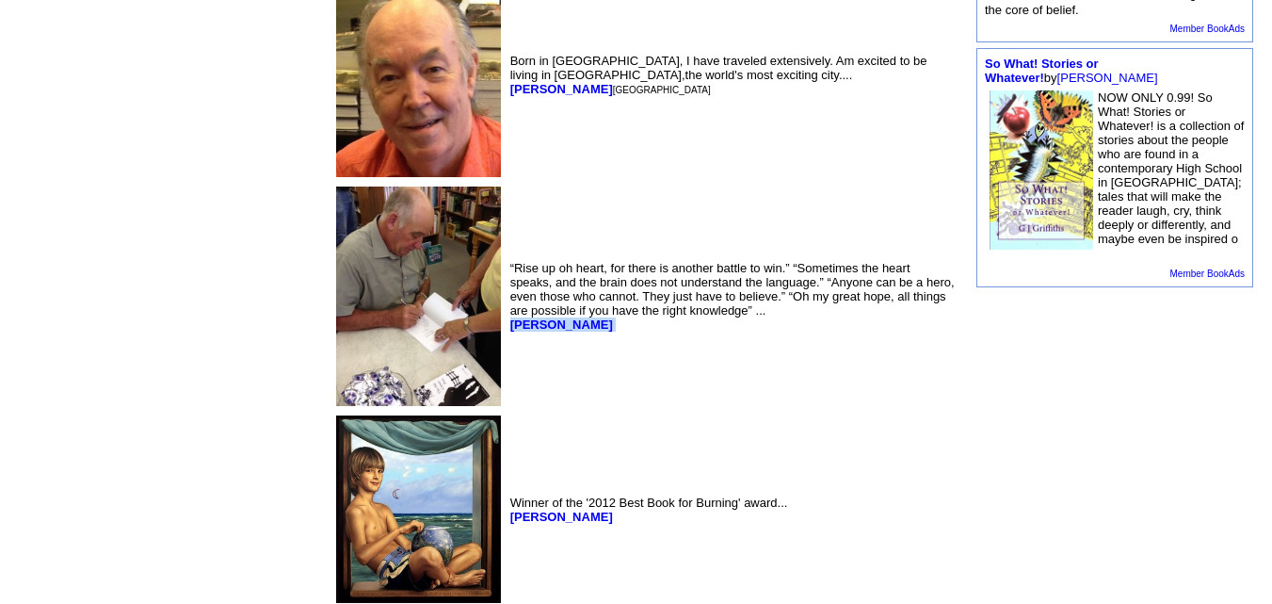
drag, startPoint x: 411, startPoint y: 304, endPoint x: 358, endPoint y: 306, distance: 52.8
click at [507, 306] on td "“Rise up oh heart, for there is another battle to win.” “Sometimes the heart sp…" at bounding box center [733, 296] width 452 height 227
copy font "[PERSON_NAME]"
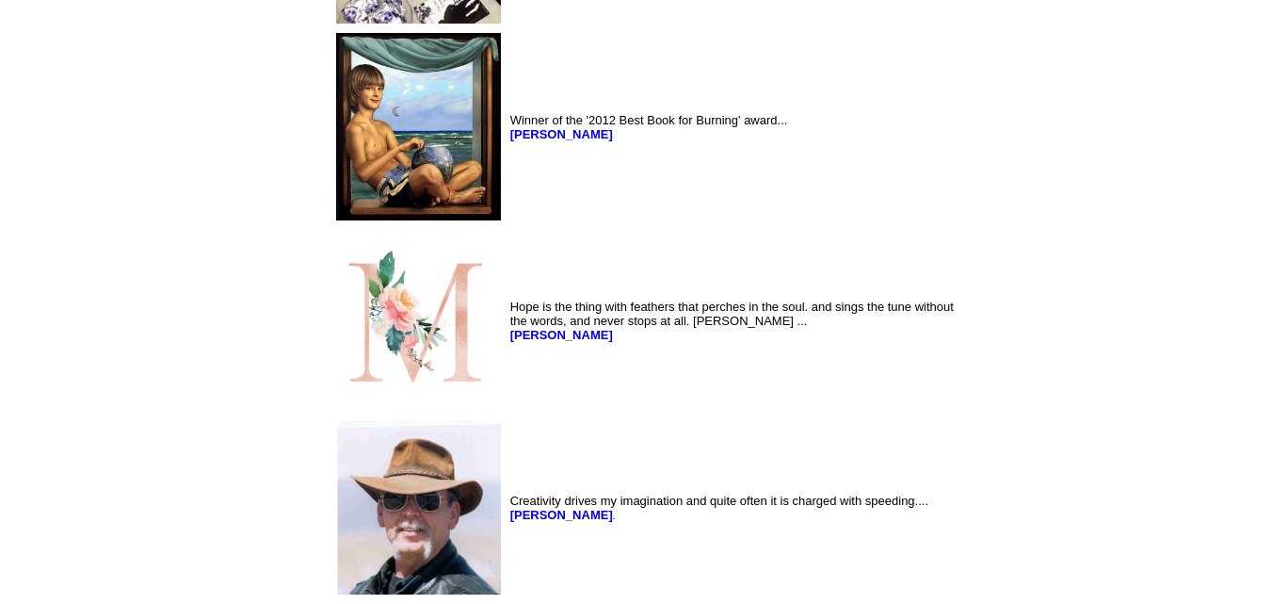
scroll to position [2187, 0]
drag, startPoint x: 492, startPoint y: 376, endPoint x: 360, endPoint y: 382, distance: 132.9
click at [507, 382] on td "Hope is the thing with feathers that perches in the soul. and sings the tune wi…" at bounding box center [733, 319] width 452 height 189
copy font "[PERSON_NAME]"
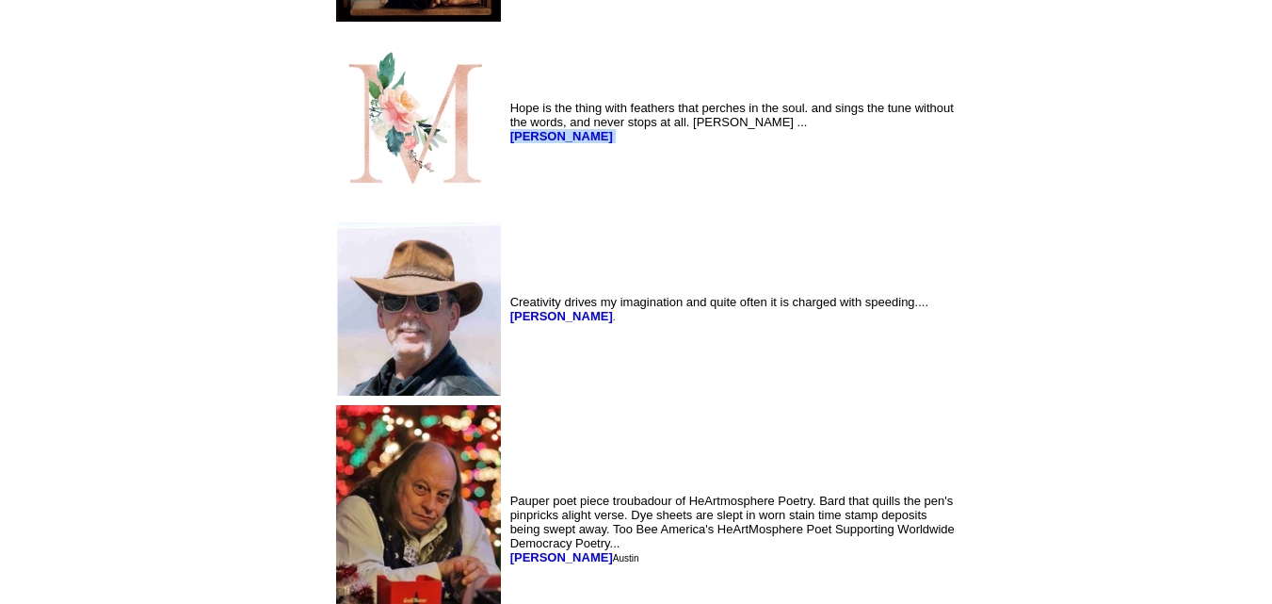
scroll to position [2390, 0]
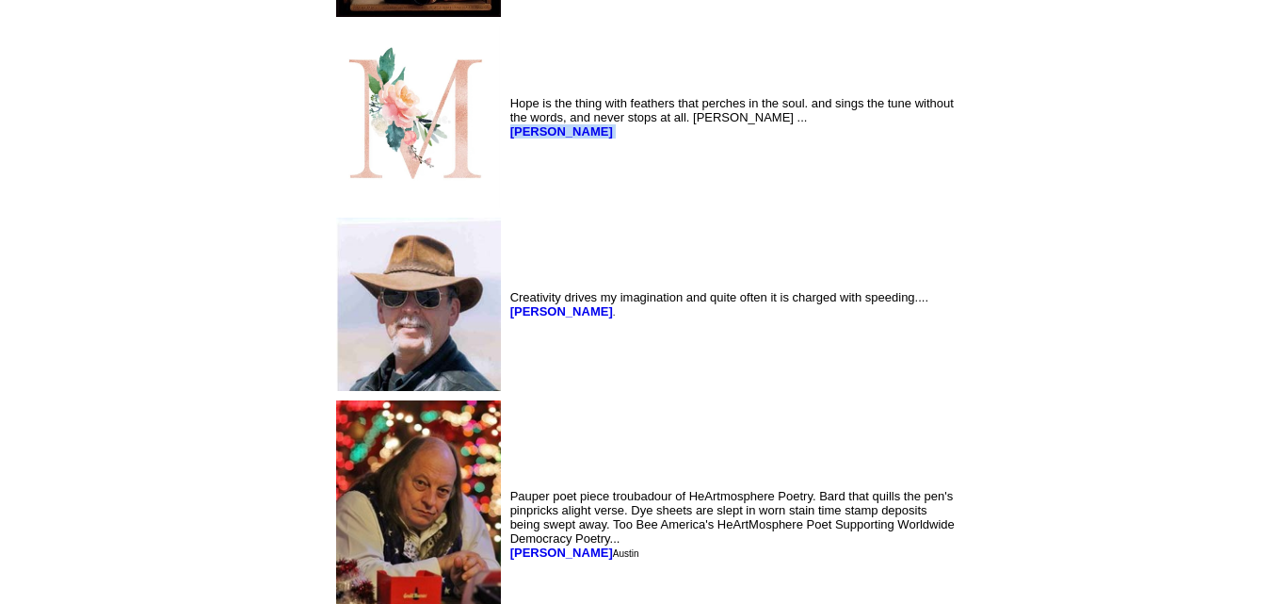
drag, startPoint x: 517, startPoint y: 351, endPoint x: 357, endPoint y: 362, distance: 160.4
click at [507, 362] on td "Creativity drives my imagination and quite often it is charged with speeding...…" at bounding box center [733, 304] width 452 height 181
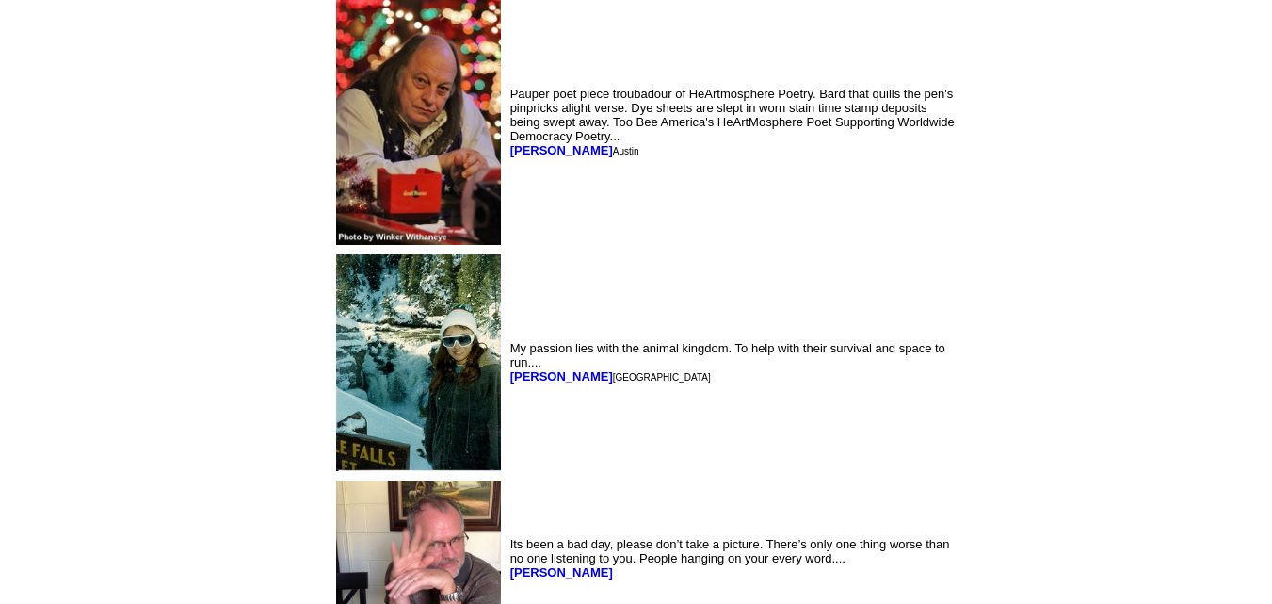
scroll to position [2793, 0]
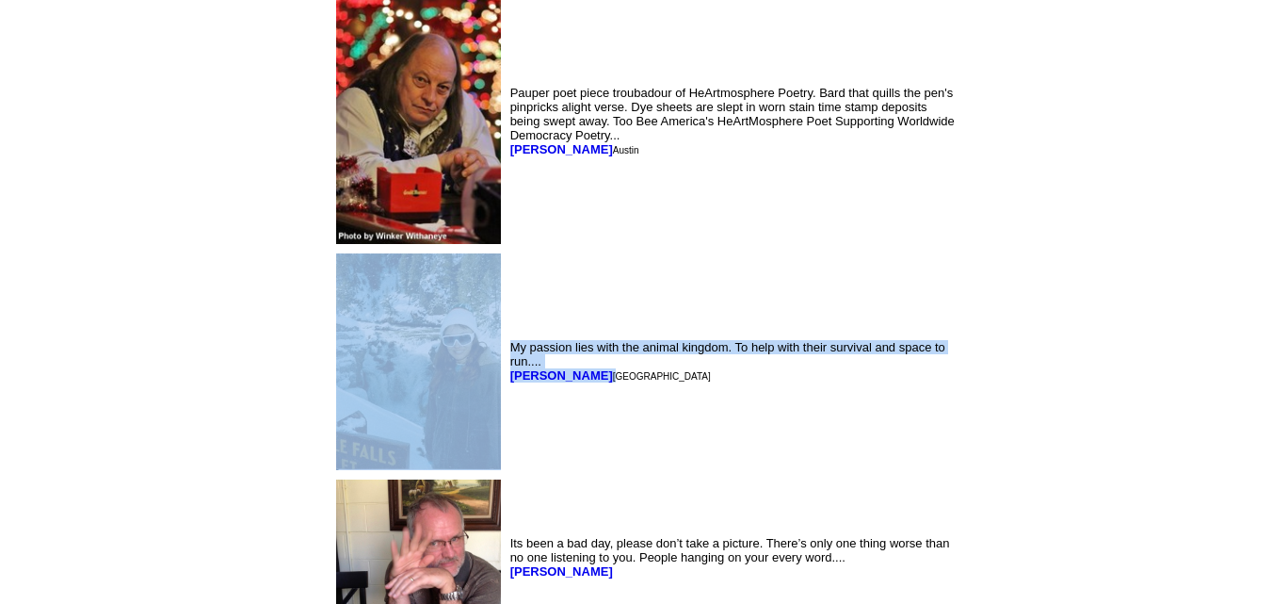
drag, startPoint x: 353, startPoint y: 411, endPoint x: 445, endPoint y: 417, distance: 92.5
click at [445, 417] on tr "My passion lies with the animal kingdom. To help with their survival and space …" at bounding box center [645, 361] width 626 height 223
click at [507, 417] on td "My passion lies with the animal kingdom. To help with their survival and space …" at bounding box center [733, 361] width 452 height 223
drag, startPoint x: 353, startPoint y: 410, endPoint x: 424, endPoint y: 411, distance: 70.6
click at [424, 411] on tr "My passion lies with the animal kingdom. To help with their survival and space …" at bounding box center [645, 361] width 626 height 223
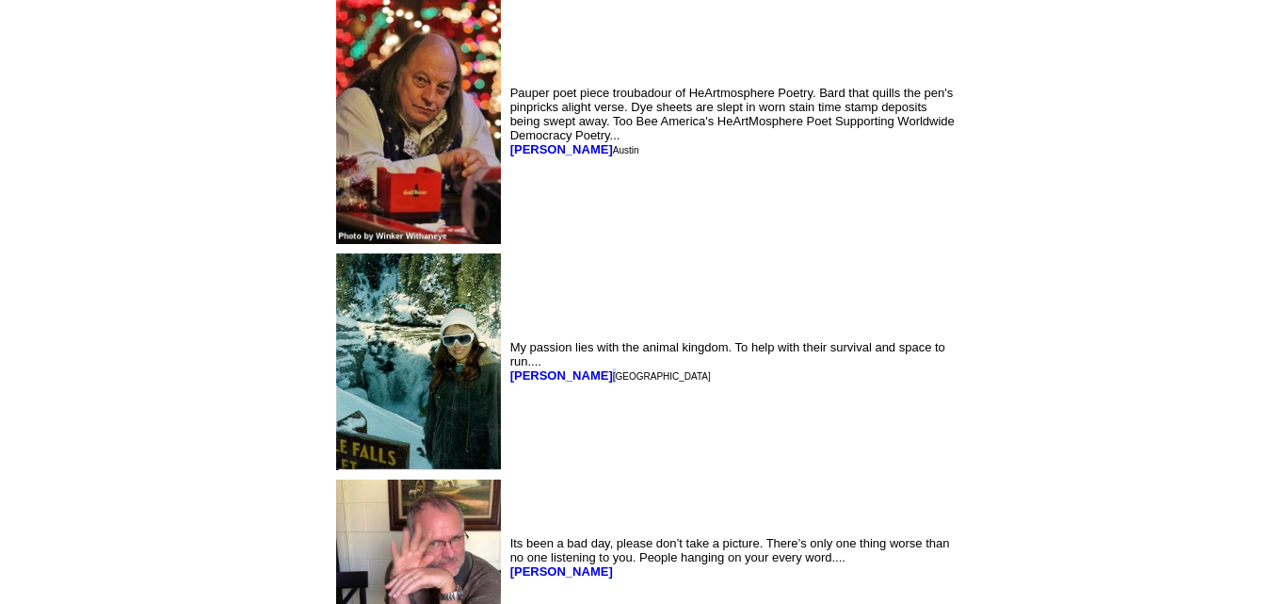
drag, startPoint x: 442, startPoint y: 443, endPoint x: 446, endPoint y: 410, distance: 33.3
click at [507, 410] on td "My passion lies with the animal kingdom. To help with their survival and space …" at bounding box center [733, 361] width 452 height 223
click at [507, 449] on td "My passion lies with the animal kingdom. To help with their survival and space …" at bounding box center [733, 361] width 452 height 223
drag, startPoint x: 444, startPoint y: 415, endPoint x: 356, endPoint y: 416, distance: 87.6
click at [507, 416] on td "My passion lies with the animal kingdom. To help with their survival and space …" at bounding box center [733, 361] width 452 height 223
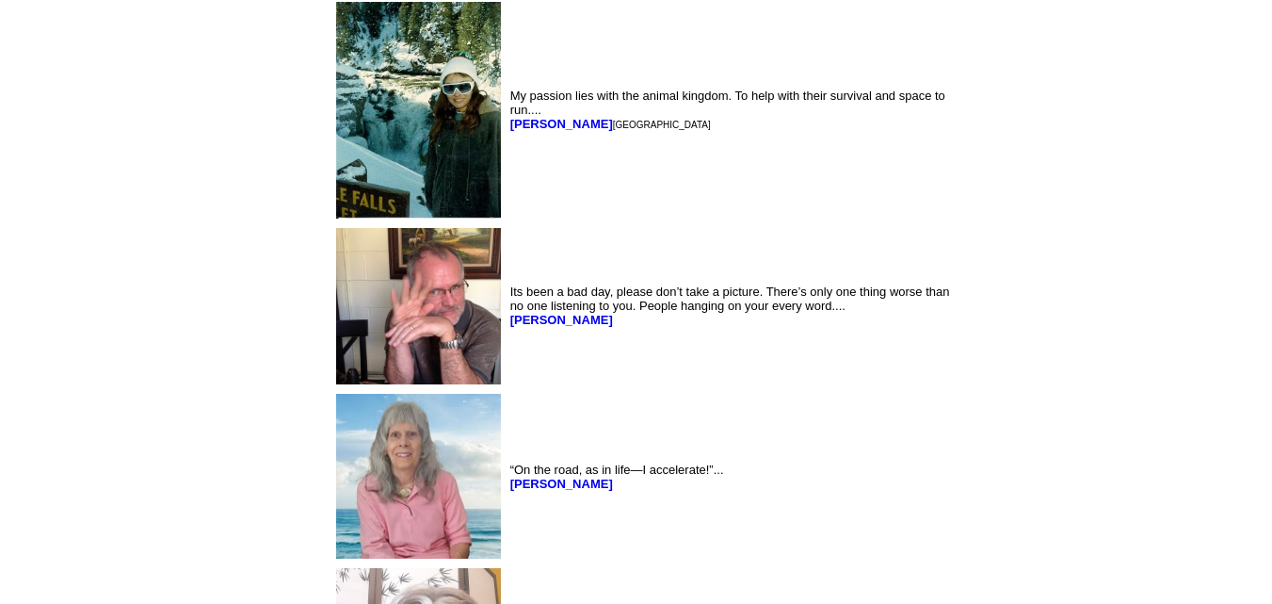
scroll to position [3047, 0]
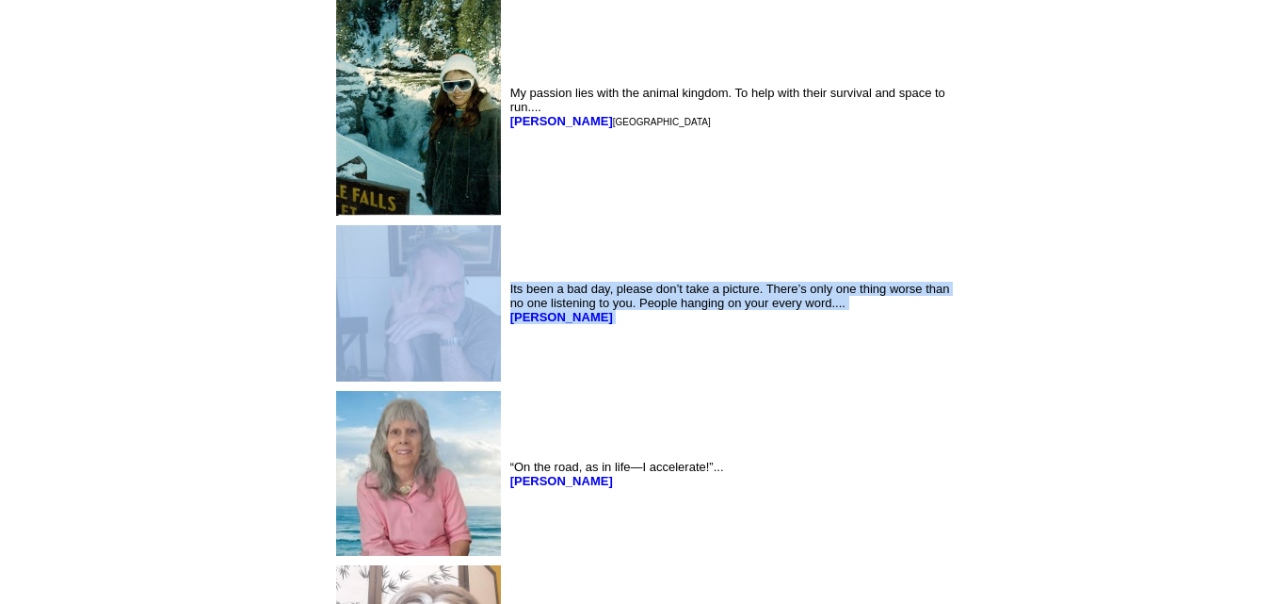
drag, startPoint x: 430, startPoint y: 366, endPoint x: 354, endPoint y: 364, distance: 76.3
click at [515, 386] on td "Its been a bad day, please don’t take a picture. There’s only one thing worse t…" at bounding box center [733, 303] width 452 height 165
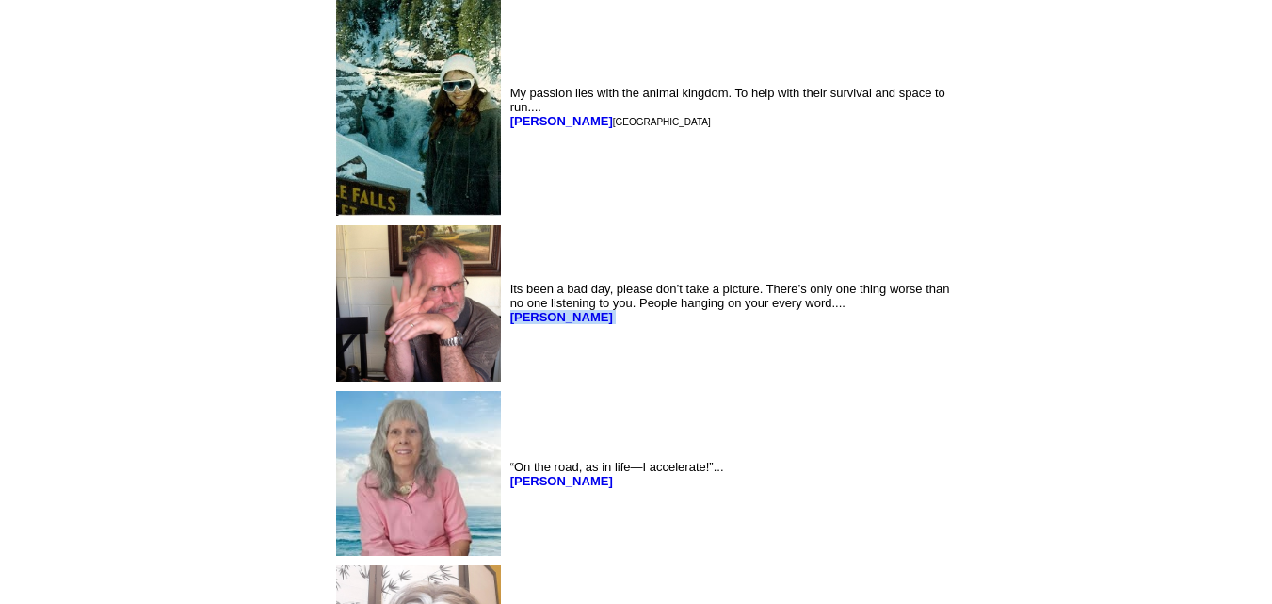
drag, startPoint x: 438, startPoint y: 361, endPoint x: 358, endPoint y: 360, distance: 80.0
click at [507, 360] on td "Its been a bad day, please don’t take a picture. There’s only one thing worse t…" at bounding box center [733, 303] width 452 height 165
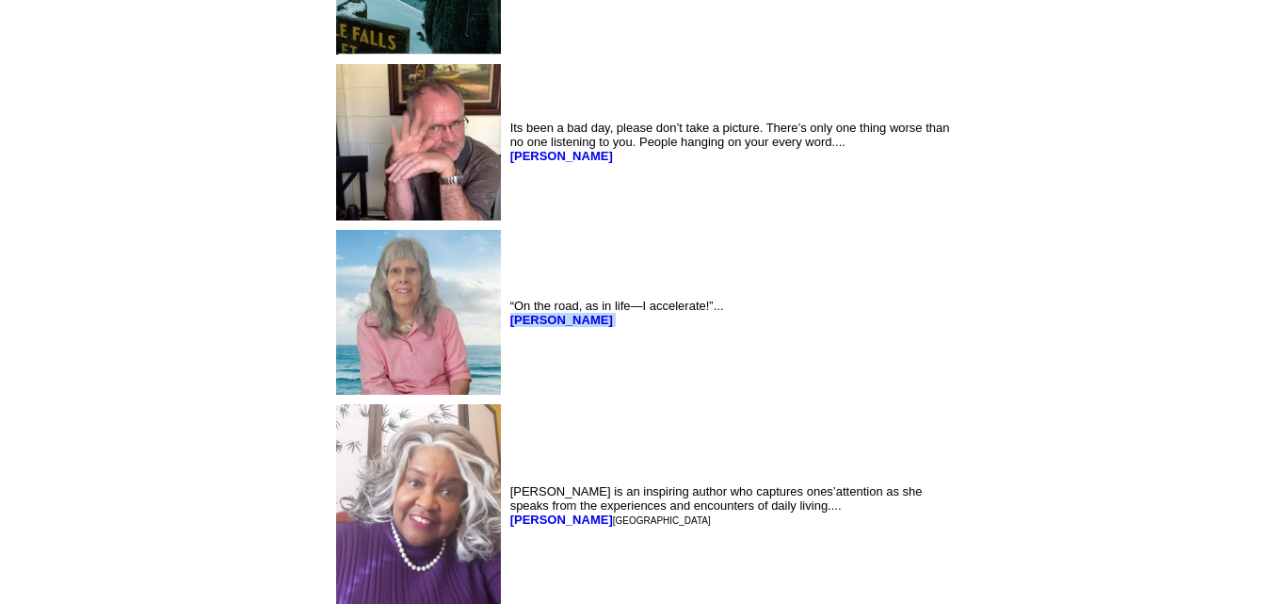
drag, startPoint x: 427, startPoint y: 357, endPoint x: 359, endPoint y: 363, distance: 69.0
click at [507, 363] on td "“On the road, as in life—I accelerate!”... [PERSON_NAME]" at bounding box center [733, 312] width 452 height 172
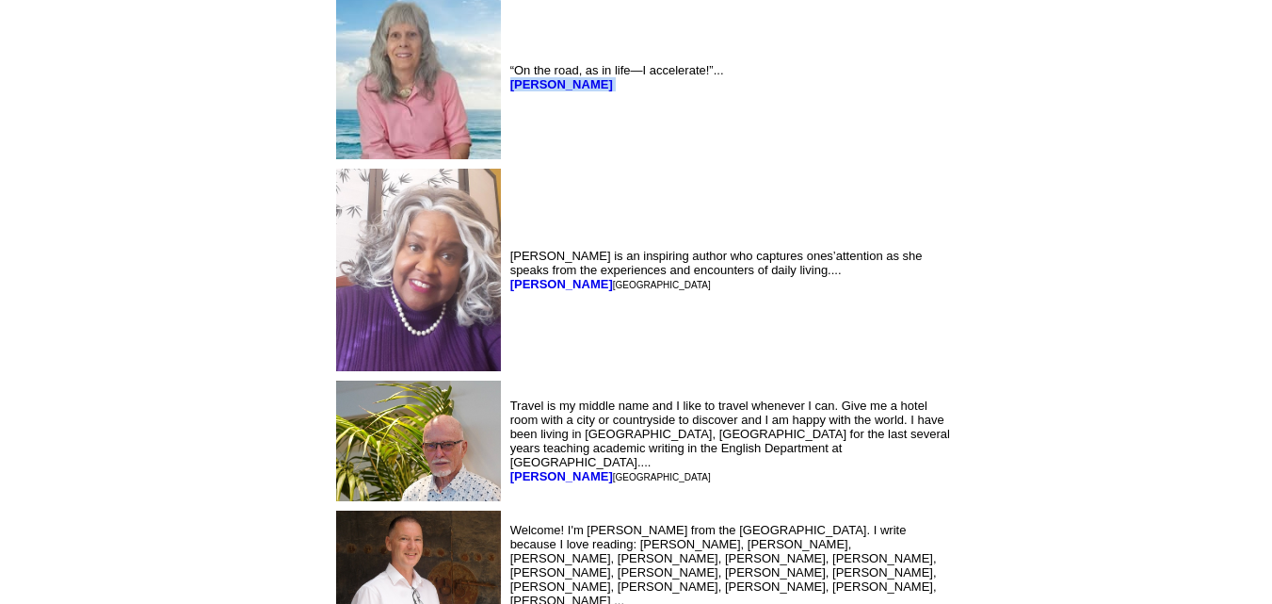
scroll to position [3446, 0]
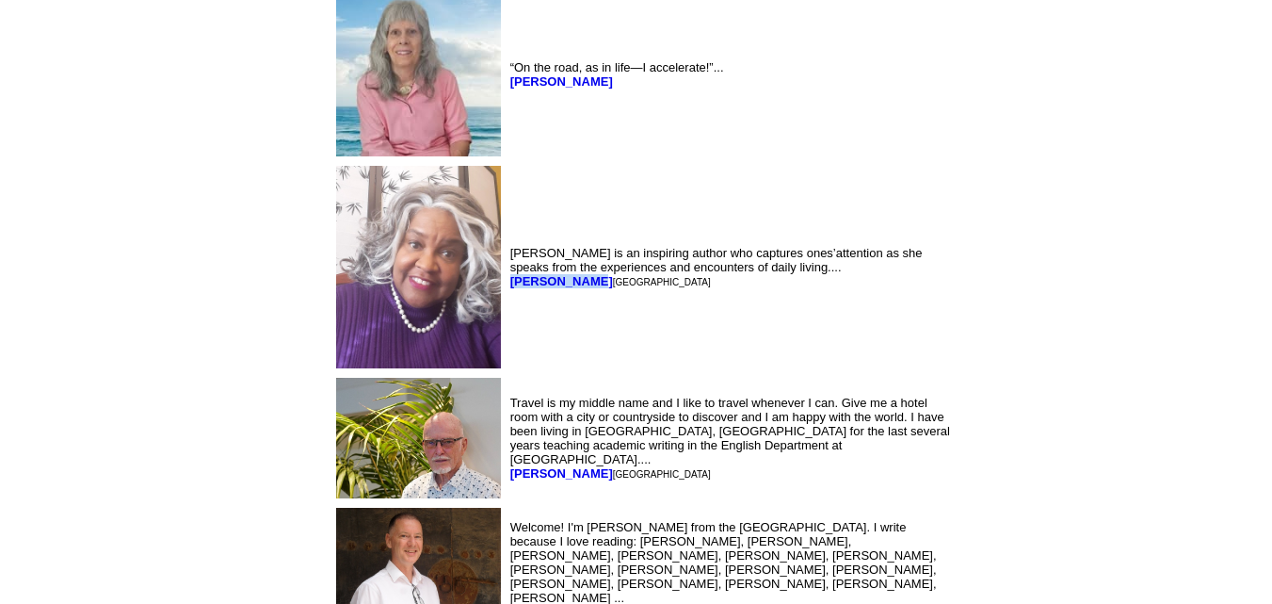
drag, startPoint x: 439, startPoint y: 324, endPoint x: 359, endPoint y: 325, distance: 80.0
click at [507, 325] on td "[PERSON_NAME] is an inspiring author who captures ones’attention as she speaks …" at bounding box center [733, 266] width 452 height 209
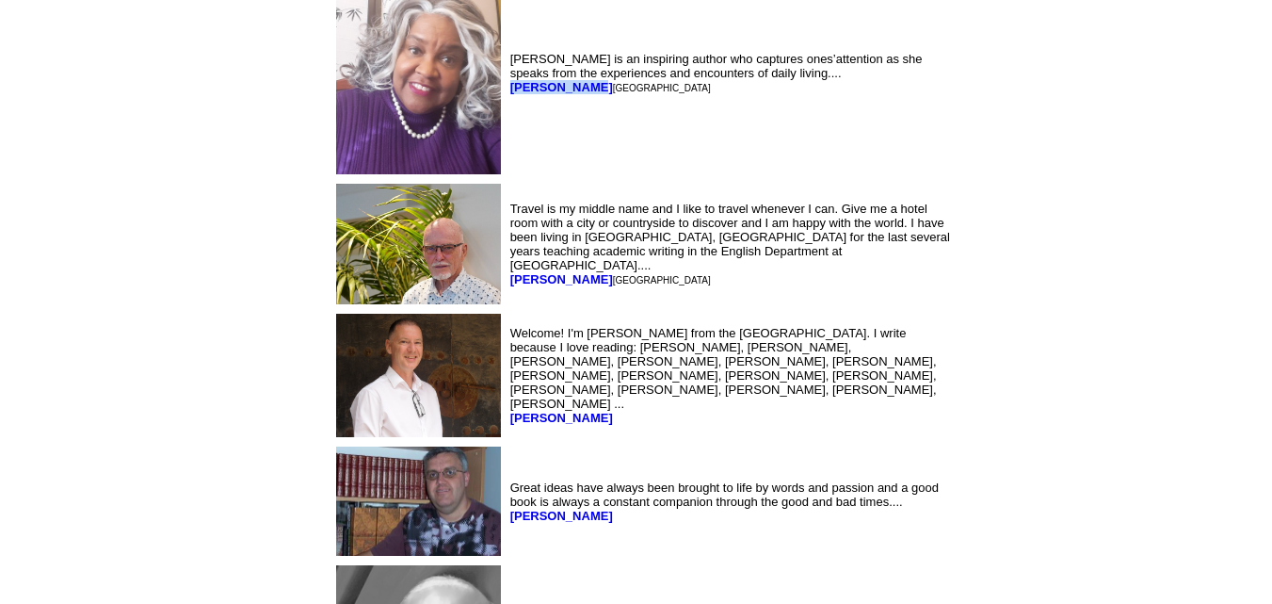
scroll to position [3655, 0]
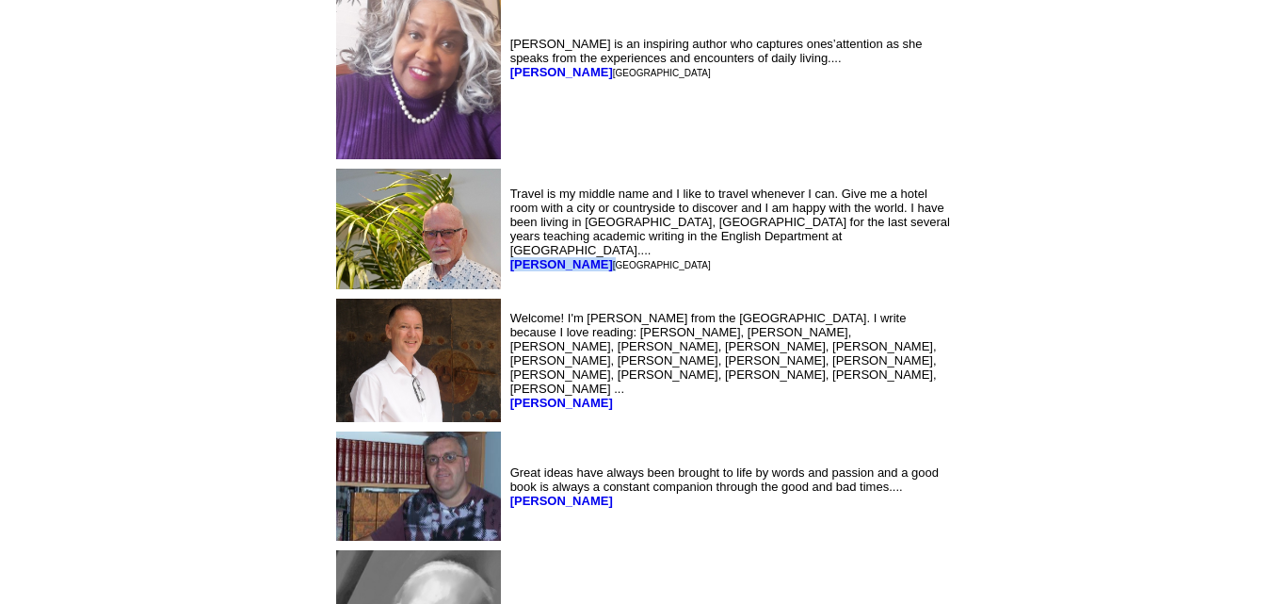
drag, startPoint x: 436, startPoint y: 292, endPoint x: 359, endPoint y: 286, distance: 77.4
click at [507, 286] on td "Travel is my middle name and I like to travel whenever I can. Give me a hotel r…" at bounding box center [733, 229] width 452 height 128
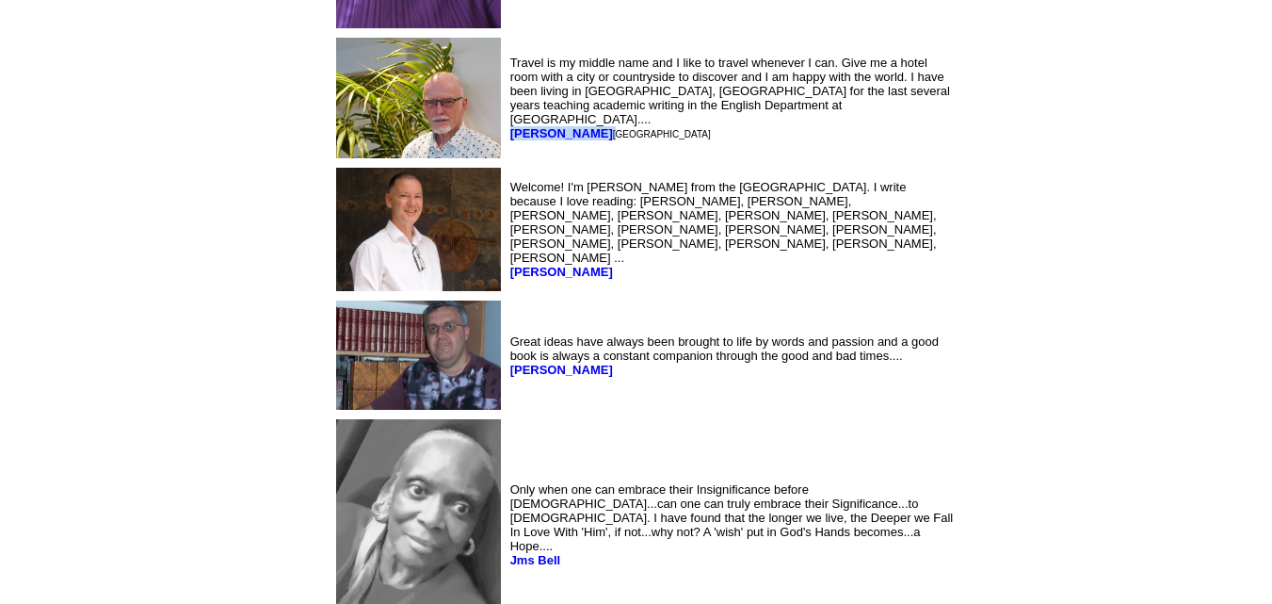
scroll to position [3788, 0]
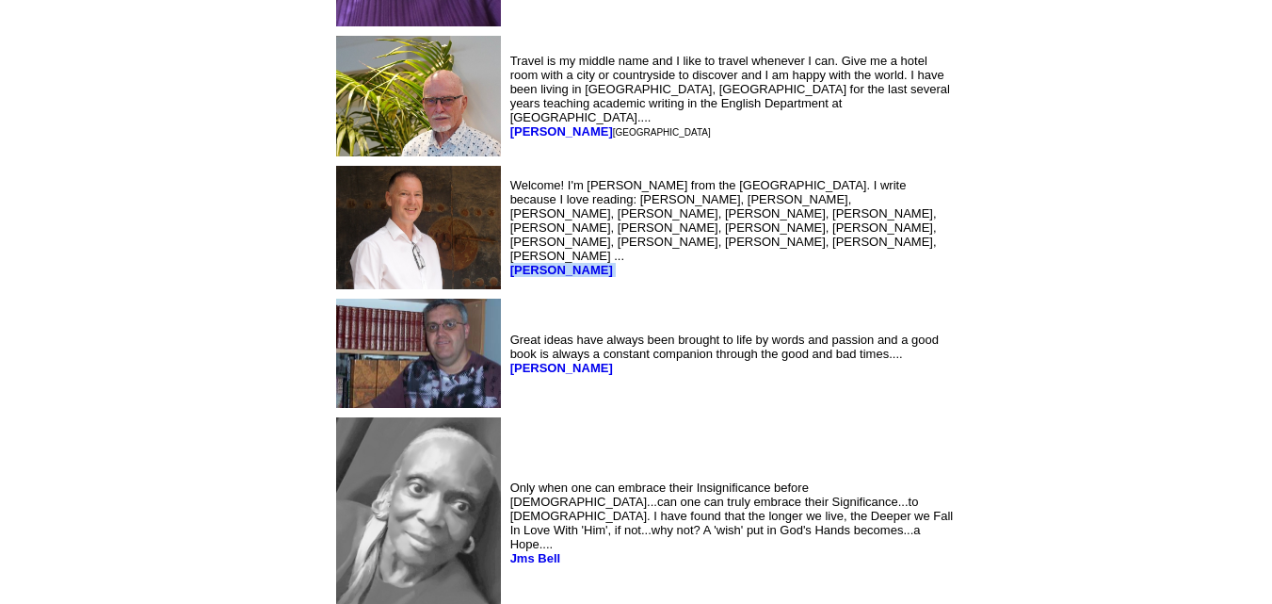
drag, startPoint x: 449, startPoint y: 283, endPoint x: 359, endPoint y: 287, distance: 90.5
click at [507, 287] on td "Welcome! I'm [PERSON_NAME] from the [GEOGRAPHIC_DATA]. I write because I love r…" at bounding box center [733, 227] width 452 height 131
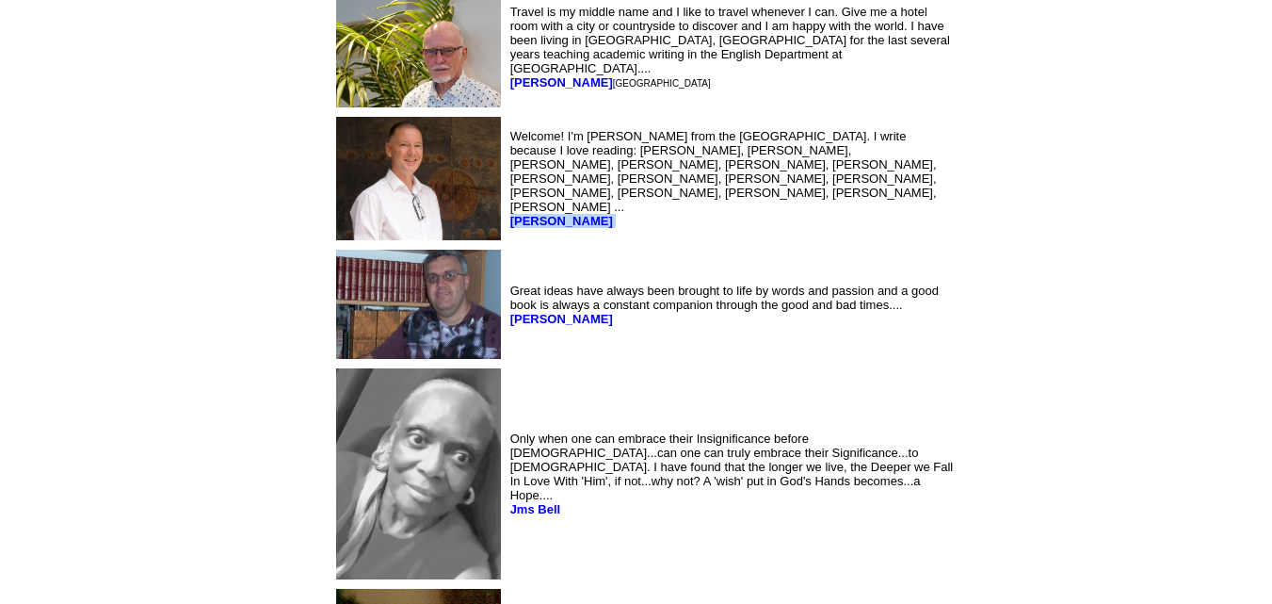
scroll to position [3841, 0]
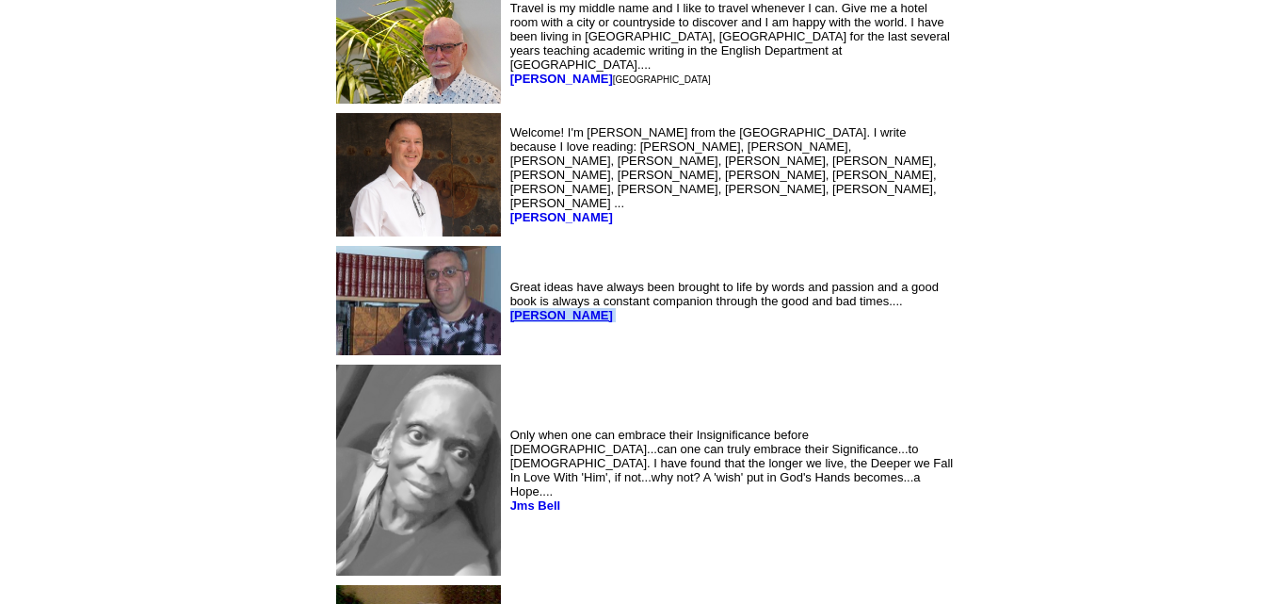
drag, startPoint x: 445, startPoint y: 358, endPoint x: 360, endPoint y: 359, distance: 85.7
click at [507, 359] on td "Great ideas have always been brought to life by words and passion and a good bo…" at bounding box center [733, 301] width 452 height 118
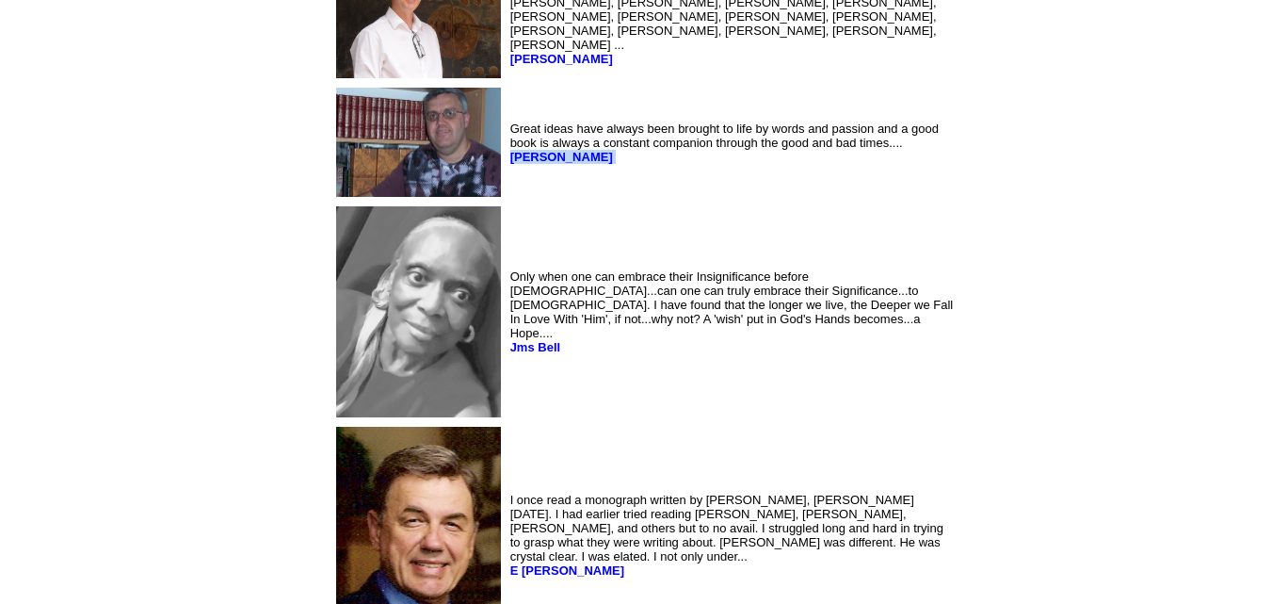
scroll to position [4026, 0]
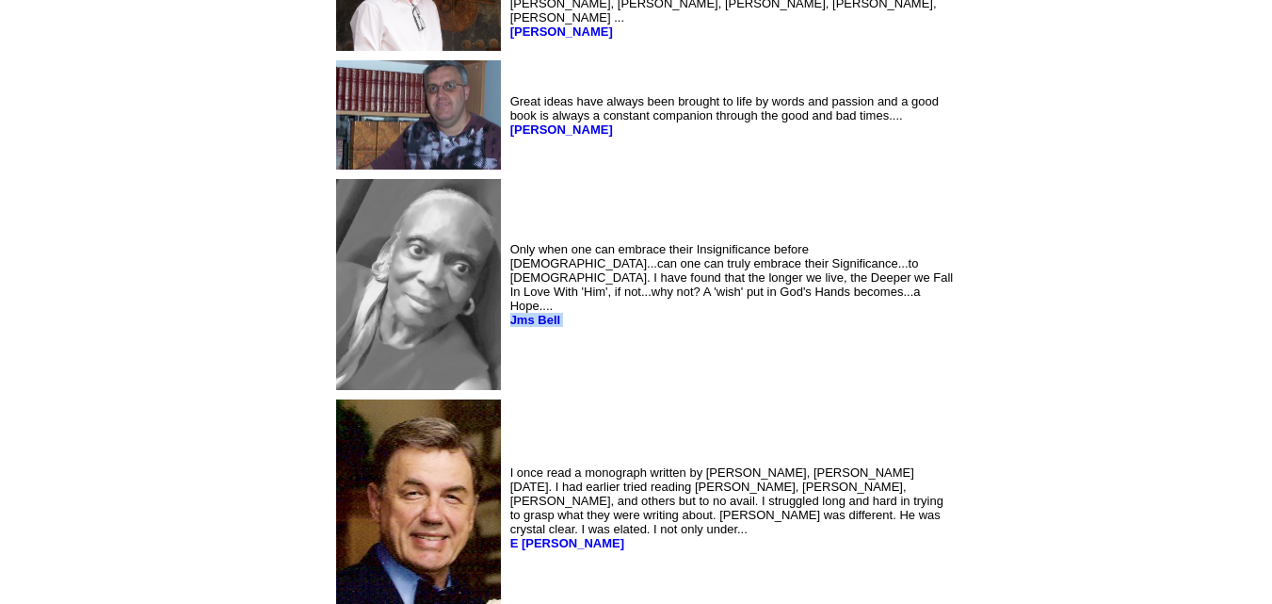
drag, startPoint x: 419, startPoint y: 348, endPoint x: 362, endPoint y: 356, distance: 57.9
click at [507, 356] on td "Only when one can embrace their Insignificance before [DEMOGRAPHIC_DATA]...can …" at bounding box center [733, 284] width 452 height 218
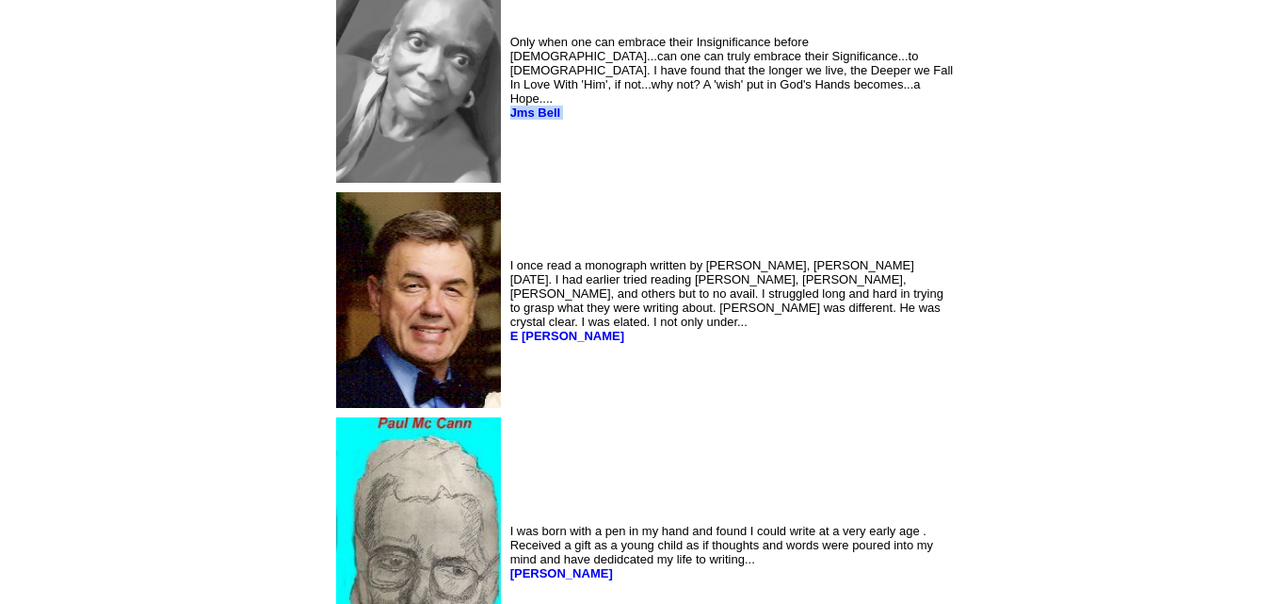
scroll to position [4238, 0]
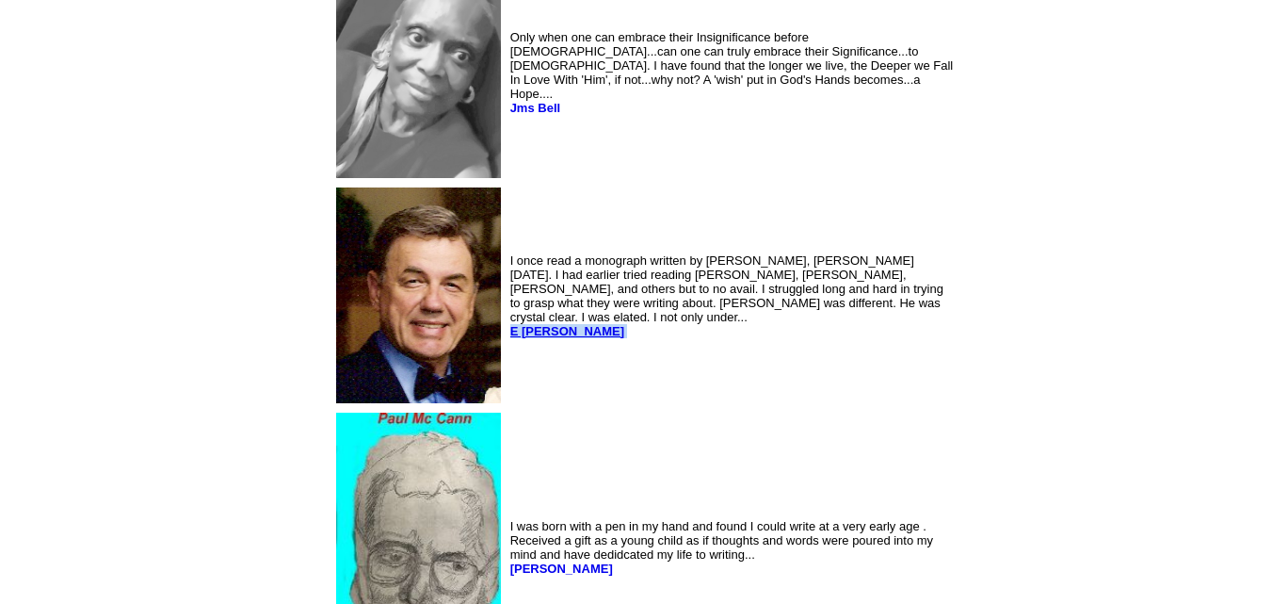
drag, startPoint x: 430, startPoint y: 365, endPoint x: 363, endPoint y: 362, distance: 67.9
click at [507, 362] on td "I once read a monograph written by [PERSON_NAME], [PERSON_NAME] [DATE]. I had e…" at bounding box center [733, 295] width 452 height 223
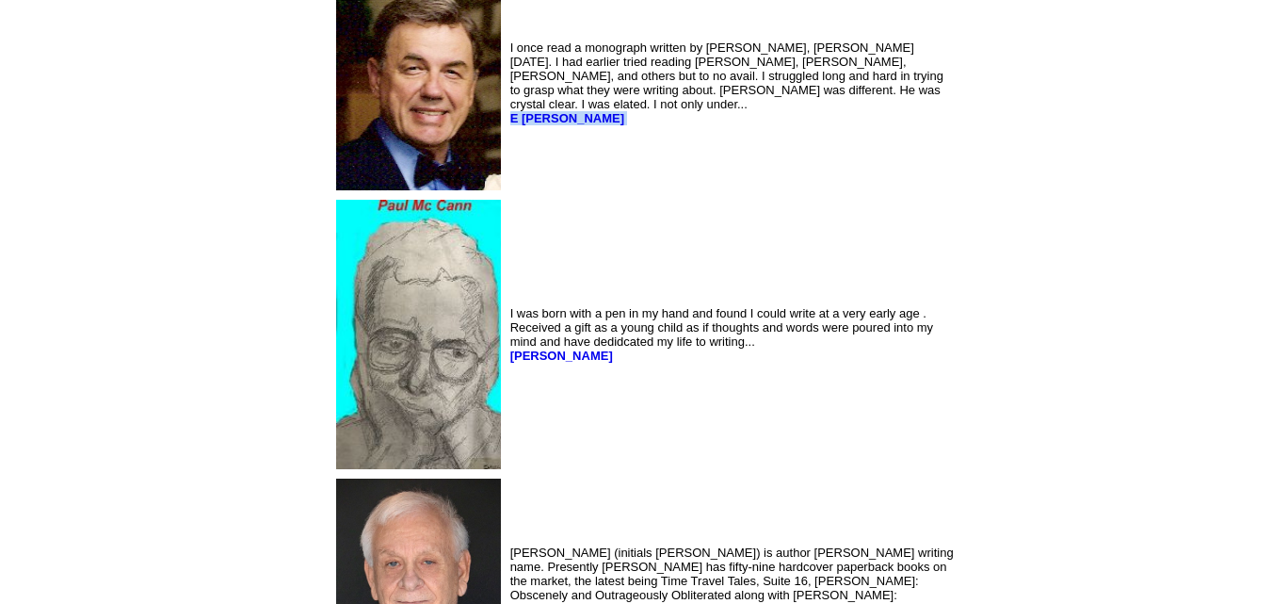
scroll to position [4455, 0]
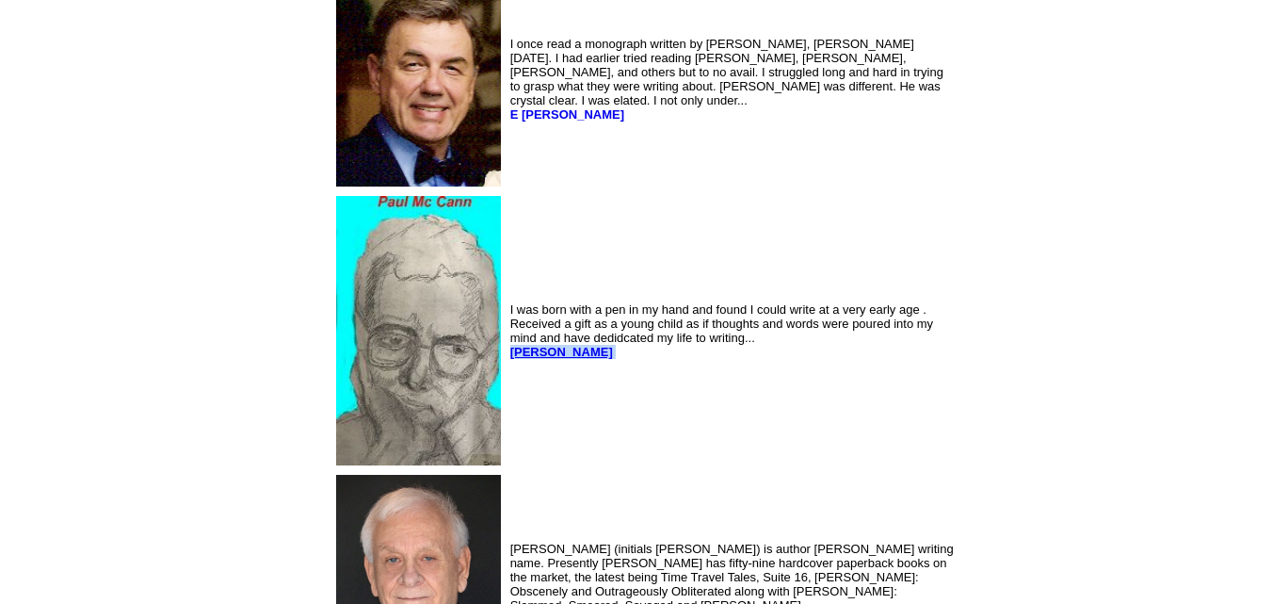
drag, startPoint x: 451, startPoint y: 386, endPoint x: 361, endPoint y: 388, distance: 90.4
click at [507, 388] on td "I was born with a pen in my hand and found I could write at a very early age . …" at bounding box center [733, 330] width 452 height 277
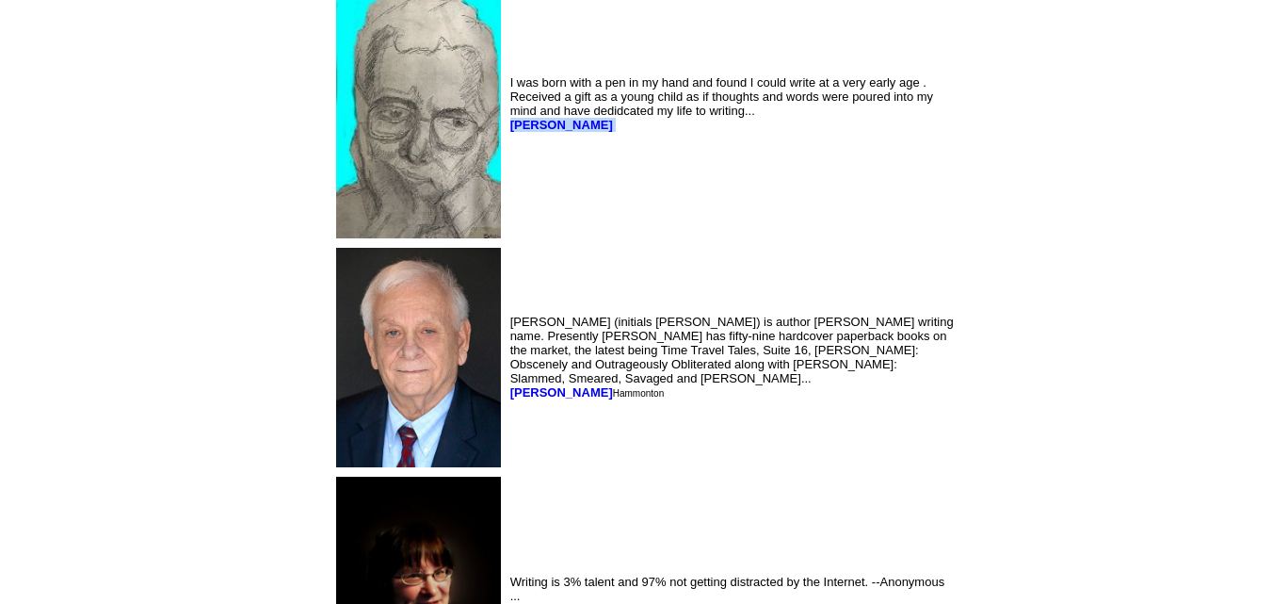
scroll to position [4685, 0]
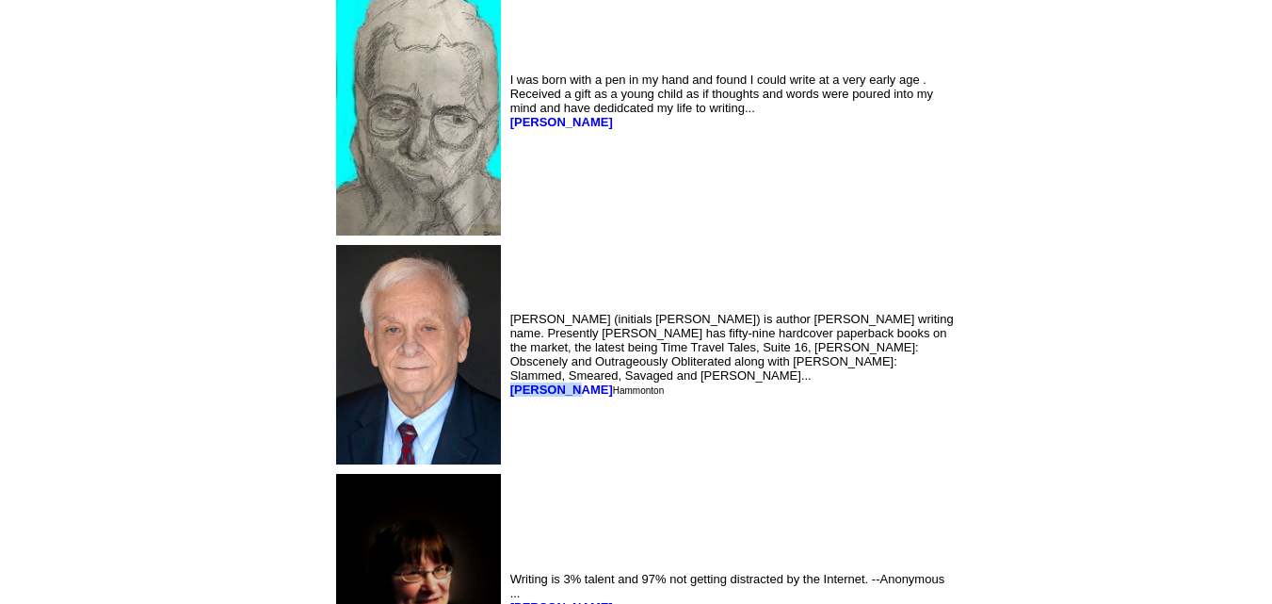
drag, startPoint x: 422, startPoint y: 418, endPoint x: 358, endPoint y: 420, distance: 64.1
click at [507, 420] on td "[PERSON_NAME] (initials [PERSON_NAME]) is author [PERSON_NAME] writing name. Pr…" at bounding box center [733, 354] width 452 height 227
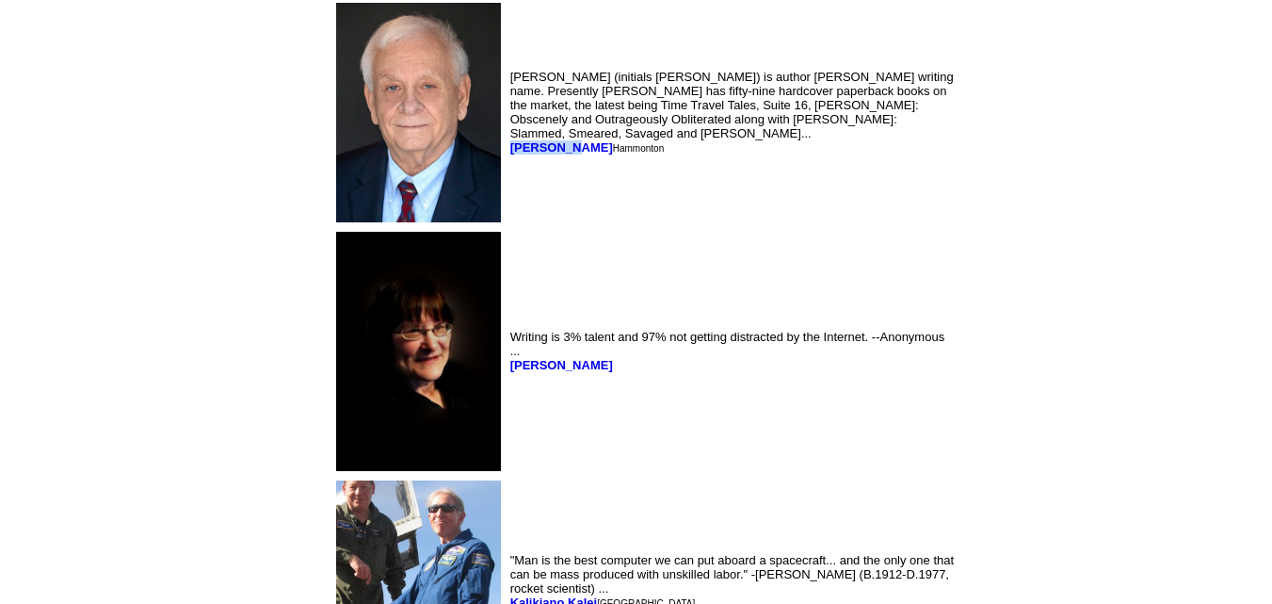
scroll to position [4929, 0]
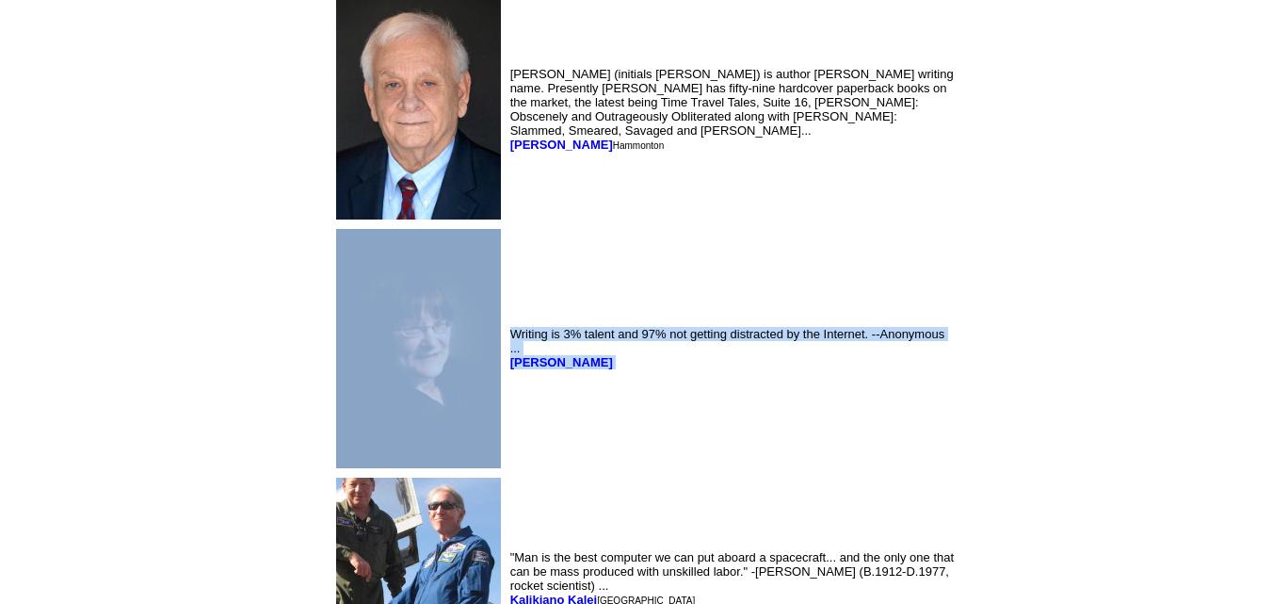
drag, startPoint x: 490, startPoint y: 396, endPoint x: 355, endPoint y: 406, distance: 135.0
click at [355, 406] on table "Tea drinking, grumpy old man. Si-Fi fan.... [PERSON_NAME] [PERSON_NAME]; [PERSO…" at bounding box center [646, 321] width 630 height 10135
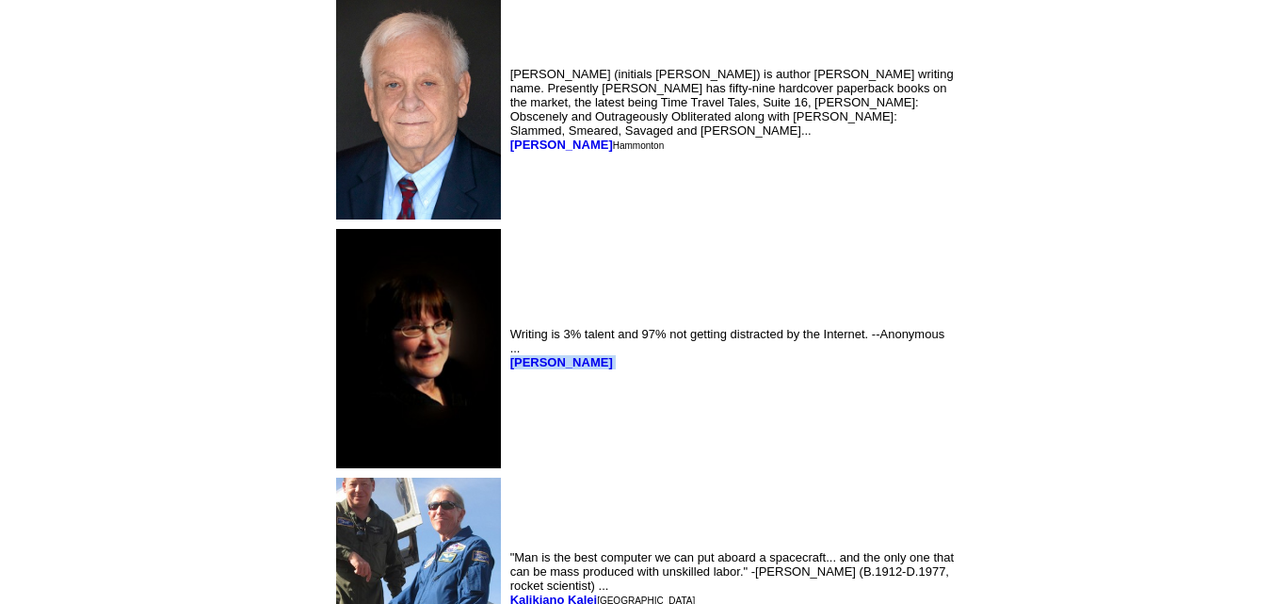
click at [507, 439] on td "Writing is 3% talent and 97% not getting distracted by the Internet. --Anonymou…" at bounding box center [733, 348] width 452 height 247
drag, startPoint x: 493, startPoint y: 398, endPoint x: 362, endPoint y: 405, distance: 132.0
click at [507, 405] on td "Writing is 3% talent and 97% not getting distracted by the Internet. --Anonymou…" at bounding box center [733, 348] width 452 height 247
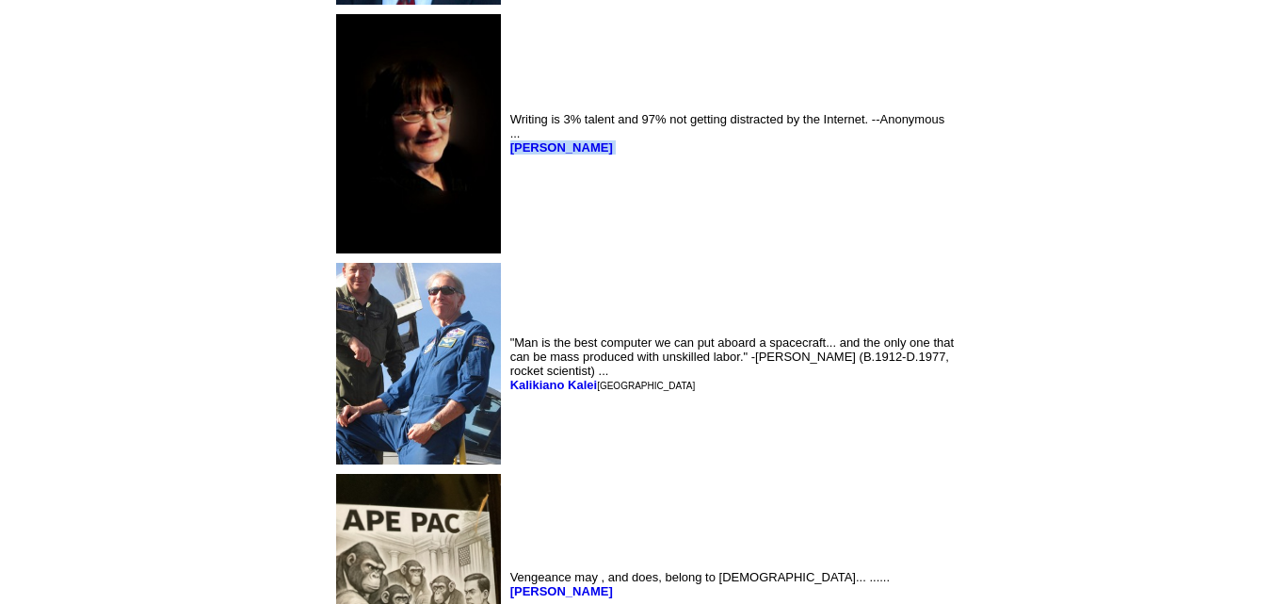
scroll to position [5146, 0]
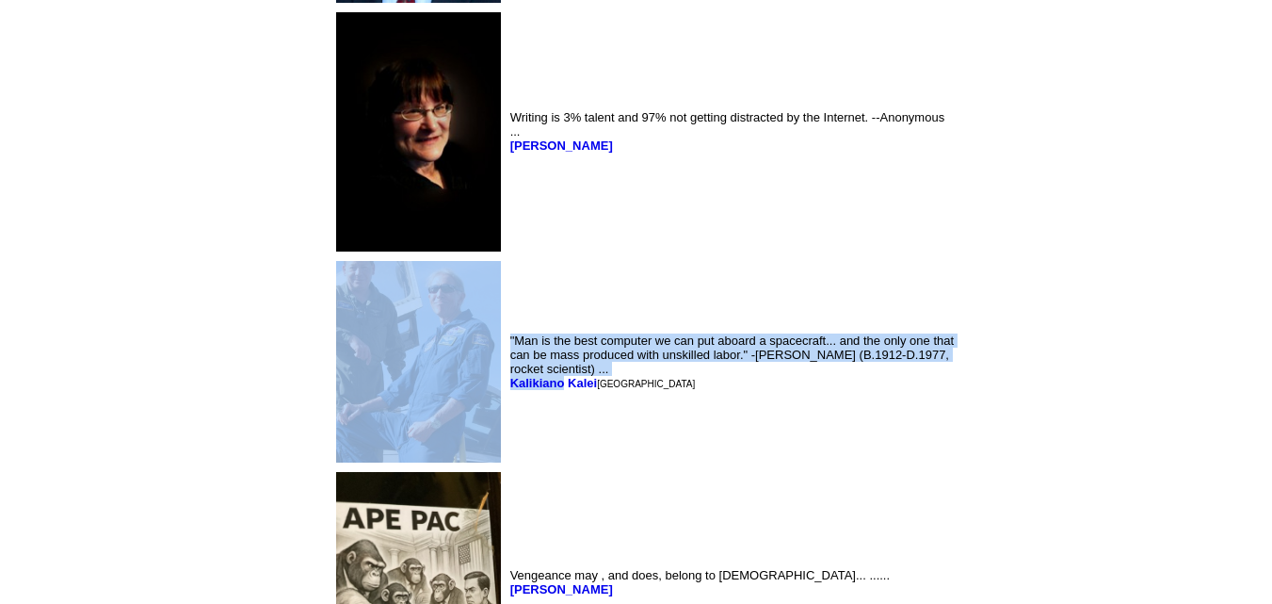
drag, startPoint x: 351, startPoint y: 416, endPoint x: 412, endPoint y: 425, distance: 61.8
click at [412, 425] on tr ""Man is the best computer we can put aboard a spacecraft... and the only one th…" at bounding box center [645, 361] width 626 height 209
click at [507, 425] on td ""Man is the best computer we can put aboard a spacecraft... and the only one th…" at bounding box center [733, 361] width 452 height 209
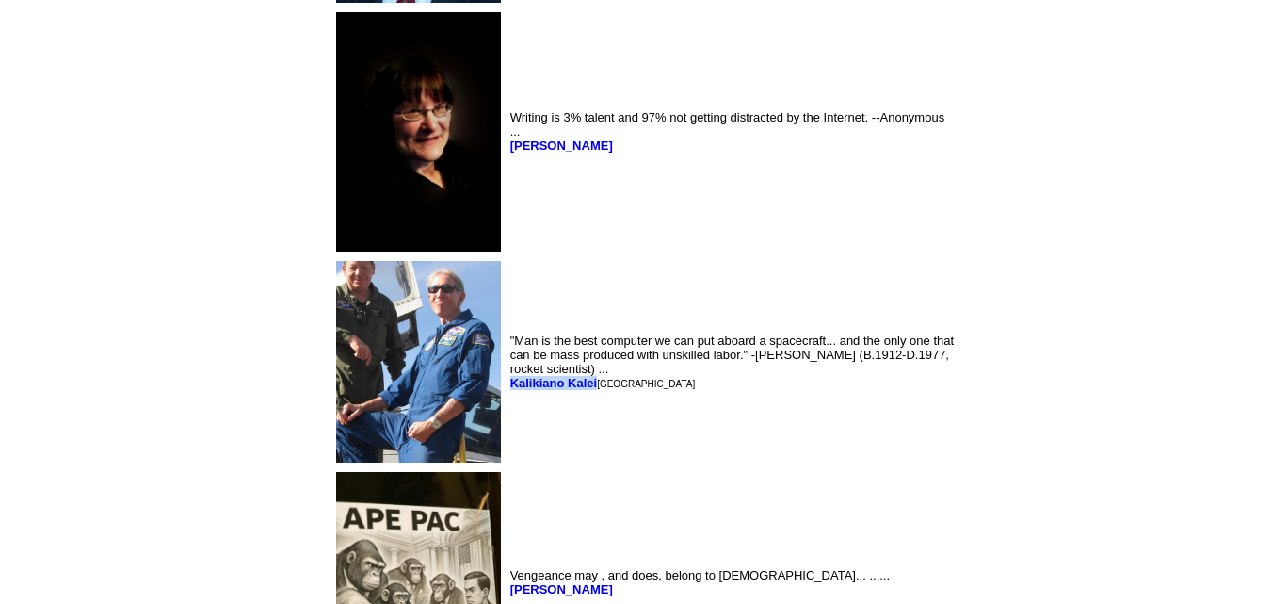
drag, startPoint x: 446, startPoint y: 418, endPoint x: 357, endPoint y: 415, distance: 89.5
click at [507, 415] on td ""Man is the best computer we can put aboard a spacecraft... and the only one th…" at bounding box center [733, 361] width 452 height 209
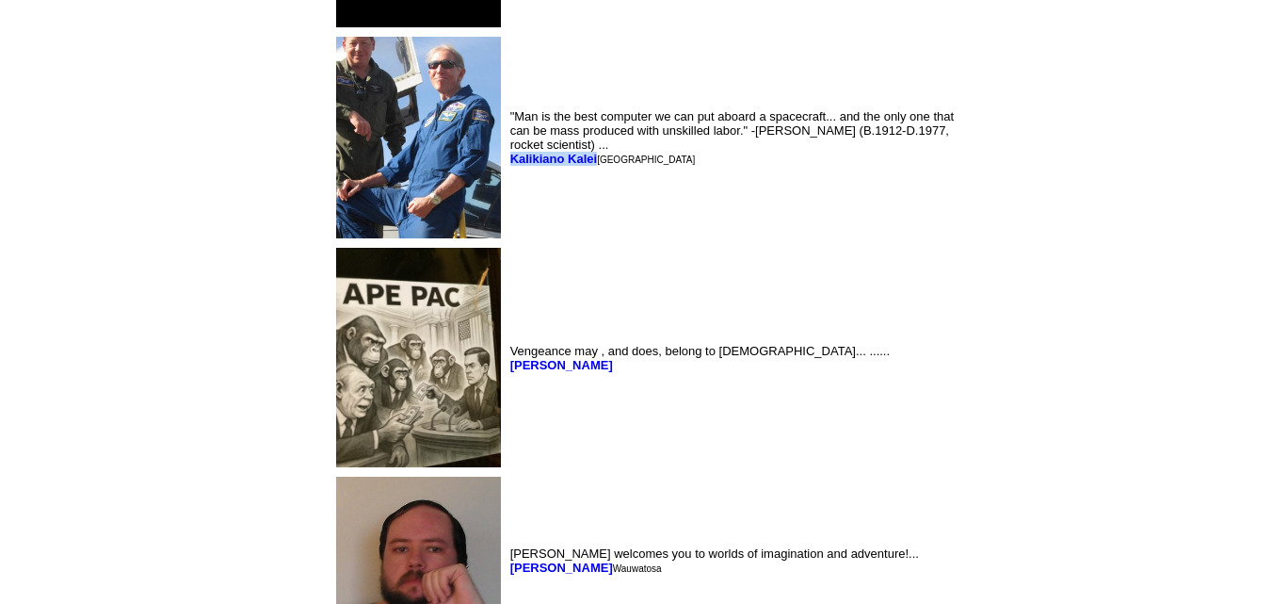
scroll to position [5387, 0]
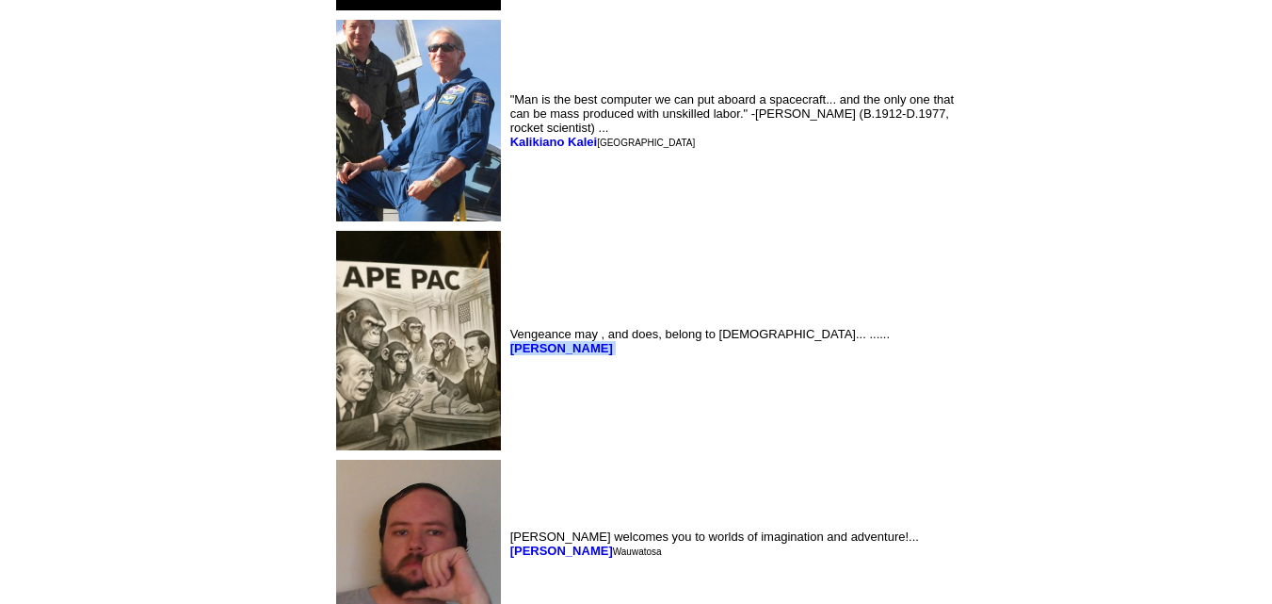
drag, startPoint x: 457, startPoint y: 394, endPoint x: 357, endPoint y: 386, distance: 100.1
click at [507, 386] on td "Vengeance may , and does, belong to [DEMOGRAPHIC_DATA]... ...... [PERSON_NAME]" at bounding box center [733, 340] width 452 height 227
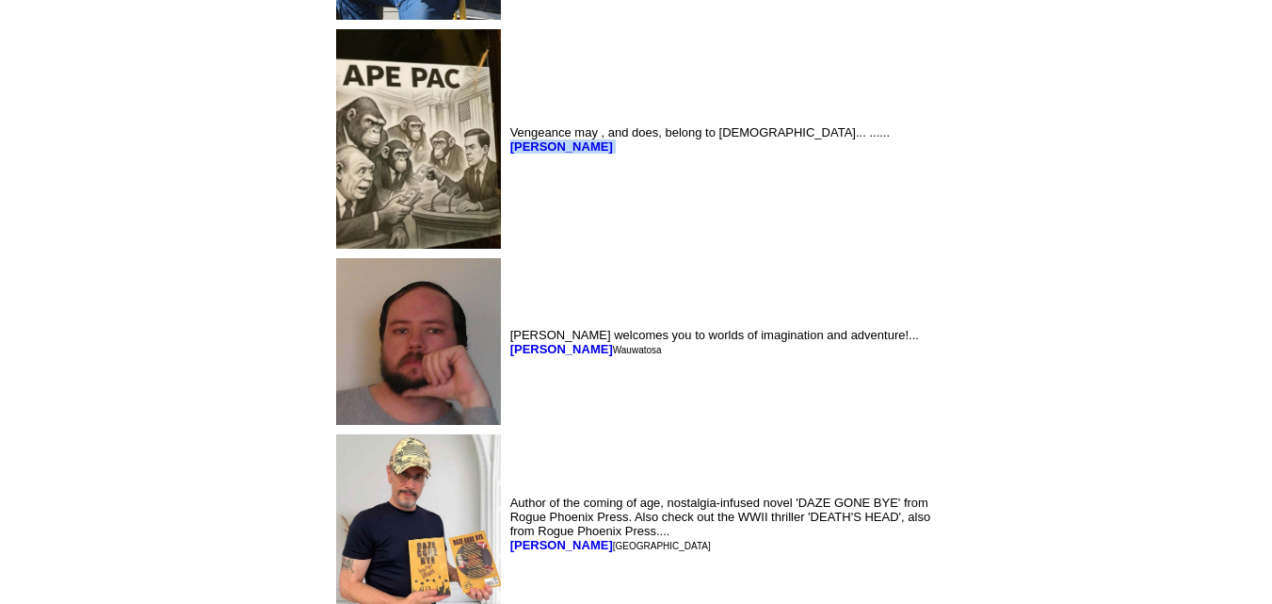
scroll to position [5597, 0]
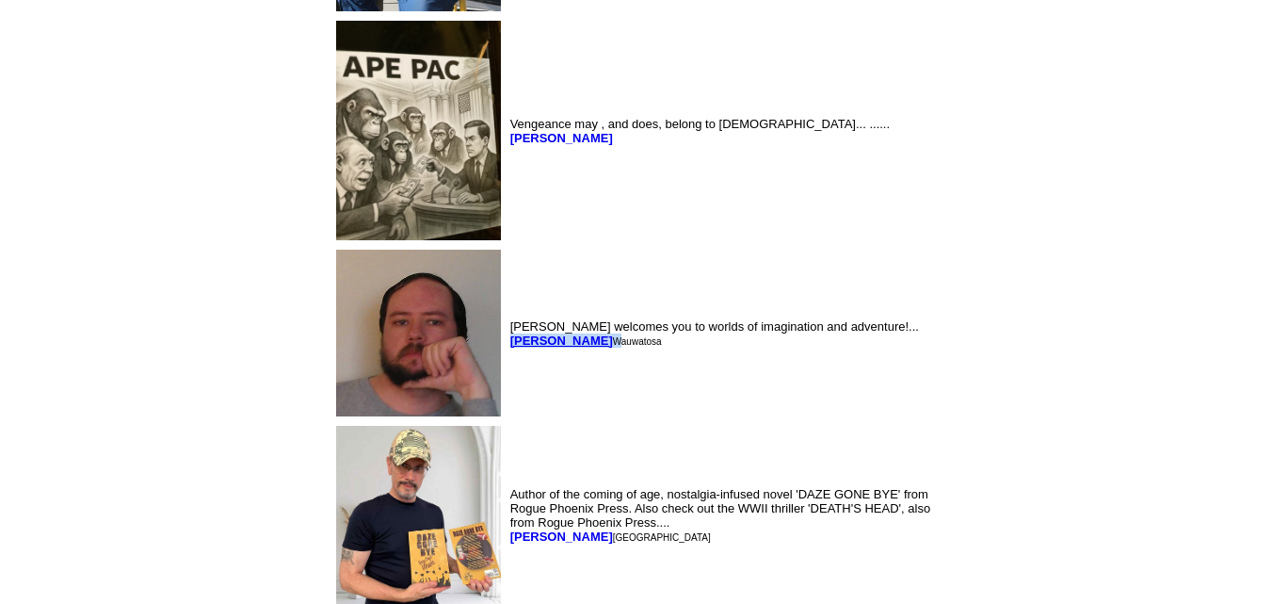
drag, startPoint x: 438, startPoint y: 381, endPoint x: 363, endPoint y: 384, distance: 75.4
click at [510, 347] on font "[PERSON_NAME] Wauwatosa" at bounding box center [586, 340] width 152 height 14
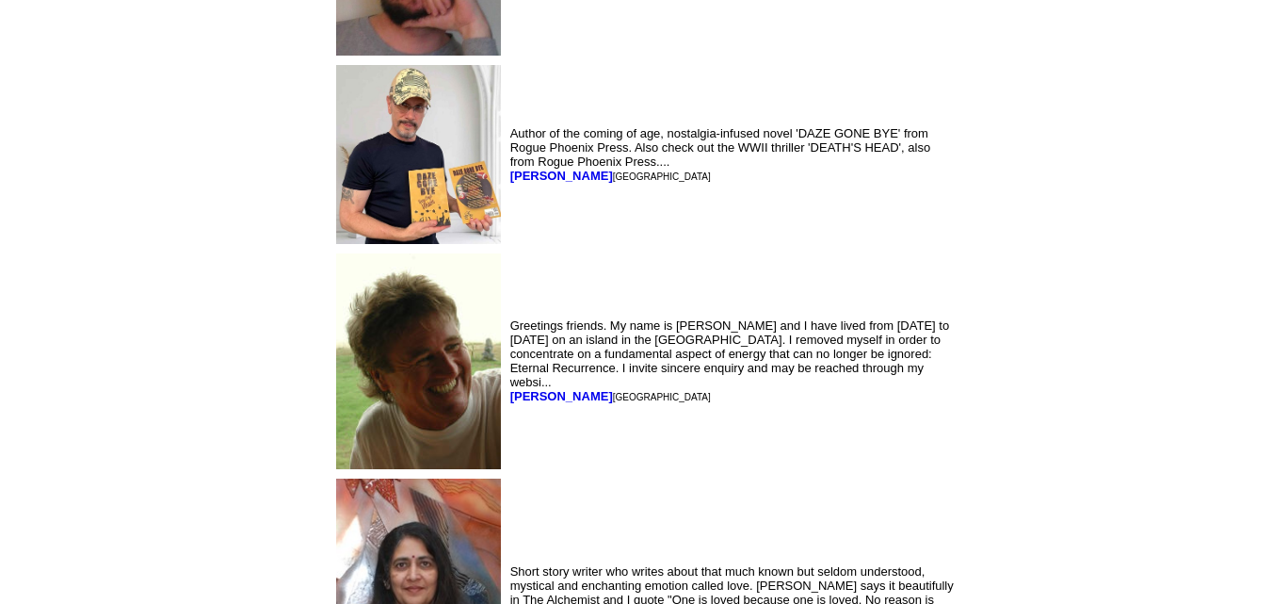
scroll to position [6041, 0]
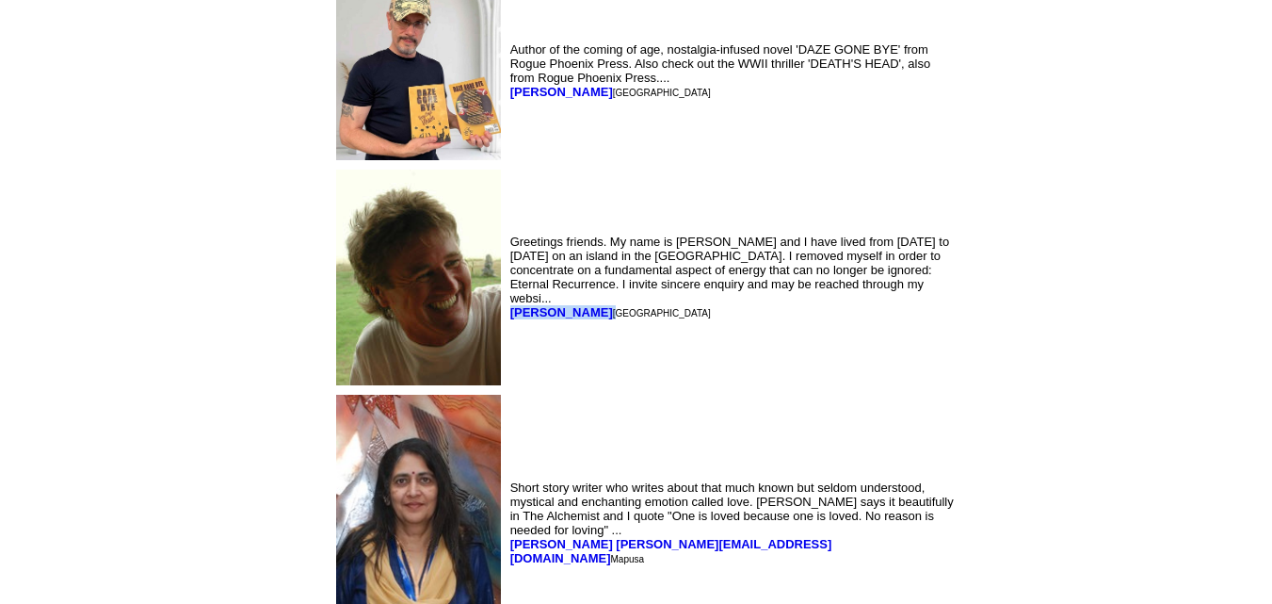
drag, startPoint x: 411, startPoint y: 344, endPoint x: 359, endPoint y: 346, distance: 52.8
click at [507, 346] on td "Greetings friends. My name is [PERSON_NAME] and I have lived from [DATE] to [DA…" at bounding box center [733, 278] width 452 height 224
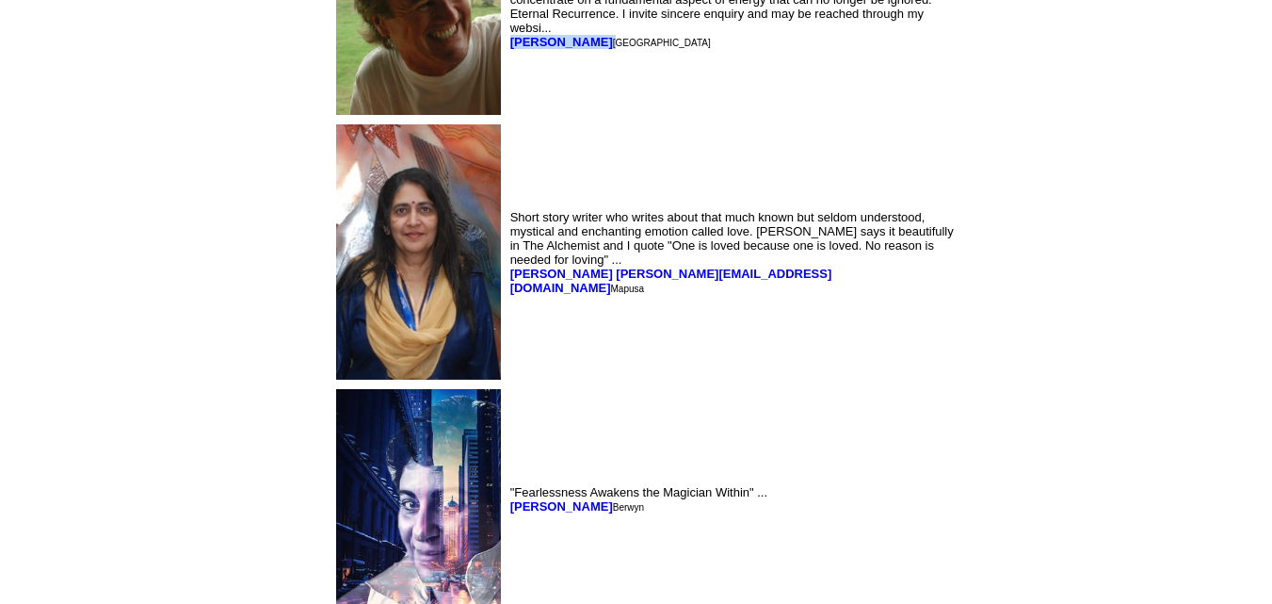
scroll to position [6313, 0]
drag, startPoint x: 536, startPoint y: 315, endPoint x: 357, endPoint y: 318, distance: 178.9
click at [507, 318] on td "Short story writer who writes about that much known but seldom understood, myst…" at bounding box center [733, 251] width 452 height 263
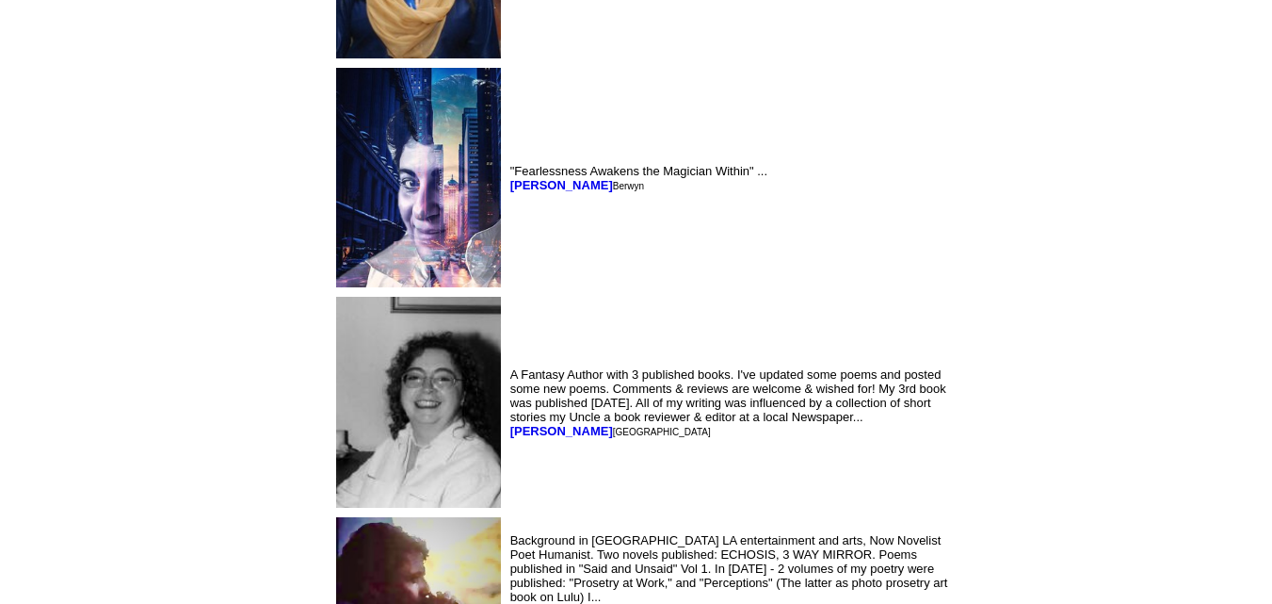
scroll to position [6635, 0]
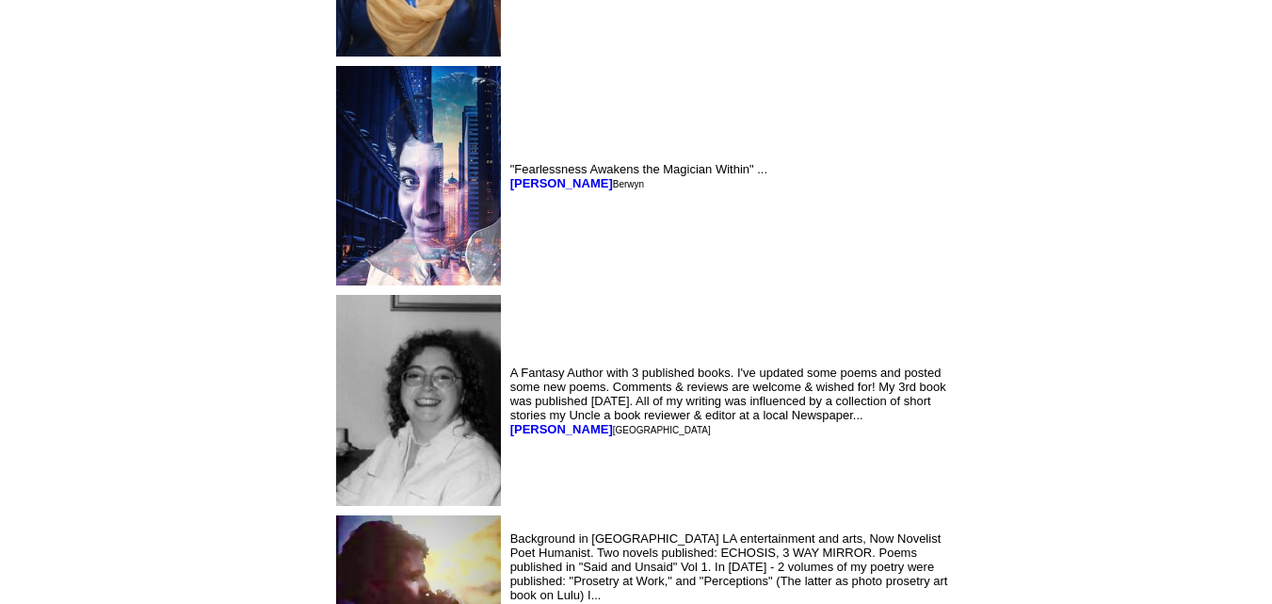
drag, startPoint x: 357, startPoint y: 227, endPoint x: 458, endPoint y: 234, distance: 101.0
click at [507, 234] on td ""Fearlessness Awakens the Magician Within" ... [PERSON_NAME]" at bounding box center [733, 175] width 452 height 227
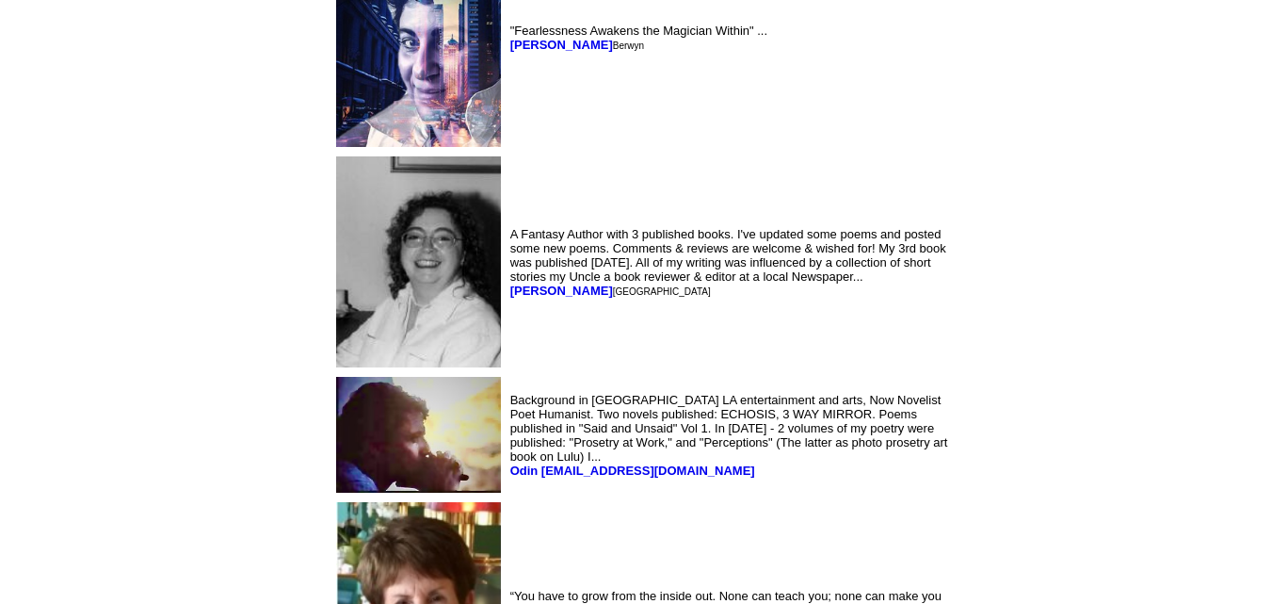
scroll to position [6776, 0]
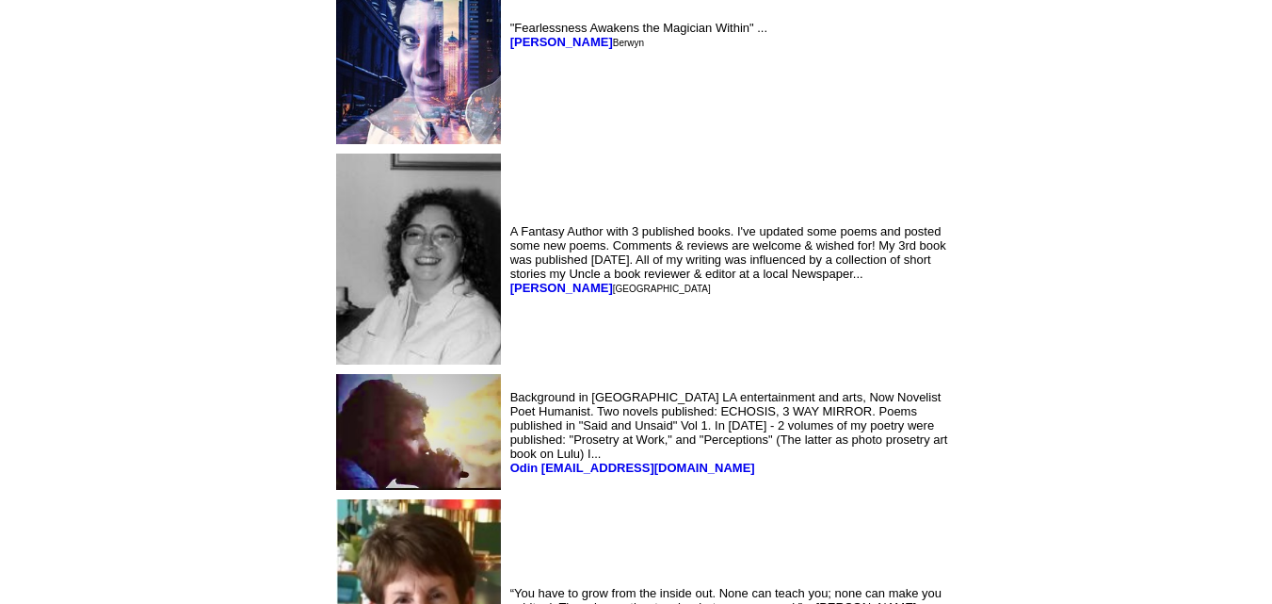
drag, startPoint x: 356, startPoint y: 331, endPoint x: 472, endPoint y: 331, distance: 115.8
click at [507, 331] on td "A Fantasy Author with 3 published books. I've updated some poems and posted som…" at bounding box center [733, 259] width 452 height 218
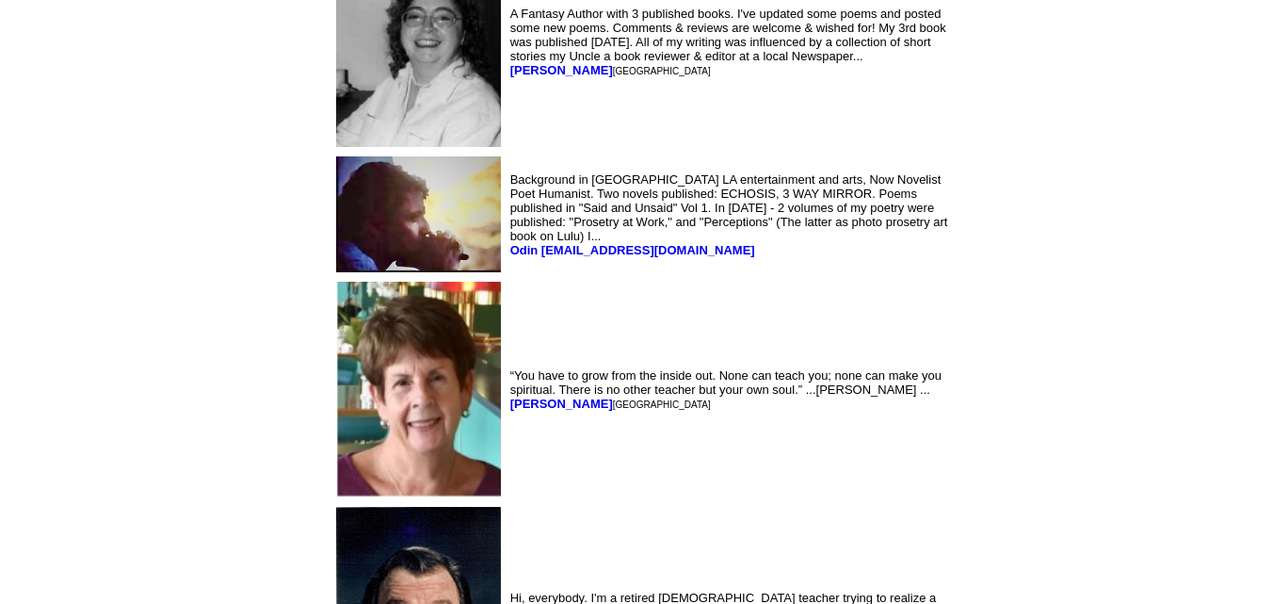
scroll to position [6994, 0]
drag, startPoint x: 441, startPoint y: 445, endPoint x: 363, endPoint y: 445, distance: 78.2
click at [510, 410] on font "[PERSON_NAME][GEOGRAPHIC_DATA]" at bounding box center [610, 402] width 201 height 14
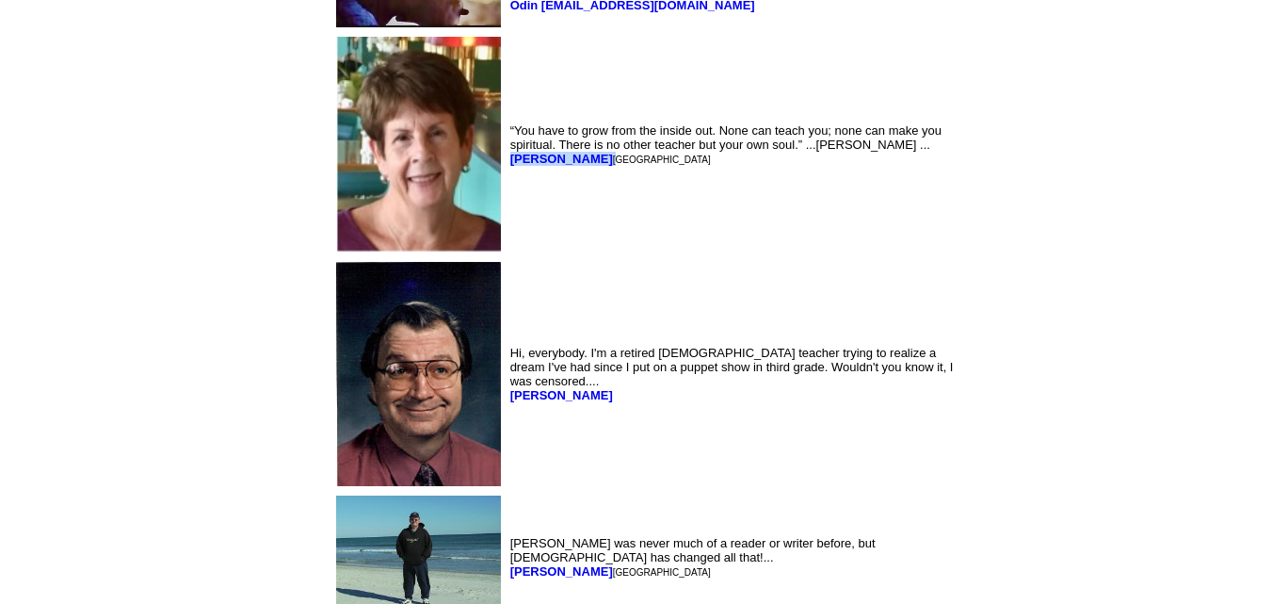
scroll to position [7240, 0]
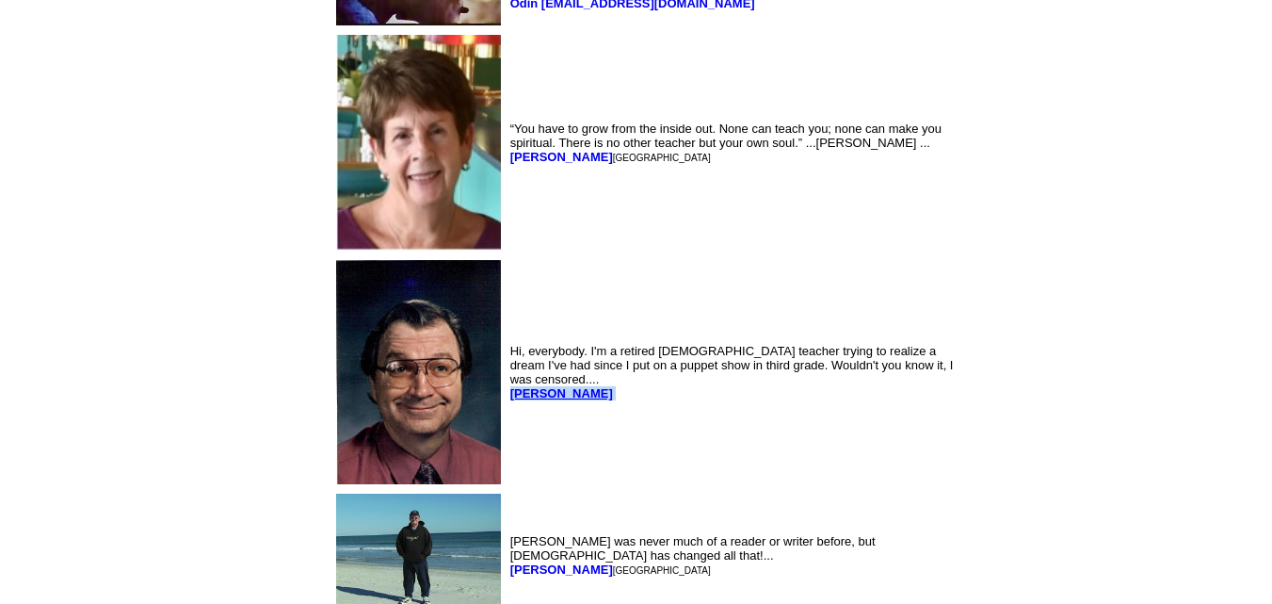
drag, startPoint x: 503, startPoint y: 426, endPoint x: 363, endPoint y: 433, distance: 140.5
click at [507, 433] on td "Hi, everybody. I'm a retired [DEMOGRAPHIC_DATA] teacher trying to realize a dre…" at bounding box center [733, 372] width 452 height 232
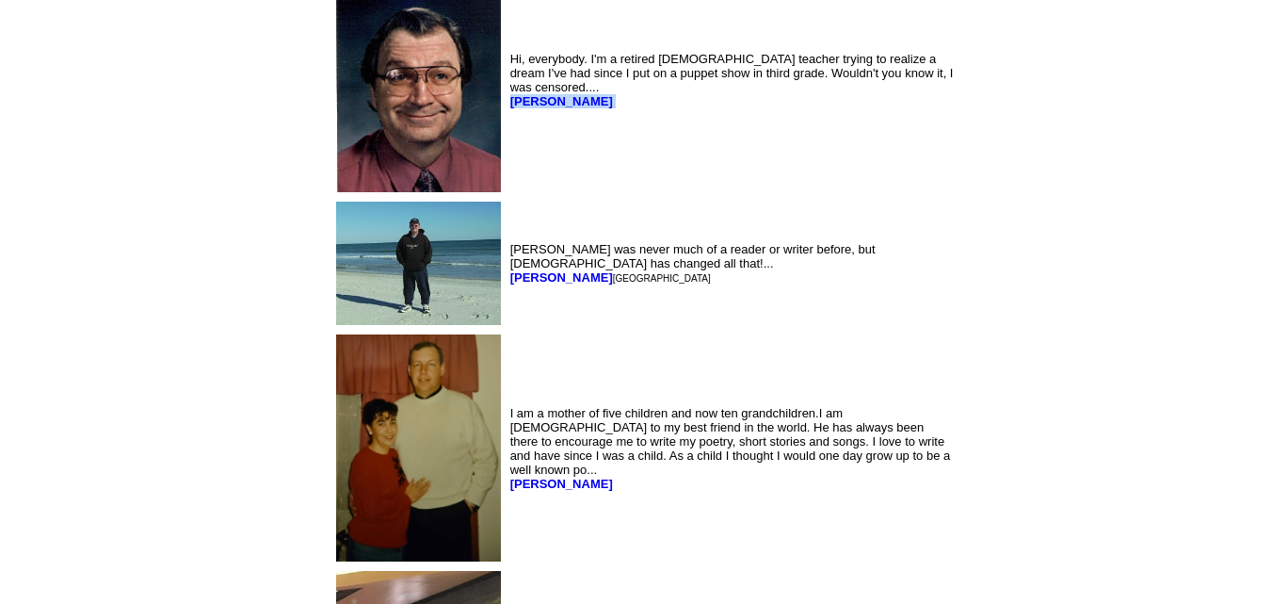
scroll to position [7541, 0]
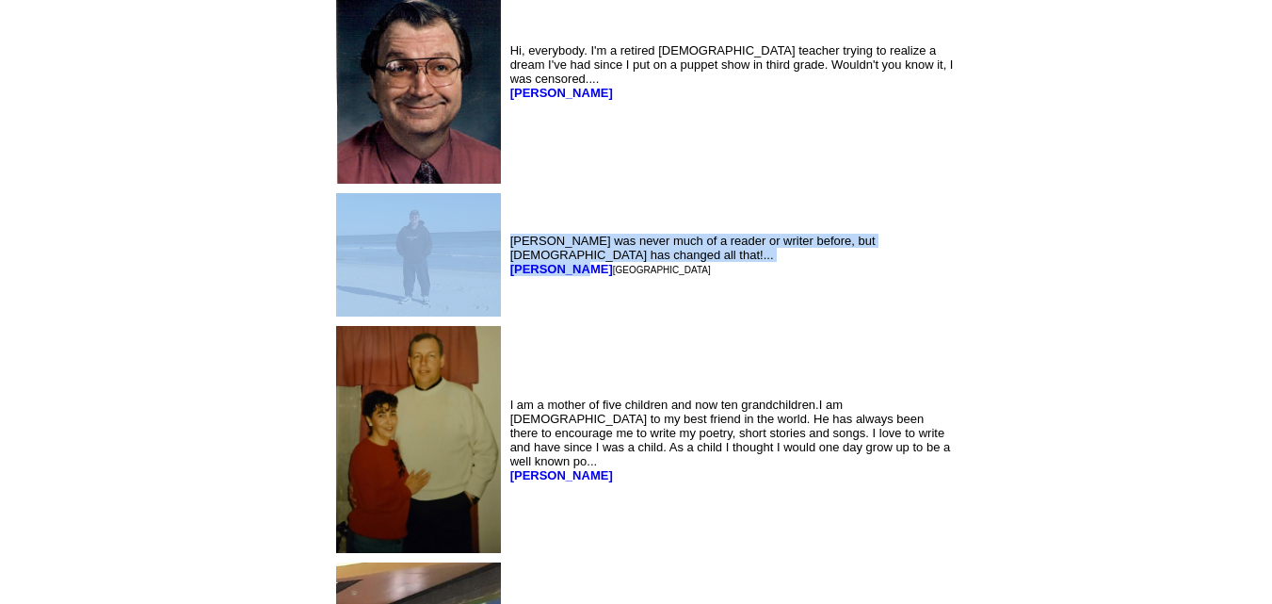
drag, startPoint x: 421, startPoint y: 305, endPoint x: 349, endPoint y: 301, distance: 71.7
click at [349, 301] on tr "[PERSON_NAME] was never much of a reader or writer before, but [DEMOGRAPHIC_DAT…" at bounding box center [645, 255] width 626 height 132
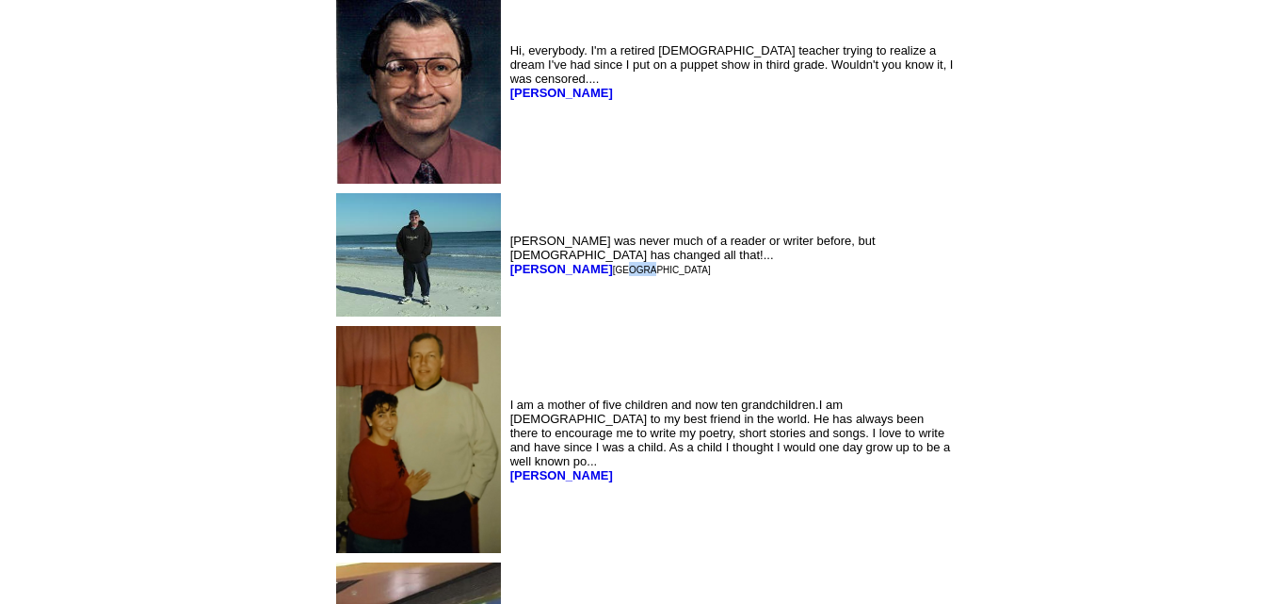
drag, startPoint x: 436, startPoint y: 353, endPoint x: 455, endPoint y: 347, distance: 19.7
click at [507, 321] on td "[PERSON_NAME] was never much of a reader or writer before, but [DEMOGRAPHIC_DAT…" at bounding box center [733, 255] width 452 height 132
drag, startPoint x: 422, startPoint y: 306, endPoint x: 359, endPoint y: 315, distance: 63.7
click at [507, 315] on td "[PERSON_NAME] was never much of a reader or writer before, but [DEMOGRAPHIC_DAT…" at bounding box center [733, 255] width 452 height 132
